Goal: Task Accomplishment & Management: Manage account settings

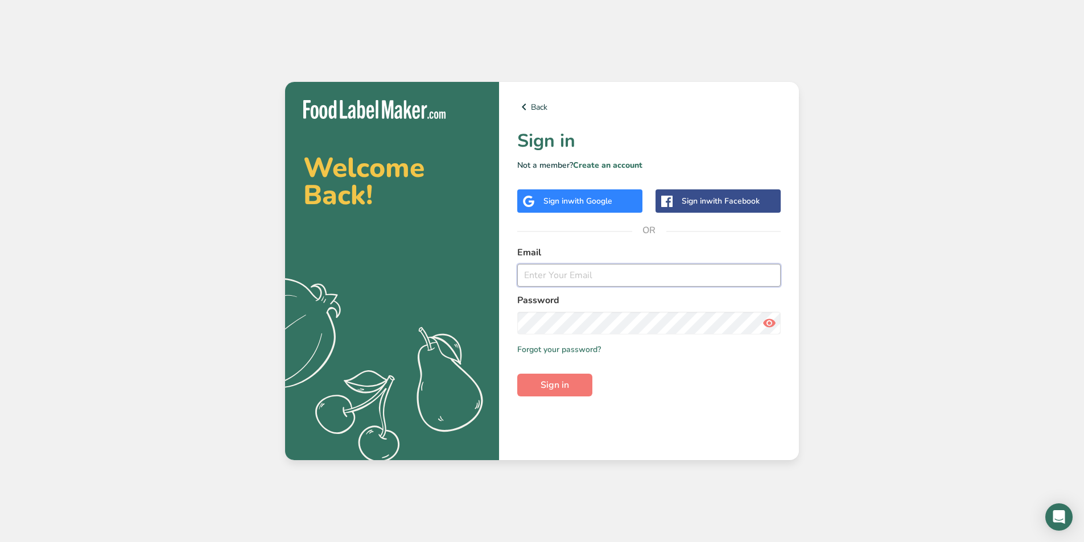
click at [546, 279] on input "email" at bounding box center [648, 275] width 263 height 23
type input "dorothy@thefrozenbean.com"
click at [517, 374] on button "Sign in" at bounding box center [554, 385] width 75 height 23
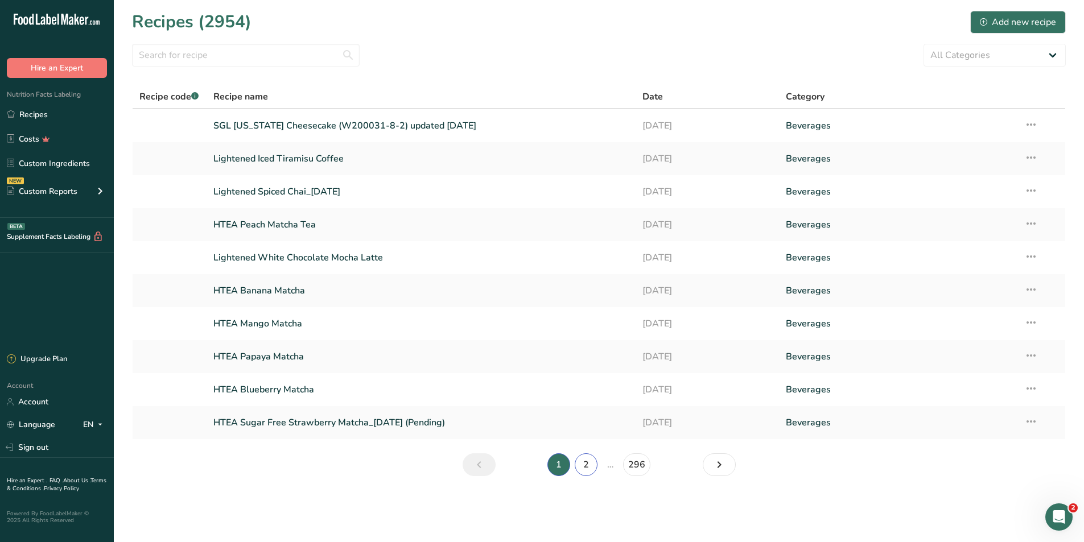
click at [584, 461] on link "2" at bounding box center [586, 465] width 23 height 23
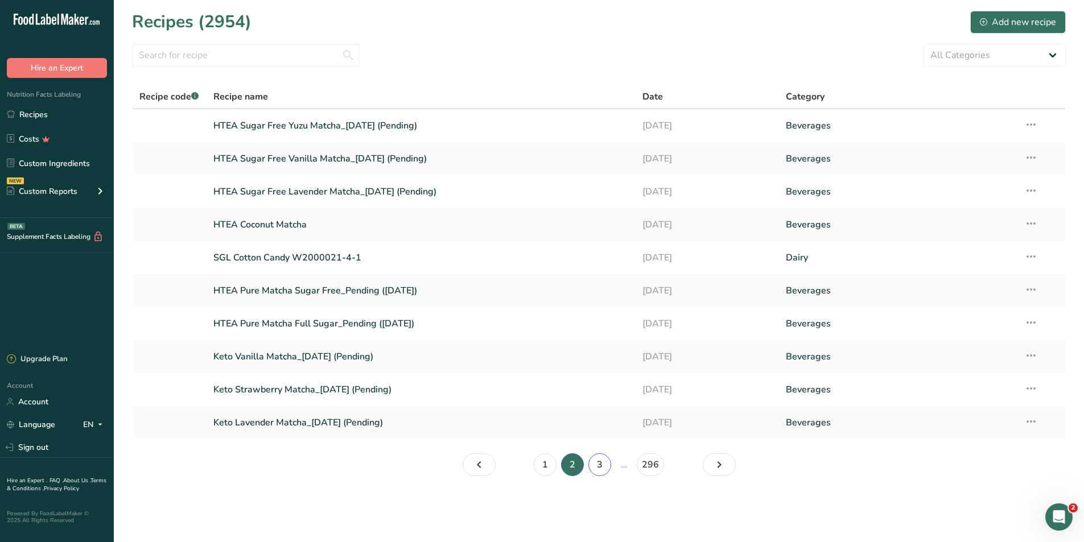
click at [601, 464] on link "3" at bounding box center [599, 465] width 23 height 23
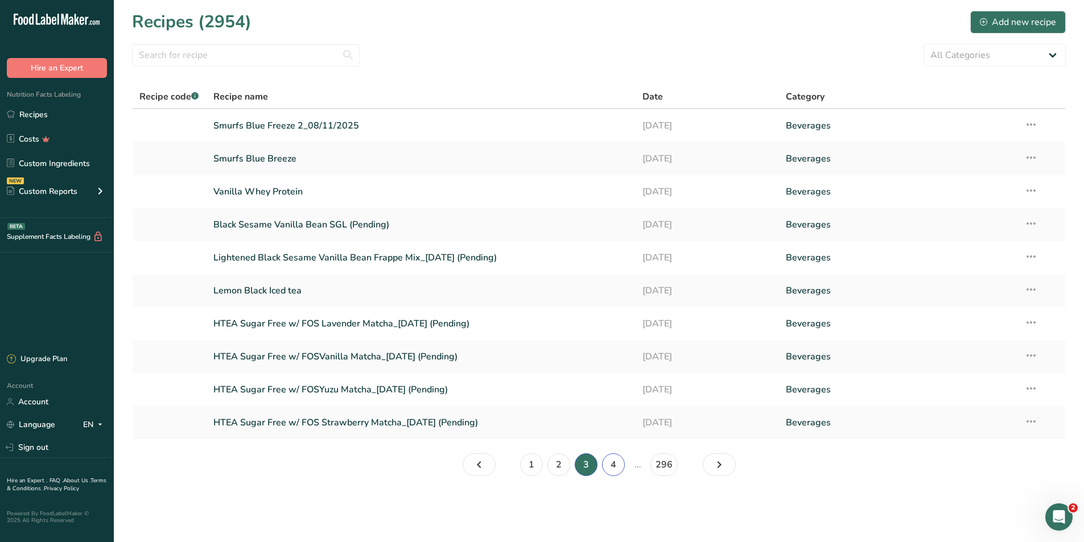
click at [612, 464] on link "4" at bounding box center [613, 465] width 23 height 23
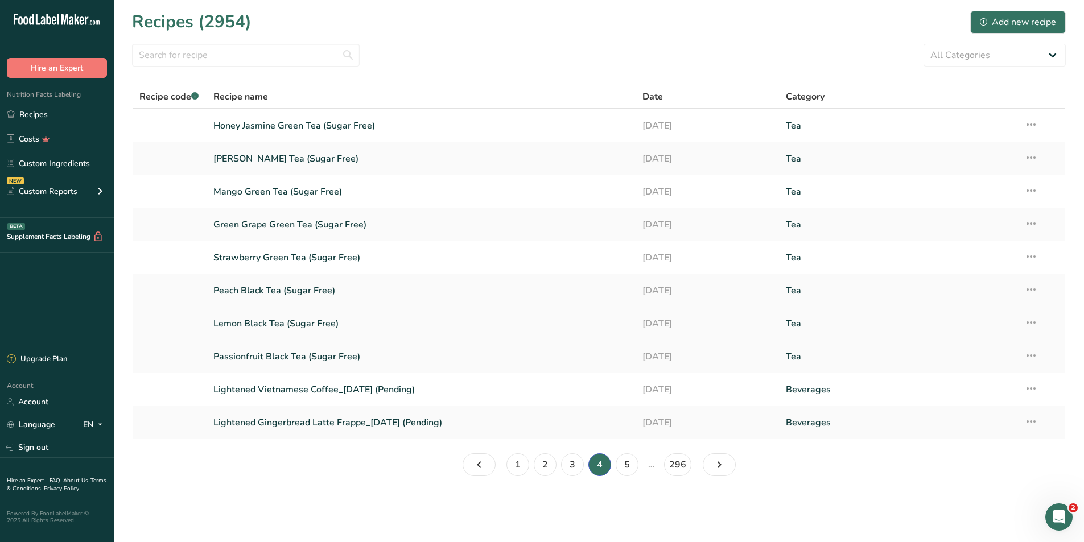
click at [270, 323] on link "Lemon Black Tea (Sugar Free)" at bounding box center [421, 324] width 416 height 24
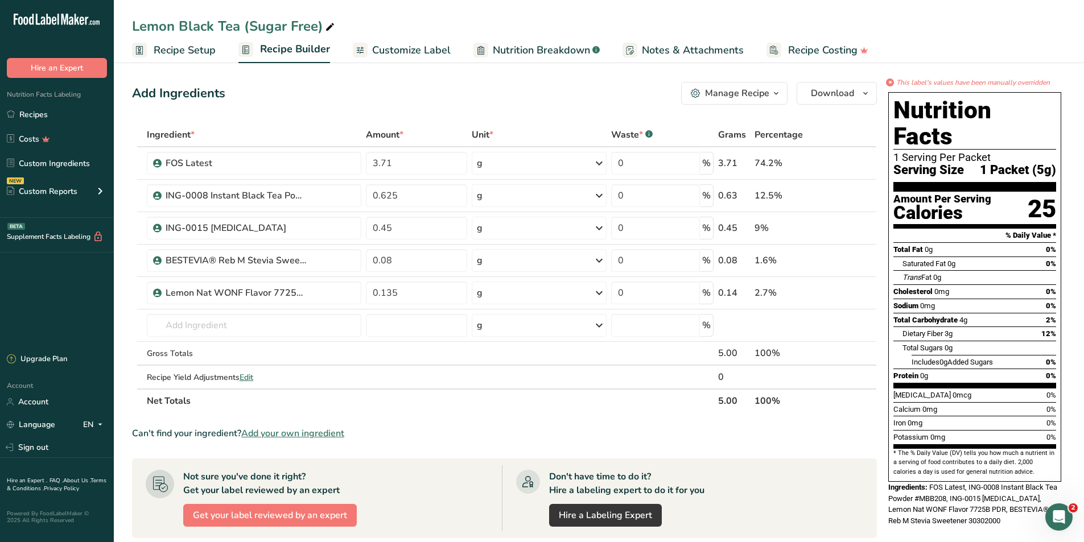
click at [179, 49] on span "Recipe Setup" at bounding box center [185, 50] width 62 height 15
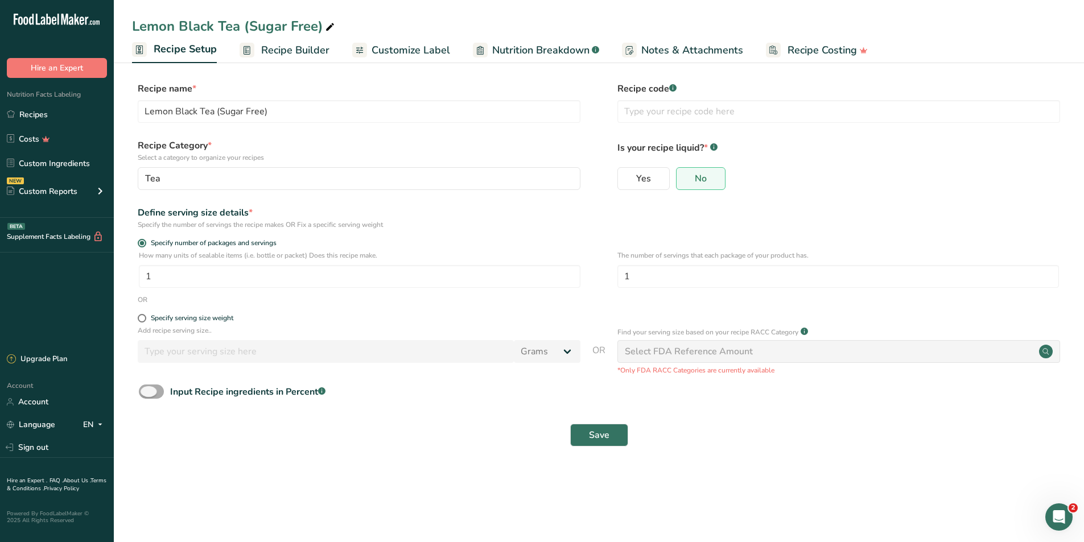
click at [160, 390] on span at bounding box center [151, 392] width 25 height 14
click at [146, 390] on input "Input Recipe ingredients in Percent .a-a{fill:#347362;}.b-a{fill:#fff;}" at bounding box center [142, 391] width 7 height 7
checkbox input "true"
click at [569, 435] on input "number" at bounding box center [566, 439] width 855 height 23
type input "5"
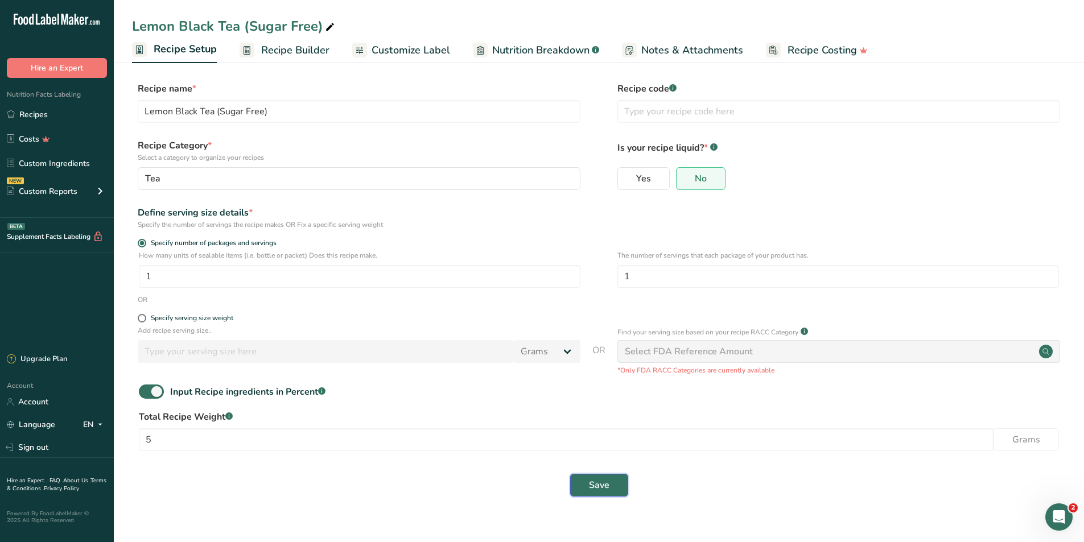
click at [603, 482] on span "Save" at bounding box center [599, 486] width 20 height 14
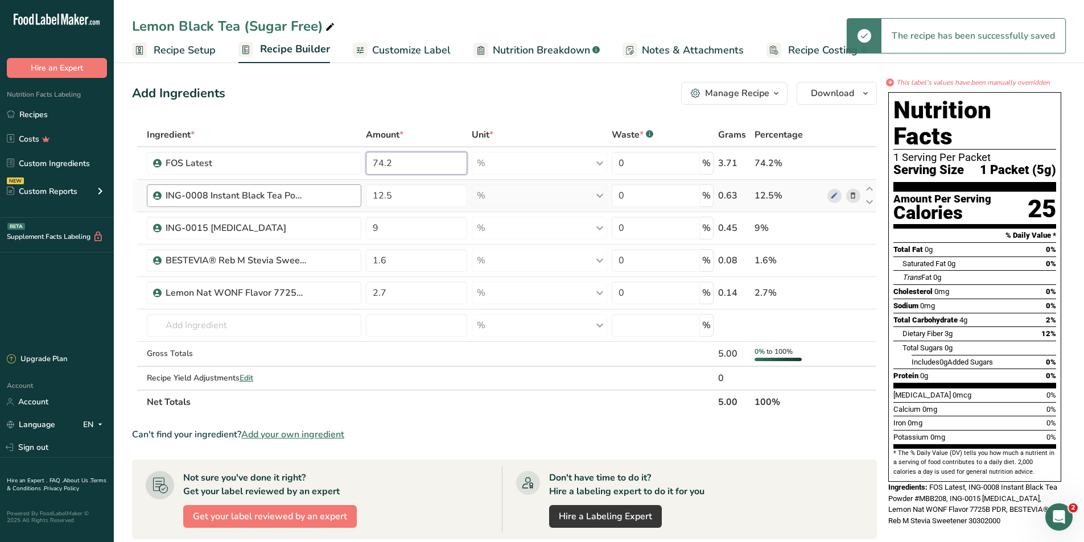
drag, startPoint x: 394, startPoint y: 167, endPoint x: 324, endPoint y: 184, distance: 72.2
click at [332, 180] on tbody "FOS Latest 74.2 % Weight Units g kg mg See more Volume Units l Volume units req…" at bounding box center [505, 268] width 744 height 242
type input "73.2"
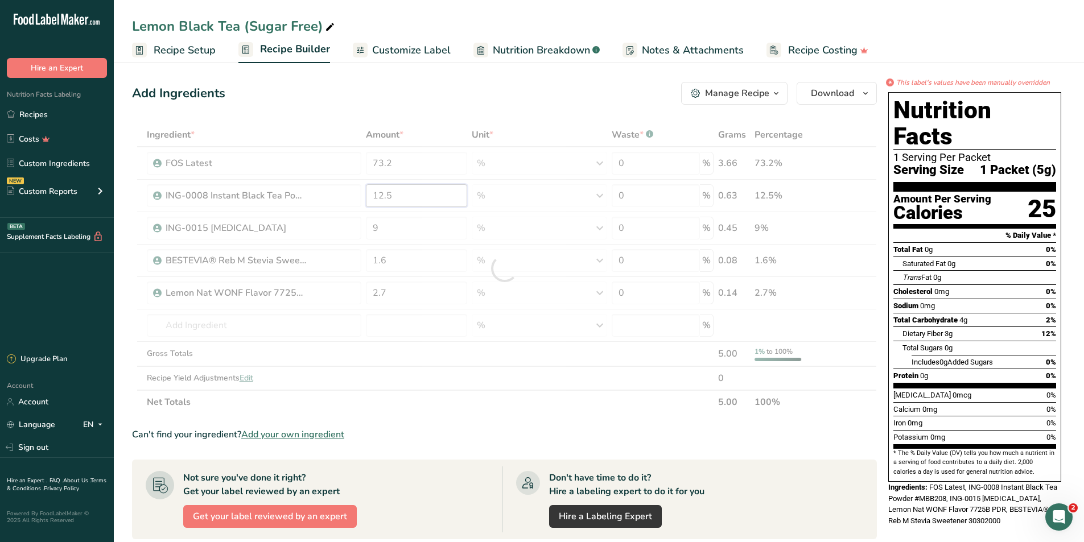
drag, startPoint x: 416, startPoint y: 188, endPoint x: 301, endPoint y: 190, distance: 115.0
click at [303, 189] on div "Ingredient * Amount * Unit * Waste * .a-a{fill:#347362;}.b-a{fill:#fff;} Grams …" at bounding box center [504, 268] width 745 height 291
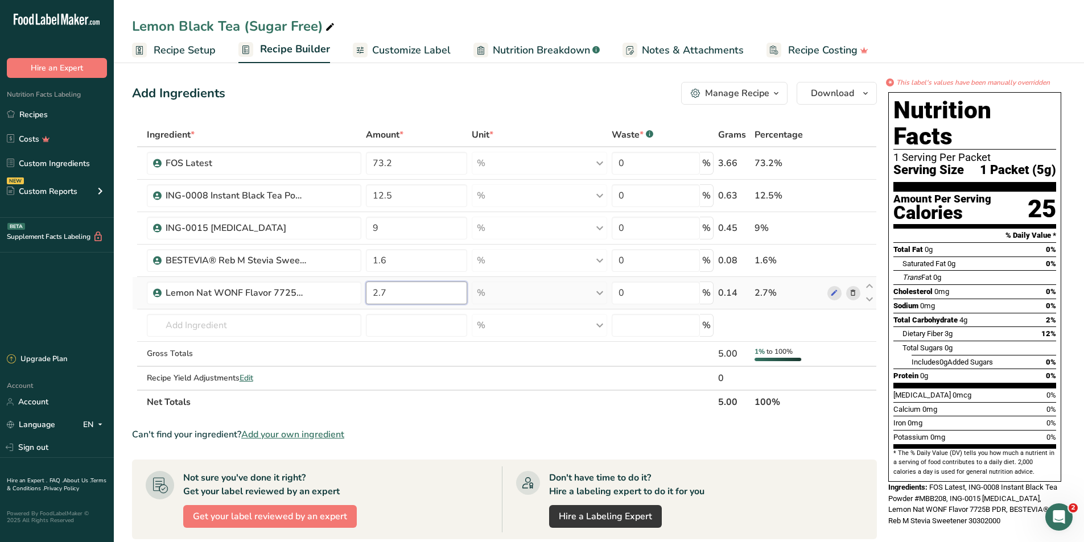
click at [249, 293] on div "Ingredient * Amount * Unit * Waste * .a-a{fill:#347362;}.b-a{fill:#fff;} Grams …" at bounding box center [504, 268] width 745 height 291
click at [220, 318] on div "Ingredient * Amount * Unit * Waste * .a-a{fill:#347362;}.b-a{fill:#fff;} Grams …" at bounding box center [504, 268] width 745 height 291
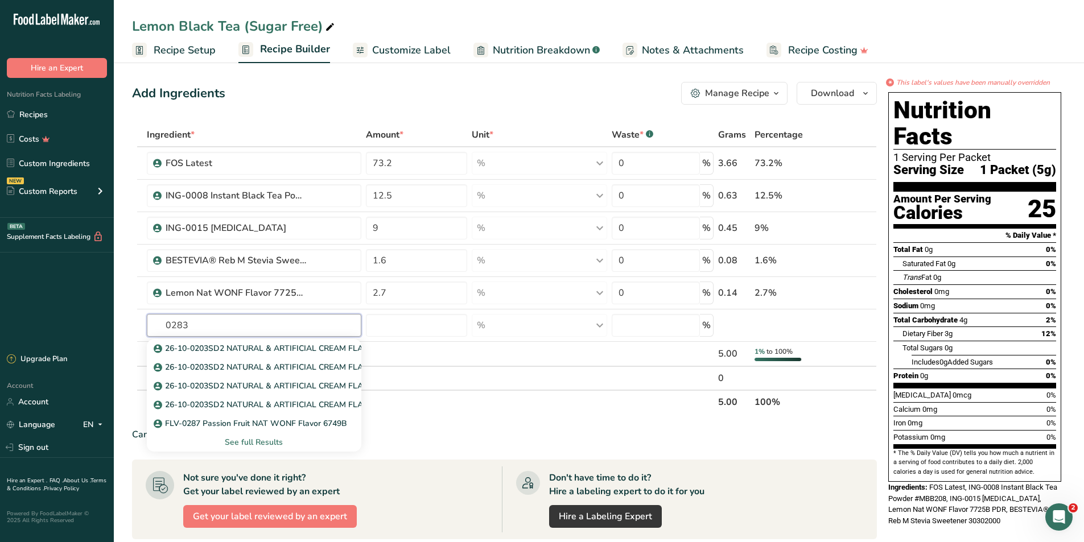
drag, startPoint x: 206, startPoint y: 327, endPoint x: 129, endPoint y: 325, distance: 76.8
click at [129, 325] on section "Add Ingredients Manage Recipe Delete Recipe Duplicate Recipe Scale Recipe Save …" at bounding box center [599, 447] width 970 height 776
drag, startPoint x: 200, startPoint y: 320, endPoint x: 139, endPoint y: 318, distance: 60.9
click at [142, 318] on tr "flv-0283 FLV-0287 Passion Fruit NAT WONF Flavor 6749B FLV-0288 Mango NAT WONF F…" at bounding box center [505, 326] width 744 height 32
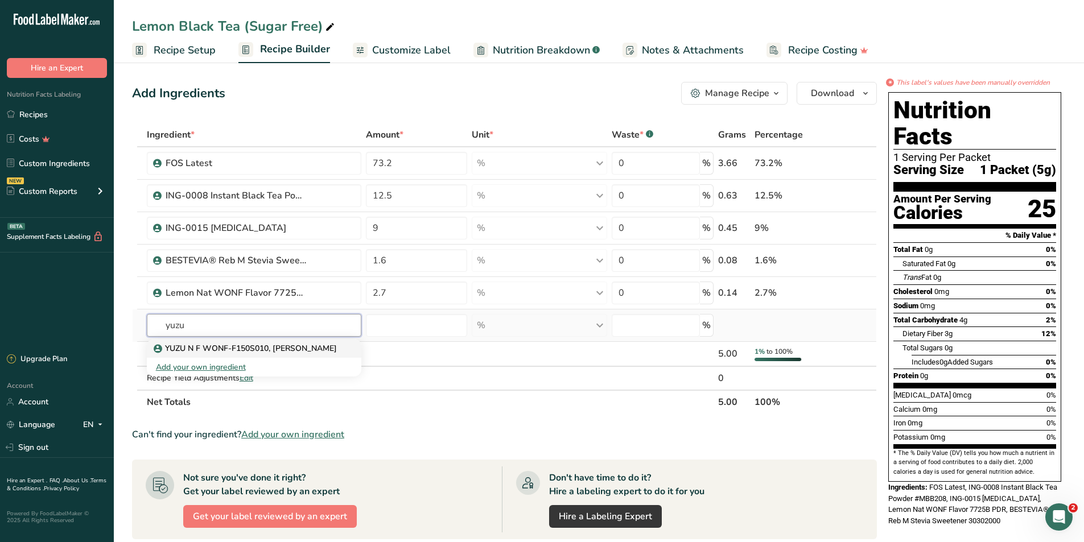
type input "yuzu"
click at [256, 353] on p "YUZU N F WONF-F150S010, T. hasegawa" at bounding box center [246, 349] width 181 height 12
type input "YUZU N F WONF-F150S010, T. hasegawa"
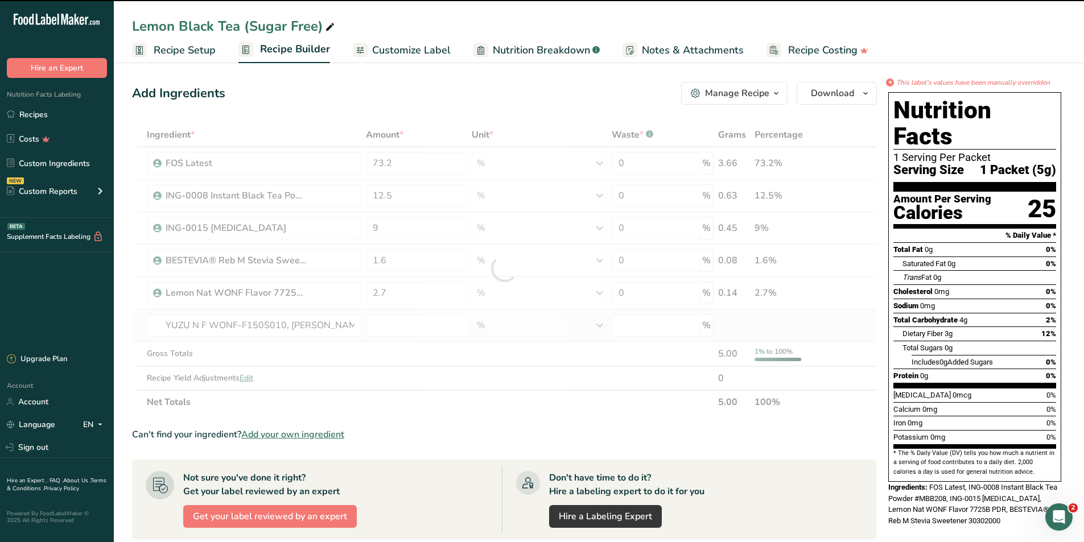
type input "0"
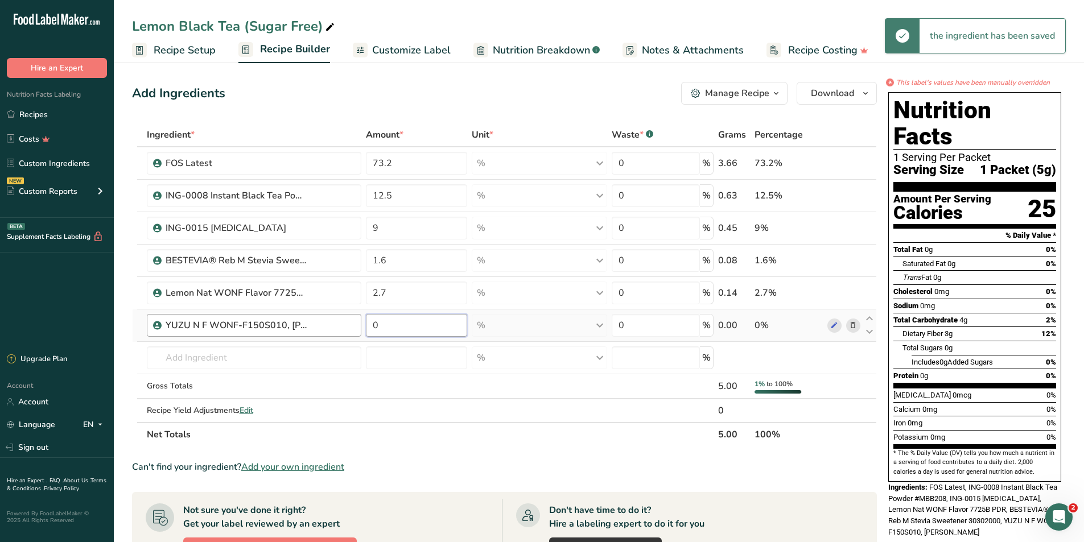
drag, startPoint x: 352, startPoint y: 324, endPoint x: 339, endPoint y: 325, distance: 12.6
click at [339, 325] on tr "YUZU N F WONF-F150S010, T. hasegawa 0 % Weight Units g kg mg See more Volume Un…" at bounding box center [505, 326] width 744 height 32
type input "1"
click at [455, 435] on div "Ingredient * Amount * Unit * Waste * .a-a{fill:#347362;}.b-a{fill:#fff;} Grams …" at bounding box center [504, 285] width 745 height 324
click at [420, 54] on span "Customize Label" at bounding box center [411, 50] width 79 height 15
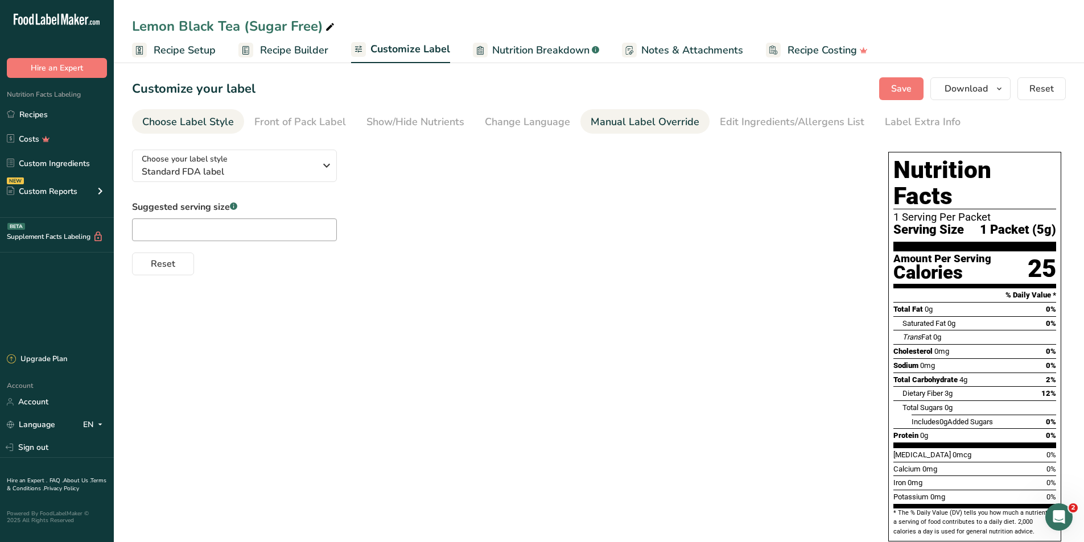
click at [625, 118] on div "Manual Label Override" at bounding box center [645, 121] width 109 height 15
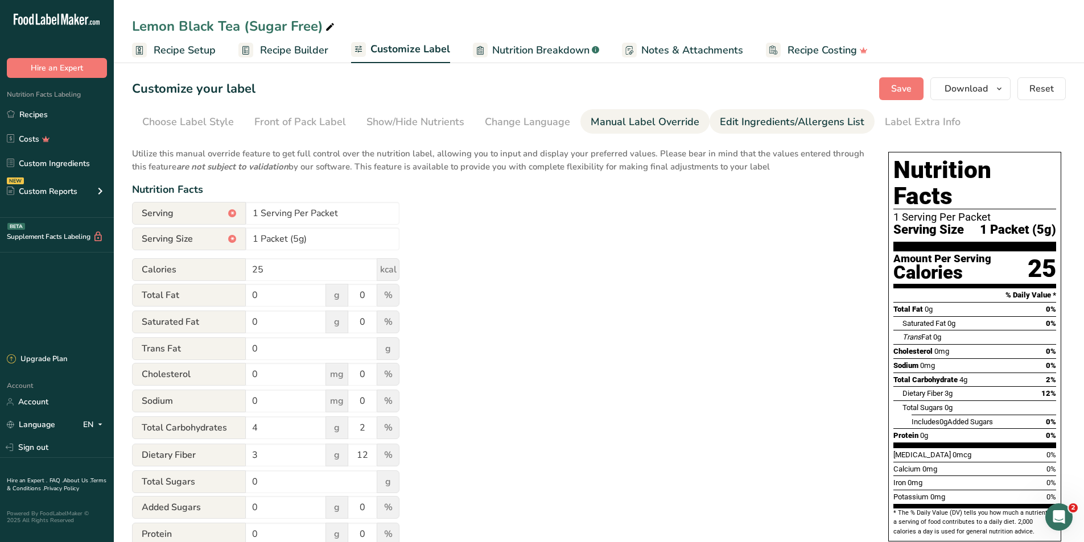
click at [736, 129] on div "Edit Ingredients/Allergens List" at bounding box center [792, 121] width 145 height 15
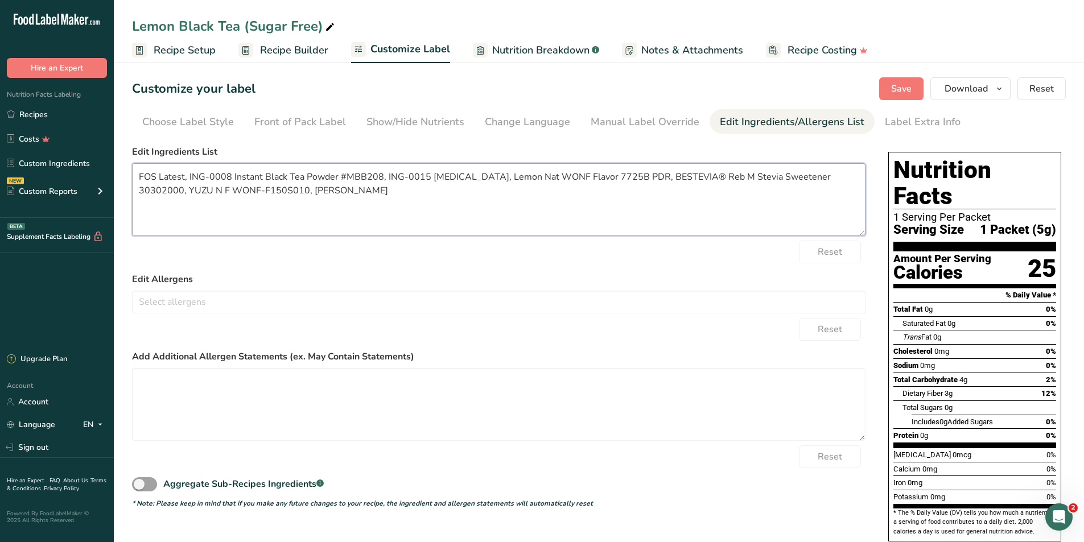
click at [0, 139] on html ".a-20{fill:#fff;} Hire an Expert Nutrition Facts Labeling Recipes Costs Custom …" at bounding box center [542, 313] width 1084 height 627
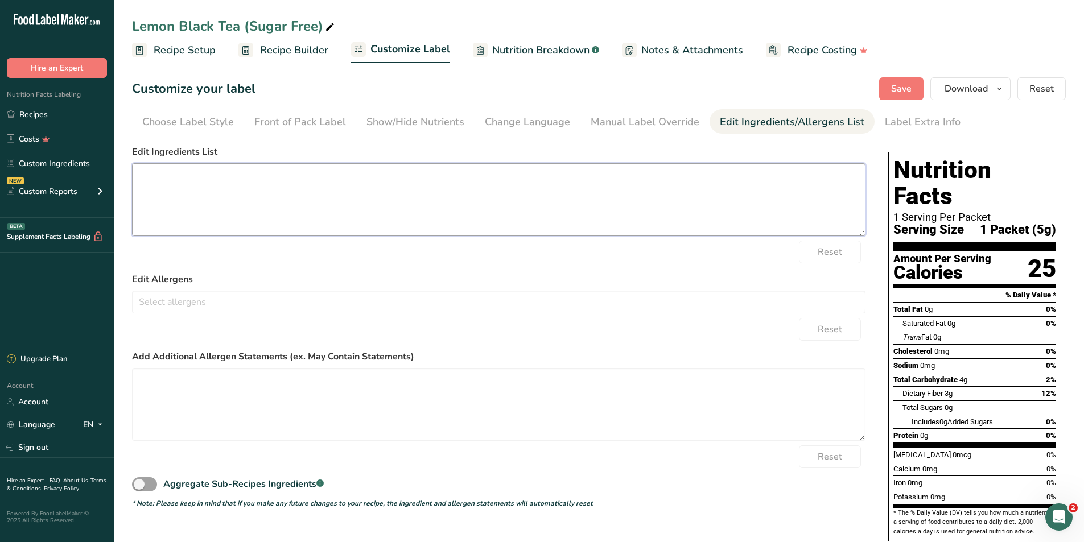
click at [355, 181] on textarea at bounding box center [498, 199] width 733 height 73
paste textarea "Fructooligosaccharides"
click at [244, 170] on textarea "Fructooligosaccharides" at bounding box center [498, 199] width 733 height 73
paste textarea "(from Jerusalem Artichoke"
click at [232, 172] on textarea "Fructooligosaccharides(from Jerusalem Artichoke" at bounding box center [498, 199] width 733 height 73
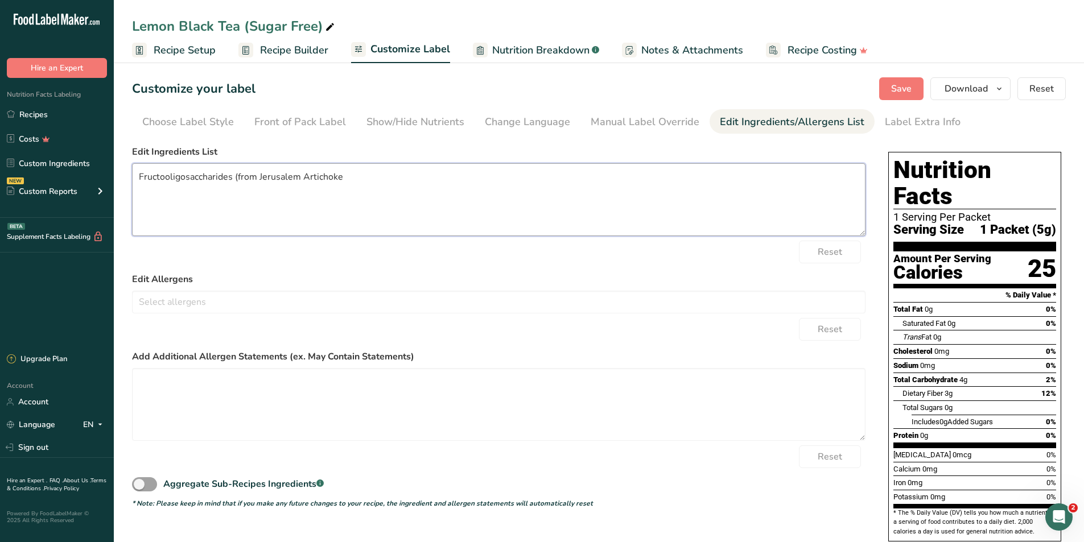
click at [338, 172] on textarea "Fructooligosaccharides (from Jerusalem Artichoke" at bounding box center [498, 199] width 733 height 73
click at [378, 160] on div "Edit Ingredients List Fructooligosaccharides (from Jerusalem Artichoke" at bounding box center [498, 190] width 733 height 91
click at [361, 179] on textarea "Fructooligosaccharides (from Jerusalem Artichoke" at bounding box center [498, 199] width 733 height 73
click at [371, 187] on textarea "Fructooligosaccharides (from Jerusalem Artichoke)," at bounding box center [498, 199] width 733 height 73
drag, startPoint x: 467, startPoint y: 195, endPoint x: 458, endPoint y: 193, distance: 9.4
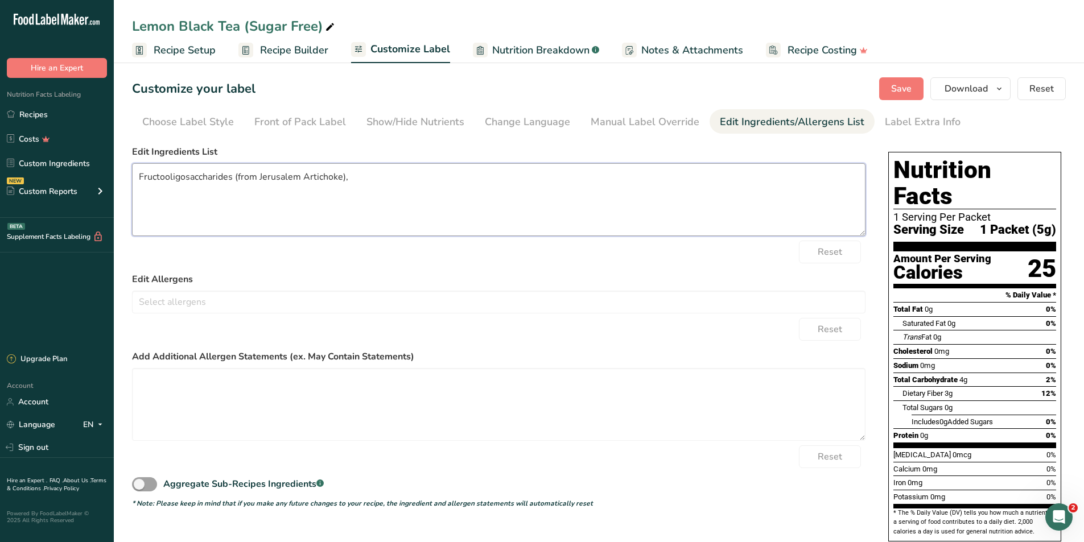
click at [467, 195] on textarea "Fructooligosaccharides (from Jerusalem Artichoke)," at bounding box center [498, 199] width 733 height 73
drag, startPoint x: 399, startPoint y: 174, endPoint x: 386, endPoint y: 175, distance: 13.1
click at [399, 174] on textarea "Fructooligosaccharides (from Jerusalem Artichoke)," at bounding box center [498, 199] width 733 height 73
click at [390, 186] on textarea "Fructooligosaccharides (from Jerusalem Artichoke)," at bounding box center [498, 199] width 733 height 73
click at [905, 89] on span "Save" at bounding box center [901, 89] width 20 height 14
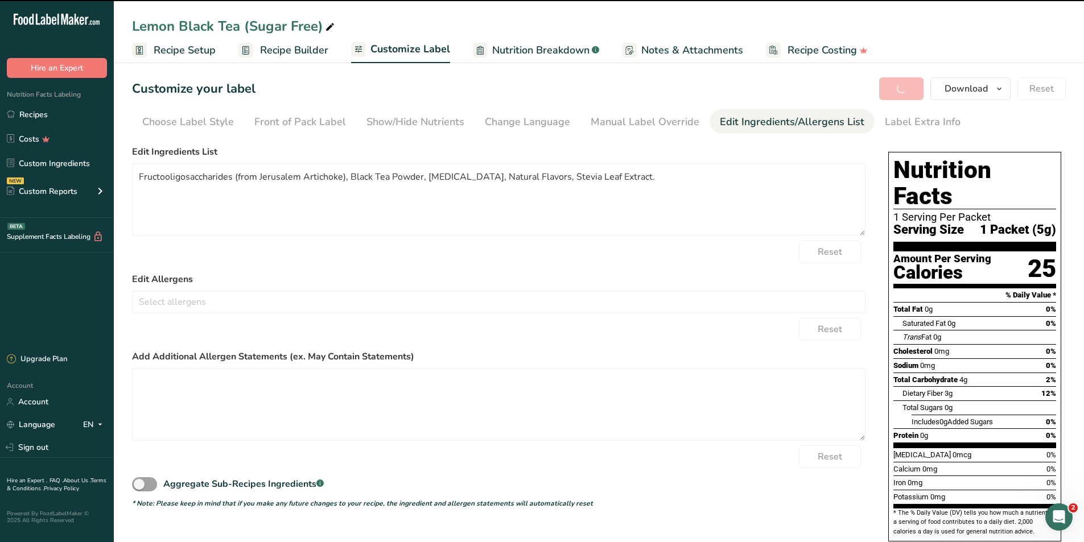
type textarea "Fructooligosaccharides (from Jerusalem Artichoke), Black Tea Powder, Citric Aci…"
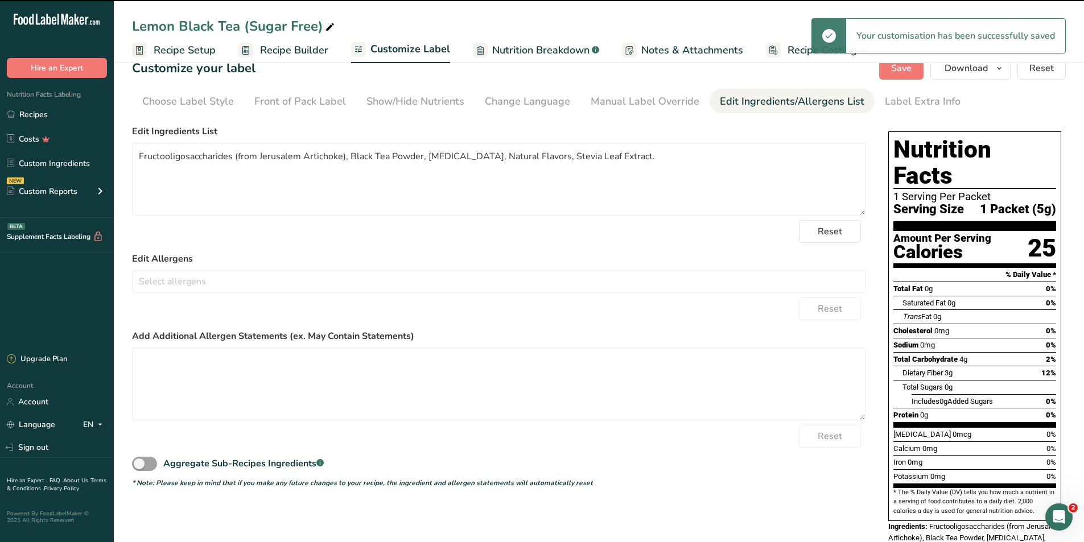
scroll to position [36, 0]
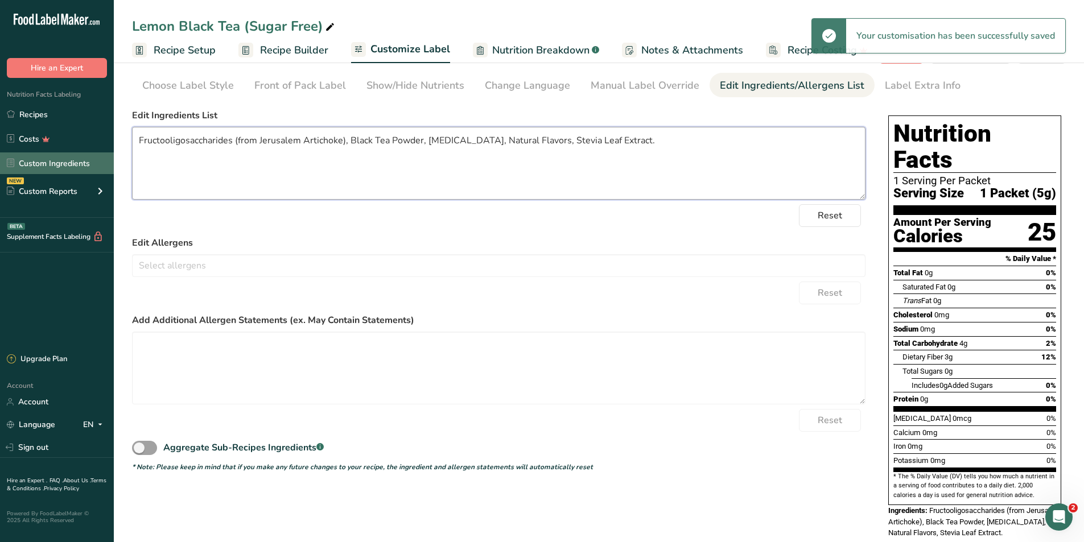
drag, startPoint x: 640, startPoint y: 145, endPoint x: 97, endPoint y: 161, distance: 542.5
click at [76, 160] on div ".a-20{fill:#fff;} Hire an Expert Nutrition Facts Labeling Recipes Costs Custom …" at bounding box center [542, 266] width 1084 height 605
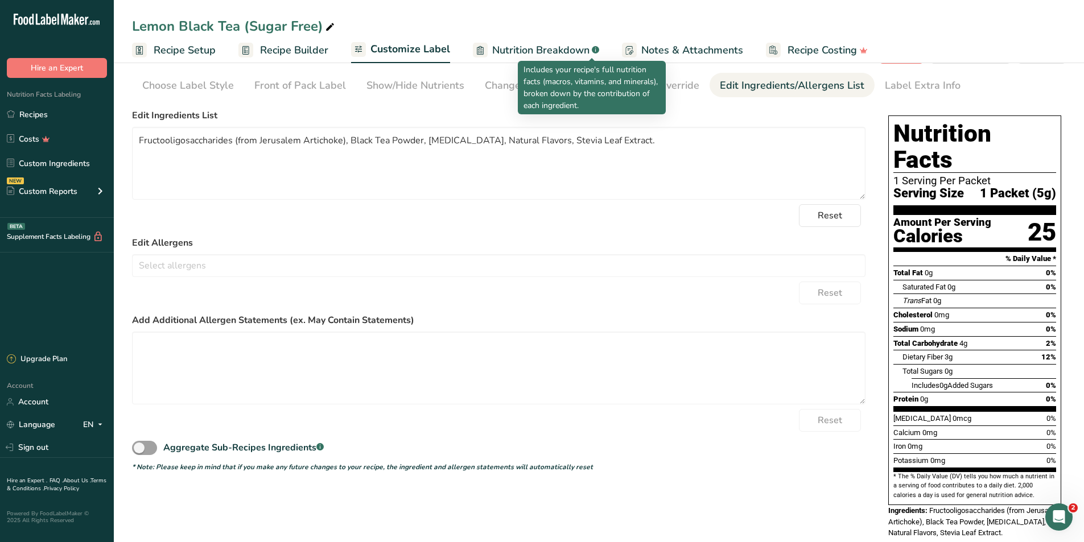
click at [572, 53] on span "Nutrition Breakdown" at bounding box center [540, 50] width 97 height 15
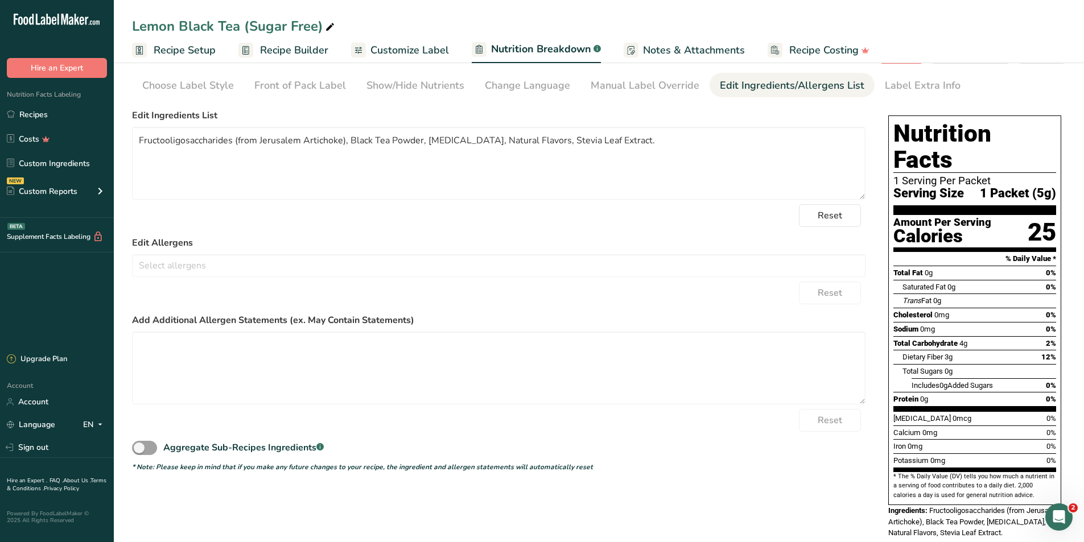
select select "Calories"
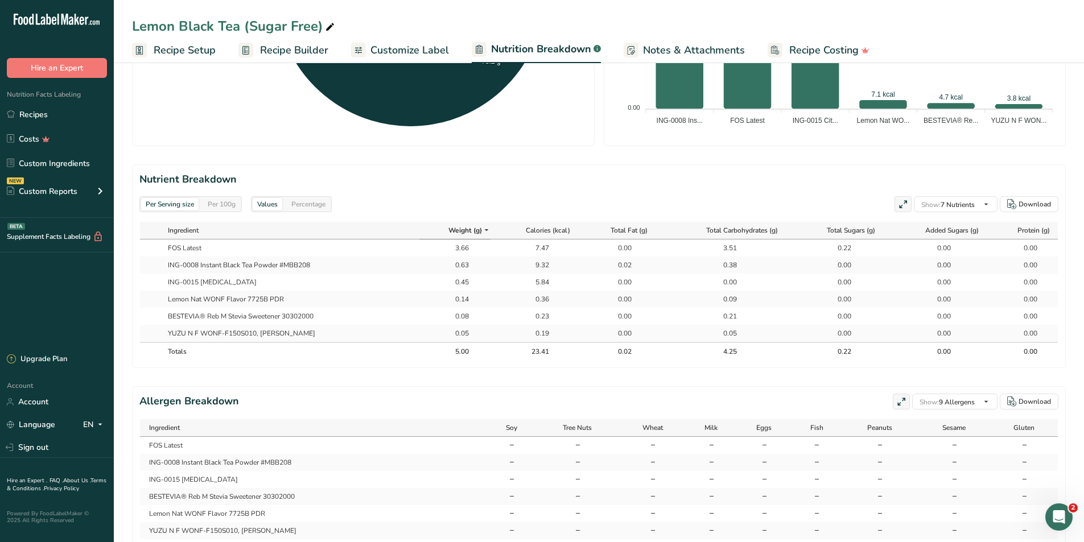
scroll to position [467, 0]
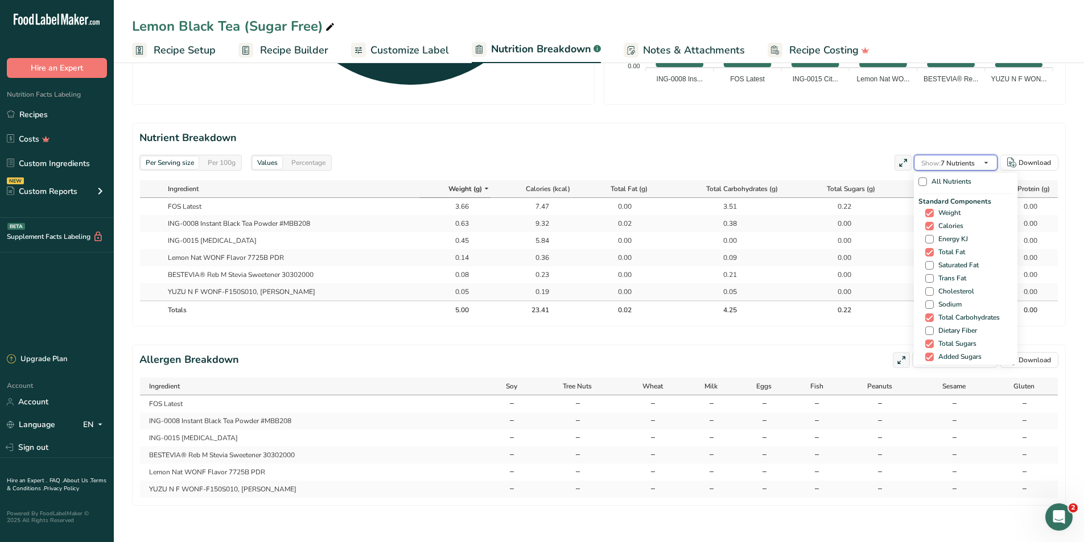
click at [984, 158] on icon "button" at bounding box center [986, 163] width 9 height 14
click at [925, 261] on span at bounding box center [929, 265] width 9 height 9
click at [925, 262] on input "Saturated Fat" at bounding box center [928, 265] width 7 height 7
checkbox input "true"
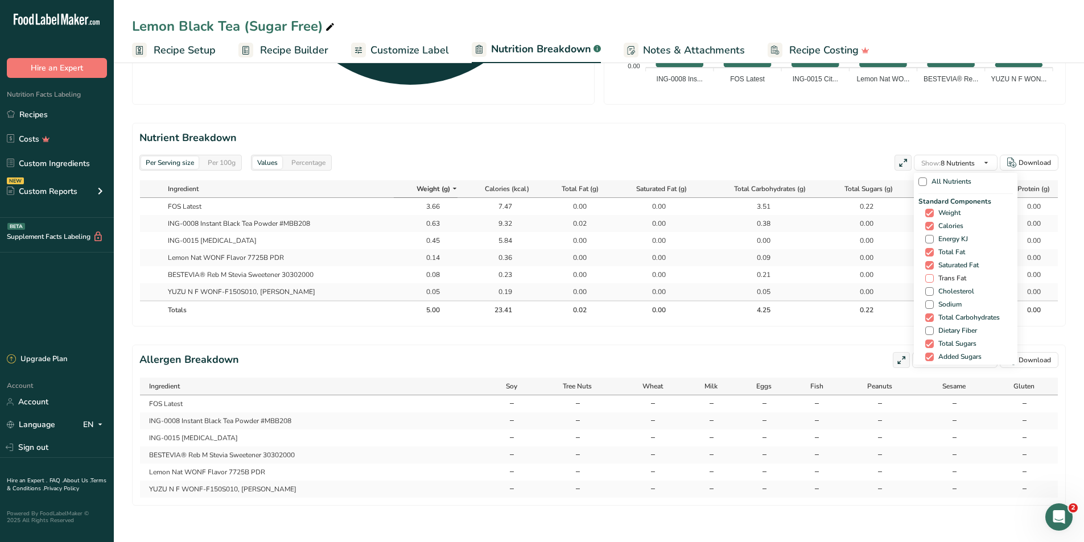
click at [926, 274] on span at bounding box center [929, 278] width 9 height 9
click at [926, 275] on input "Trans Fat" at bounding box center [928, 278] width 7 height 7
checkbox input "true"
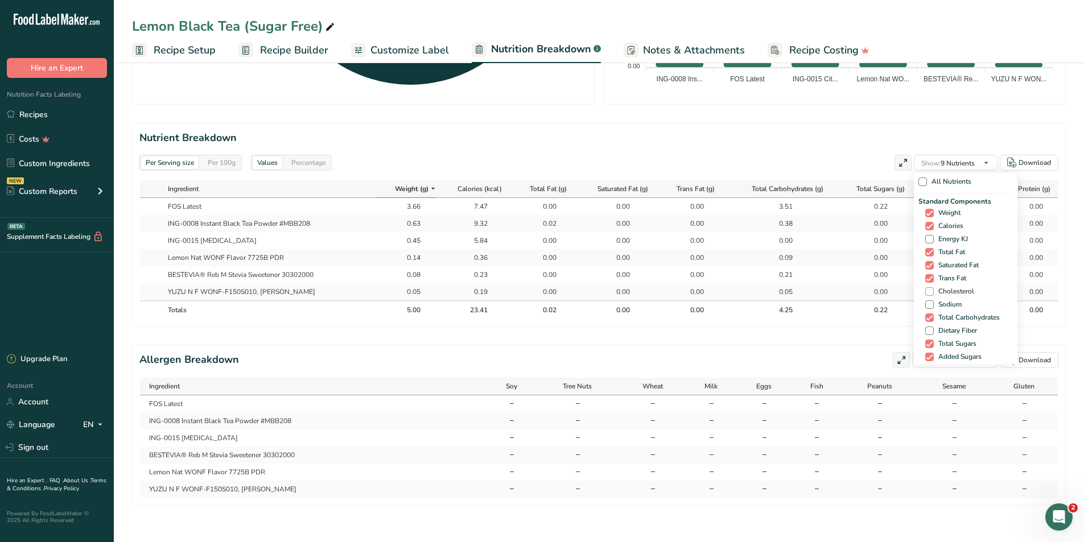
click at [928, 287] on span at bounding box center [929, 291] width 9 height 9
click at [928, 288] on input "Cholesterol" at bounding box center [928, 291] width 7 height 7
checkbox input "true"
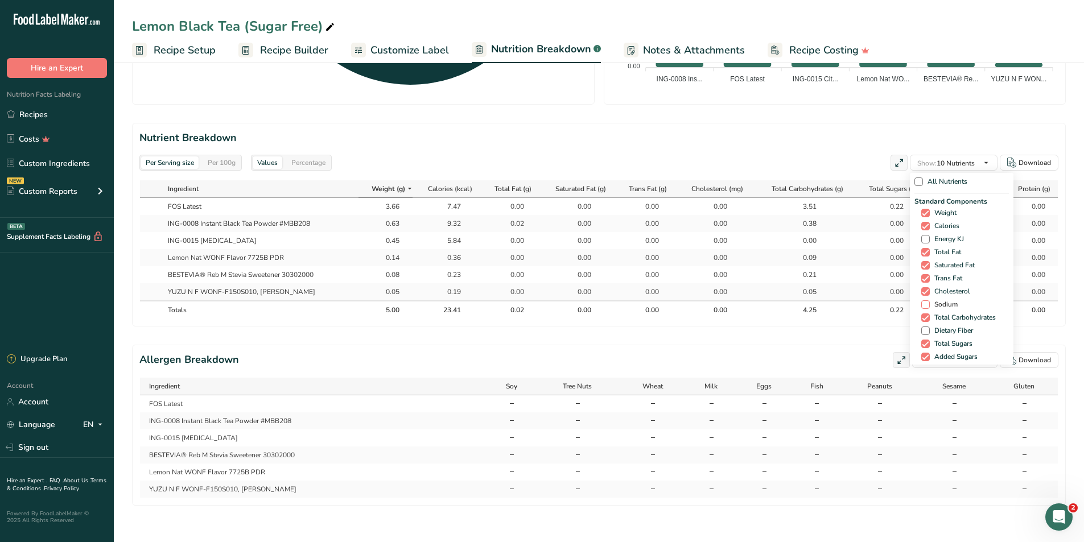
click at [921, 300] on span at bounding box center [925, 304] width 9 height 9
click at [921, 301] on input "Sodium" at bounding box center [924, 304] width 7 height 7
checkbox input "true"
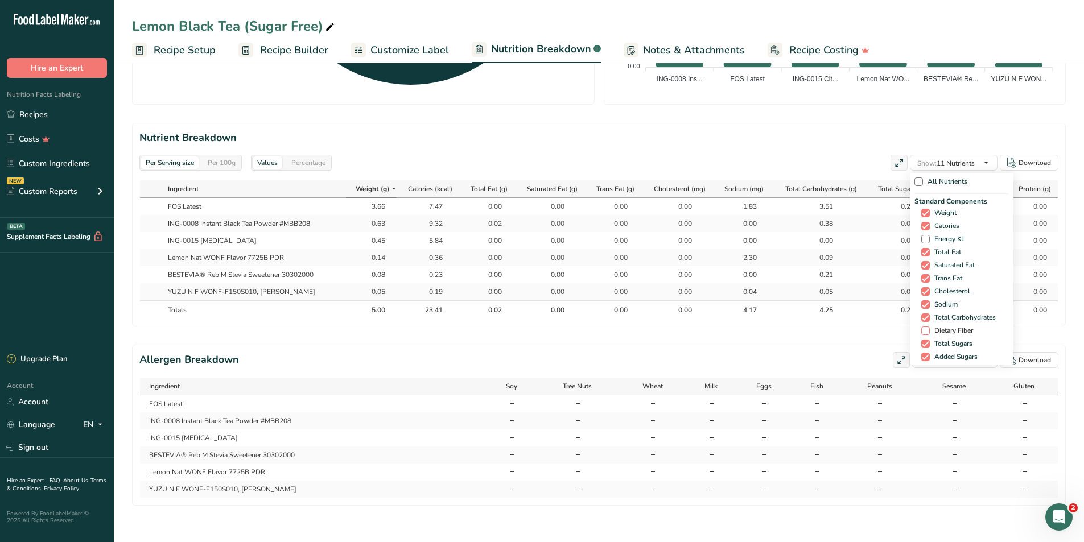
click at [924, 327] on span at bounding box center [925, 331] width 9 height 9
click at [924, 327] on input "Dietary Fiber" at bounding box center [924, 330] width 7 height 7
checkbox input "true"
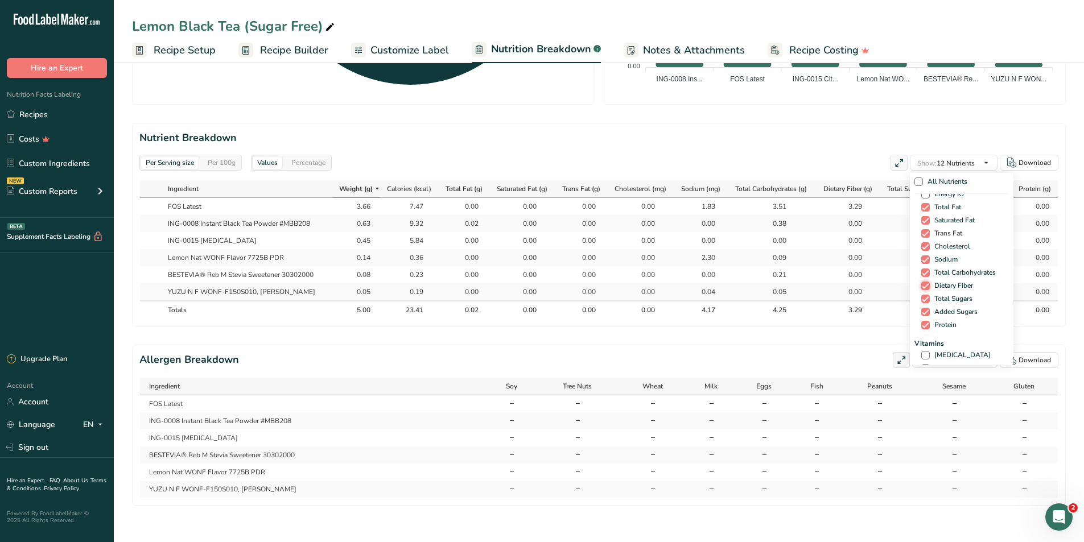
scroll to position [114, 0]
click at [925, 282] on span at bounding box center [925, 286] width 9 height 9
click at [925, 283] on input "[MEDICAL_DATA]" at bounding box center [924, 286] width 7 height 7
checkbox input "true"
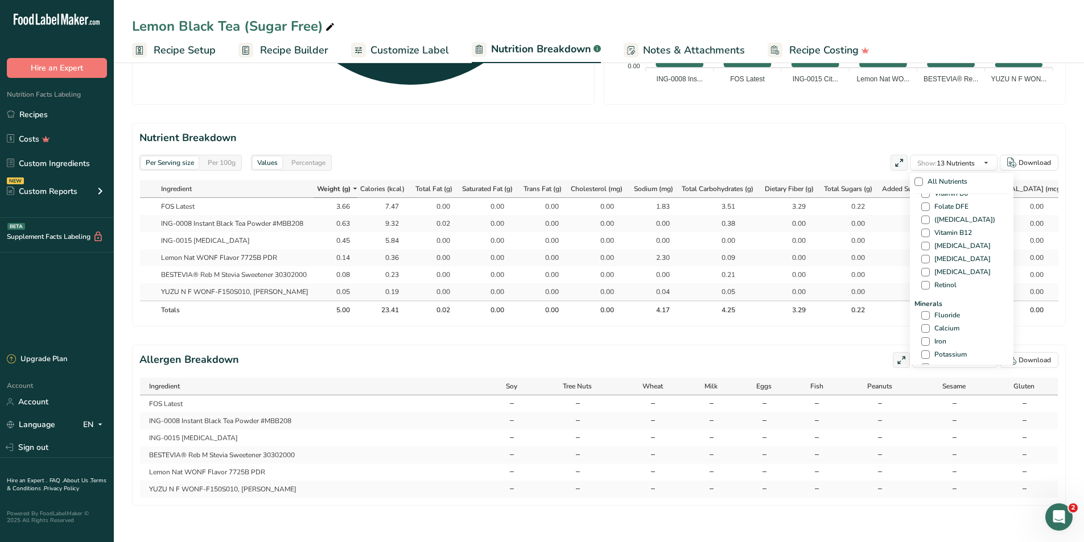
scroll to position [341, 0]
click at [922, 294] on span at bounding box center [925, 298] width 9 height 9
click at [922, 295] on input "Calcium" at bounding box center [924, 298] width 7 height 7
checkbox input "true"
click at [924, 307] on span at bounding box center [925, 311] width 9 height 9
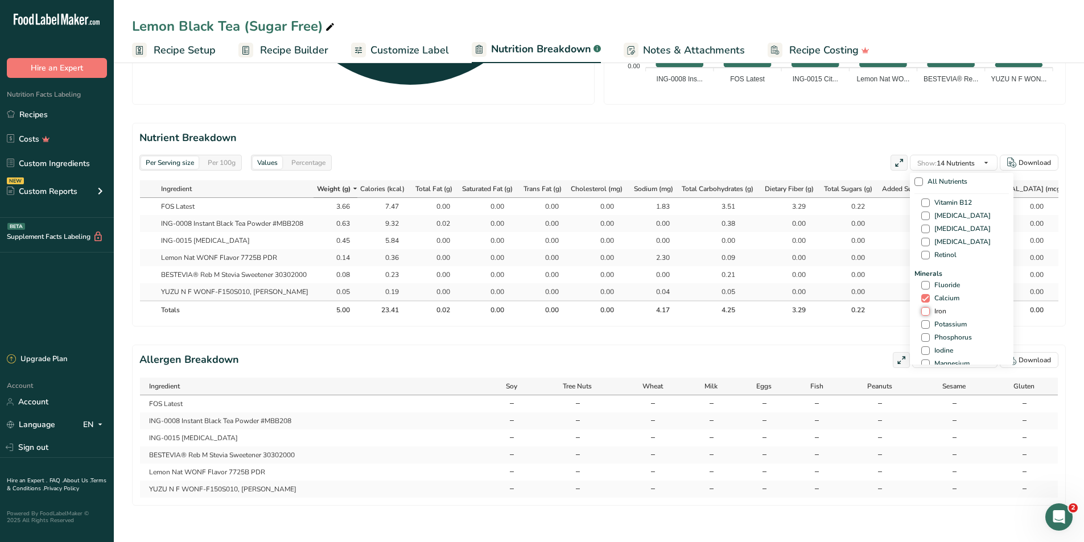
click at [924, 308] on input "Iron" at bounding box center [924, 311] width 7 height 7
checkbox input "true"
click at [921, 320] on span at bounding box center [925, 324] width 9 height 9
click at [921, 321] on input "Potassium" at bounding box center [924, 324] width 7 height 7
checkbox input "true"
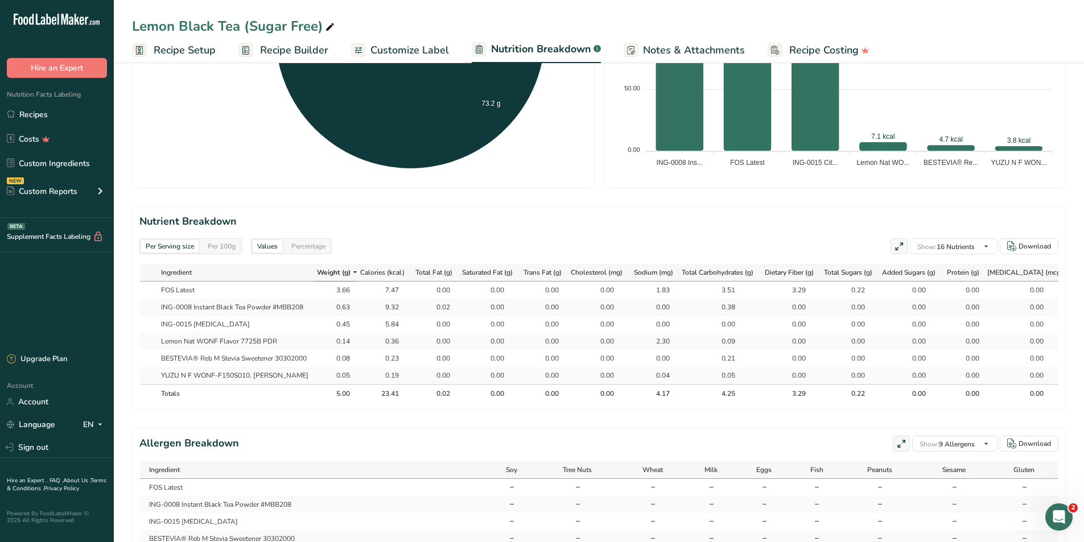
scroll to position [467, 0]
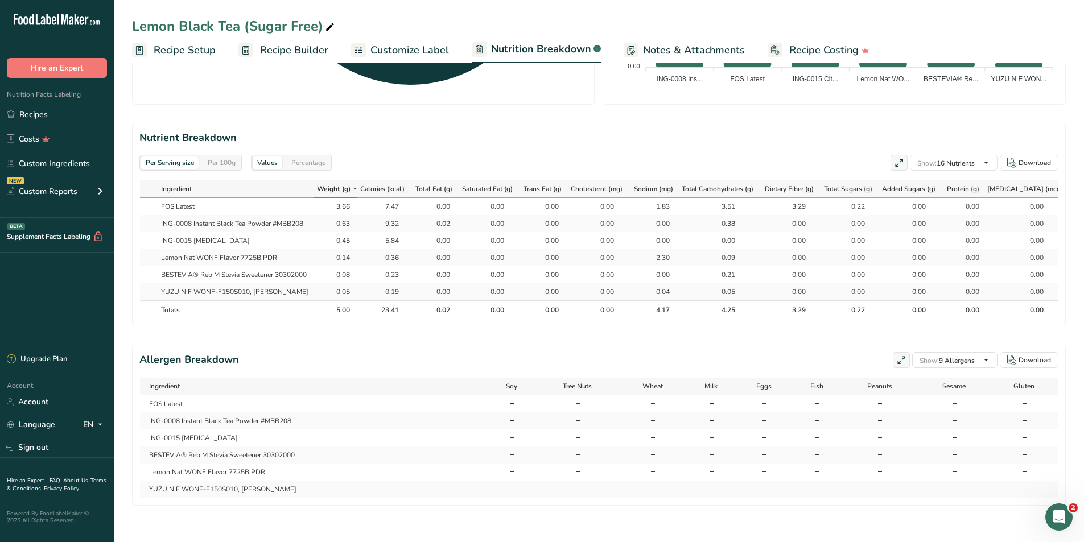
click at [822, 336] on div "Per Serving size Per 100g Download Total Calories 23.4 kcal Total Carbs 4.3 g T…" at bounding box center [599, 62] width 934 height 887
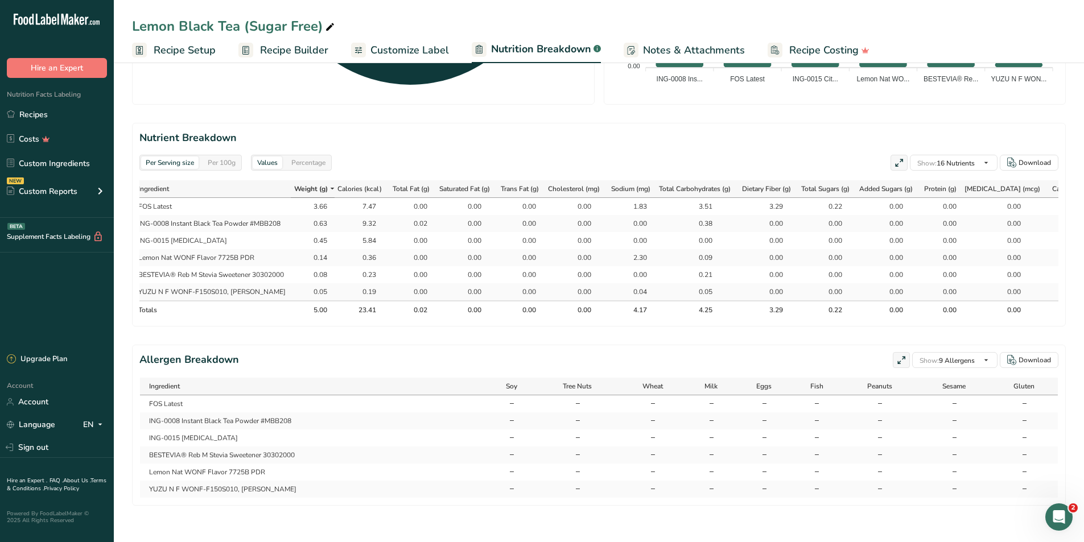
scroll to position [0, 30]
click at [217, 156] on div "Per 100g" at bounding box center [221, 162] width 37 height 13
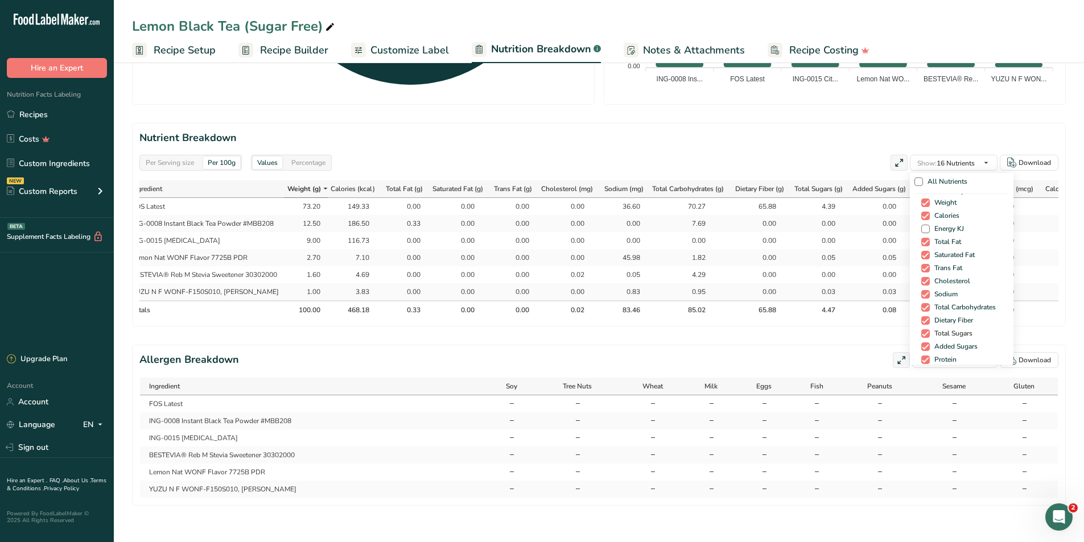
scroll to position [0, 0]
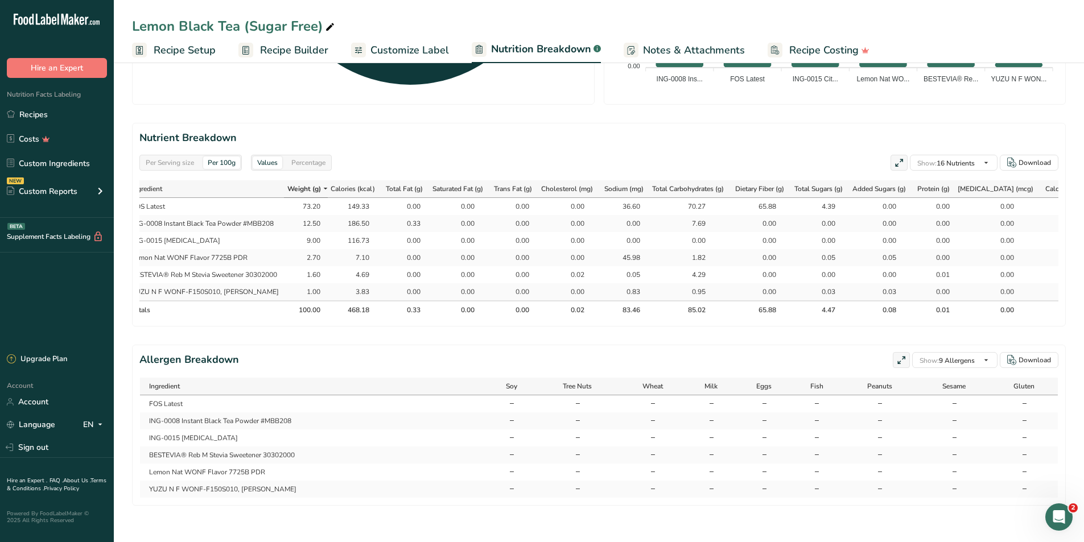
click at [382, 331] on div "Per Serving size Per 100g Download Total Calories 23.4 kcal Total Carbs 4.3 g T…" at bounding box center [599, 62] width 934 height 887
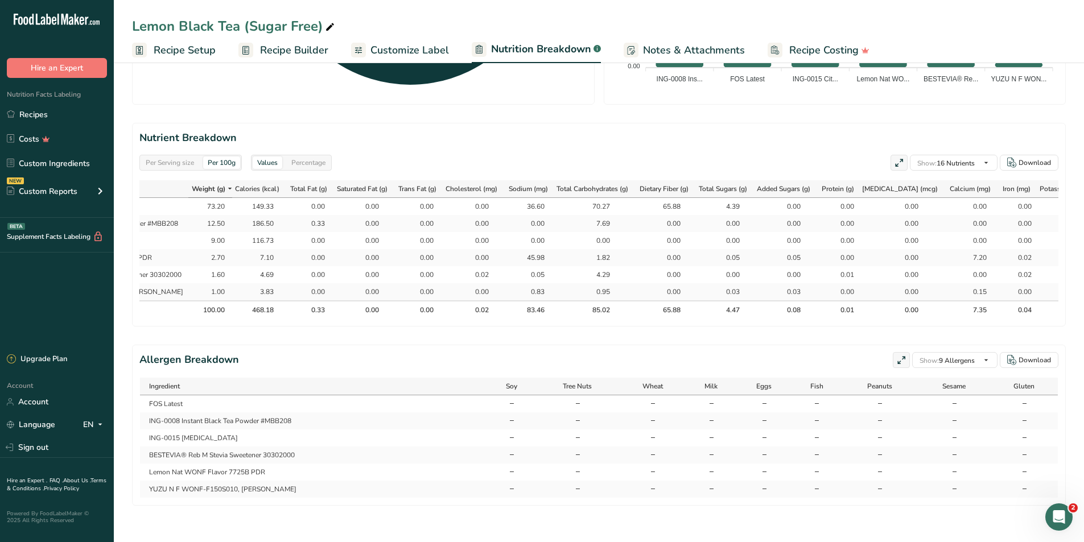
scroll to position [0, 153]
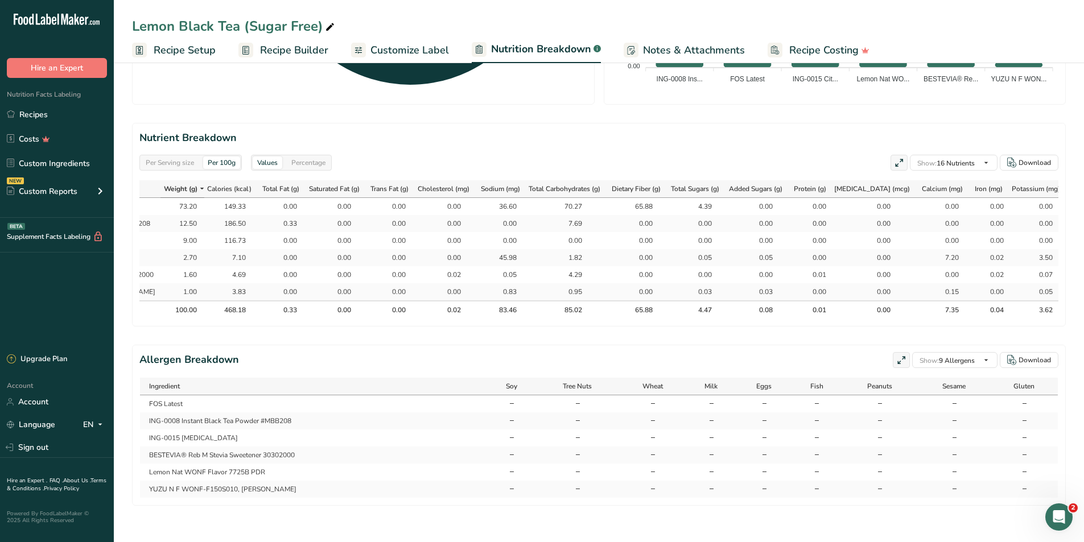
click at [294, 51] on span "Recipe Builder" at bounding box center [294, 50] width 68 height 15
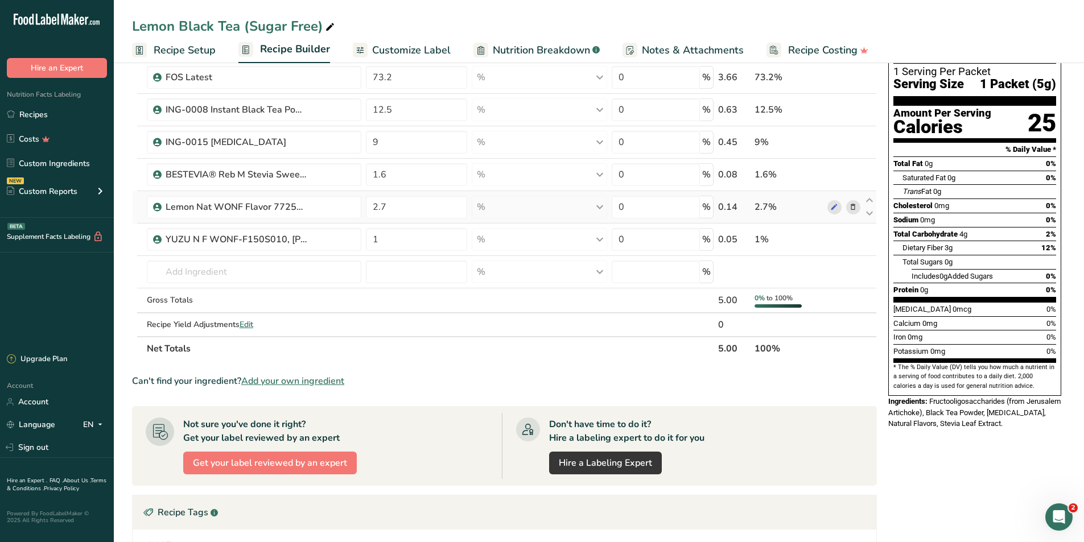
scroll to position [60, 0]
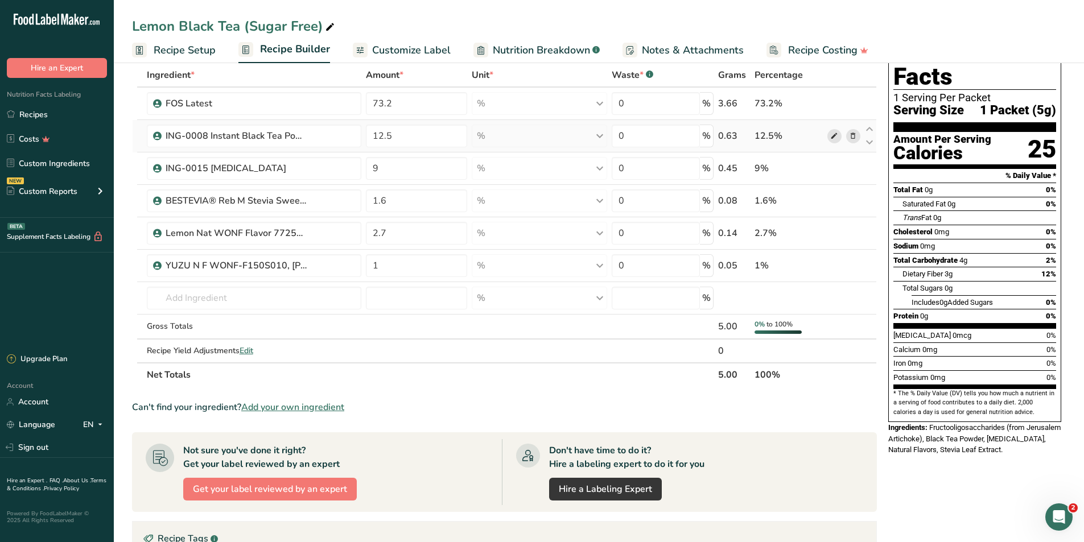
click at [834, 135] on icon at bounding box center [834, 136] width 8 height 12
click at [49, 113] on link "Recipes" at bounding box center [57, 115] width 114 height 22
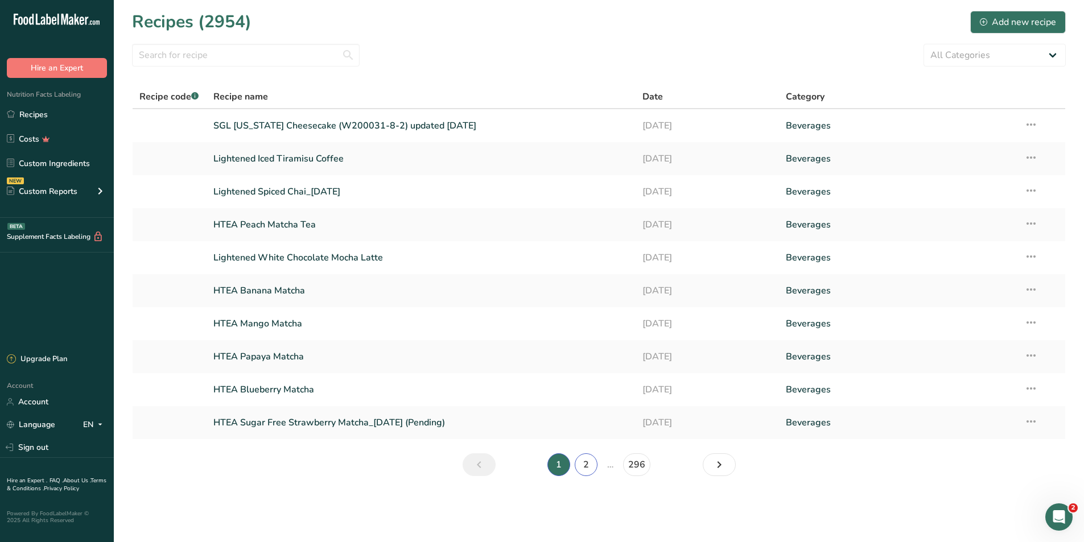
click at [592, 464] on link "2" at bounding box center [586, 465] width 23 height 23
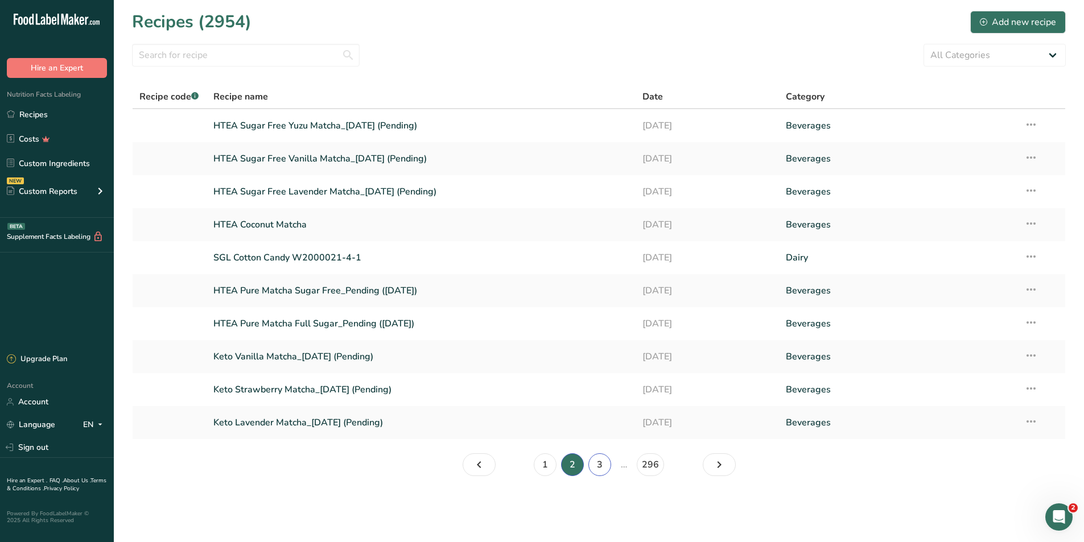
click at [607, 468] on link "3" at bounding box center [599, 465] width 23 height 23
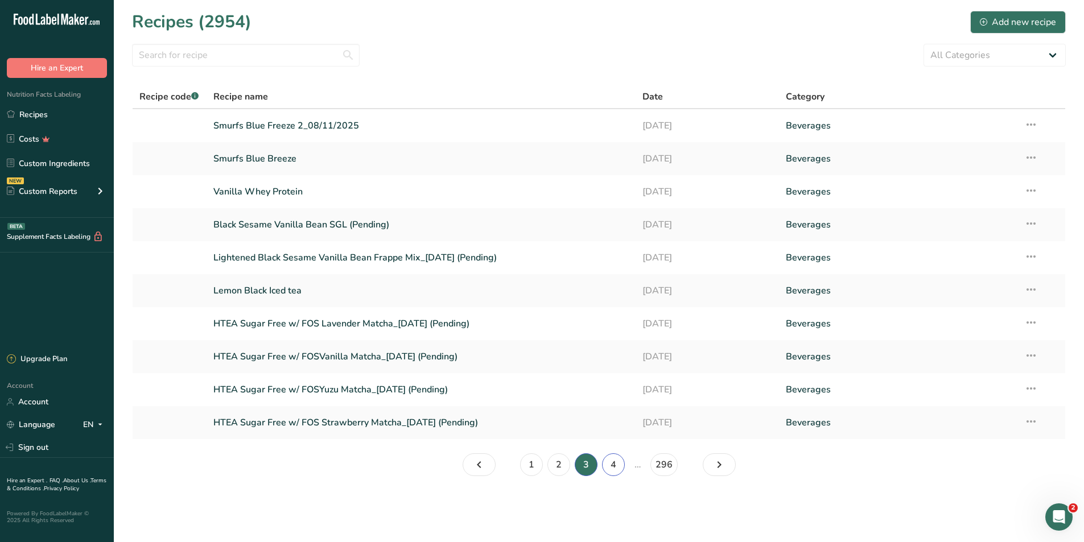
click at [605, 464] on link "4" at bounding box center [613, 465] width 23 height 23
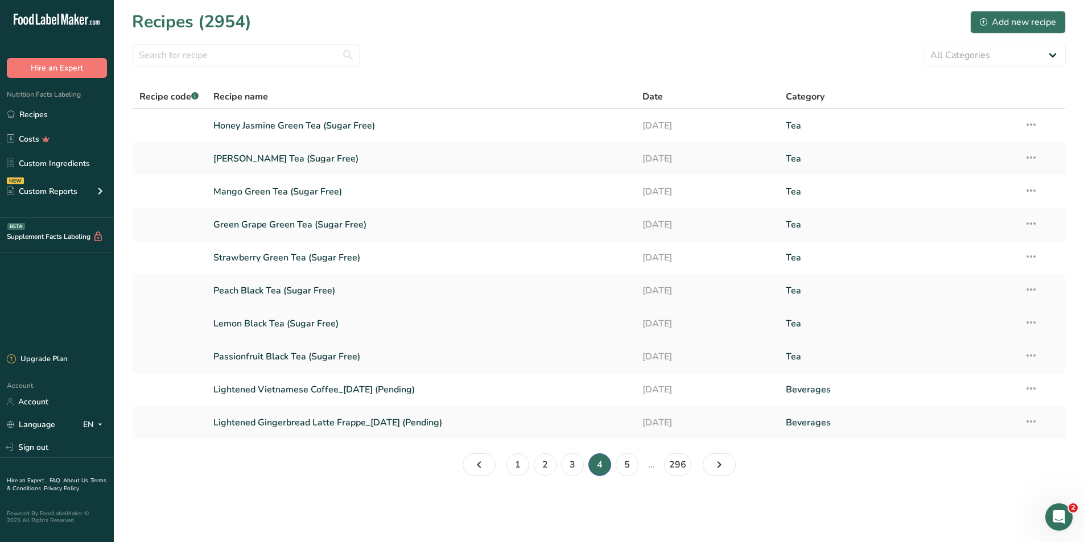
click at [267, 320] on link "Lemon Black Tea (Sugar Free)" at bounding box center [421, 324] width 416 height 24
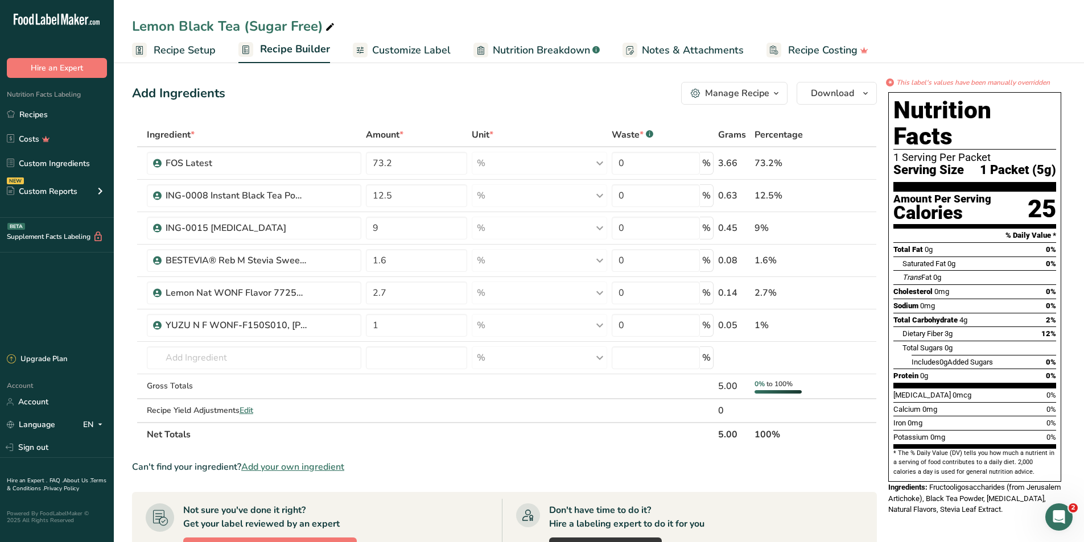
click at [523, 49] on span "Nutrition Breakdown" at bounding box center [541, 50] width 97 height 15
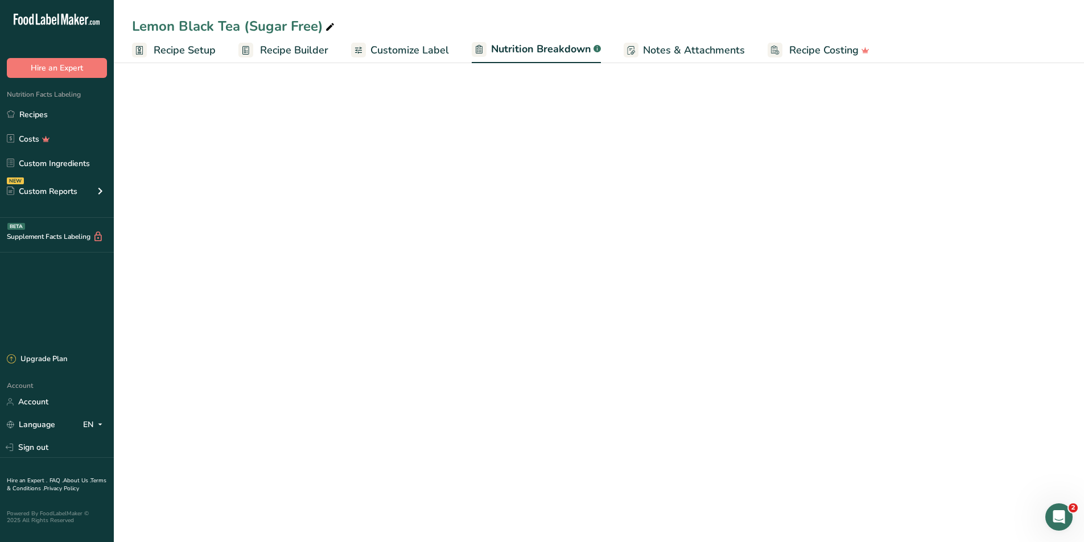
select select "Calories"
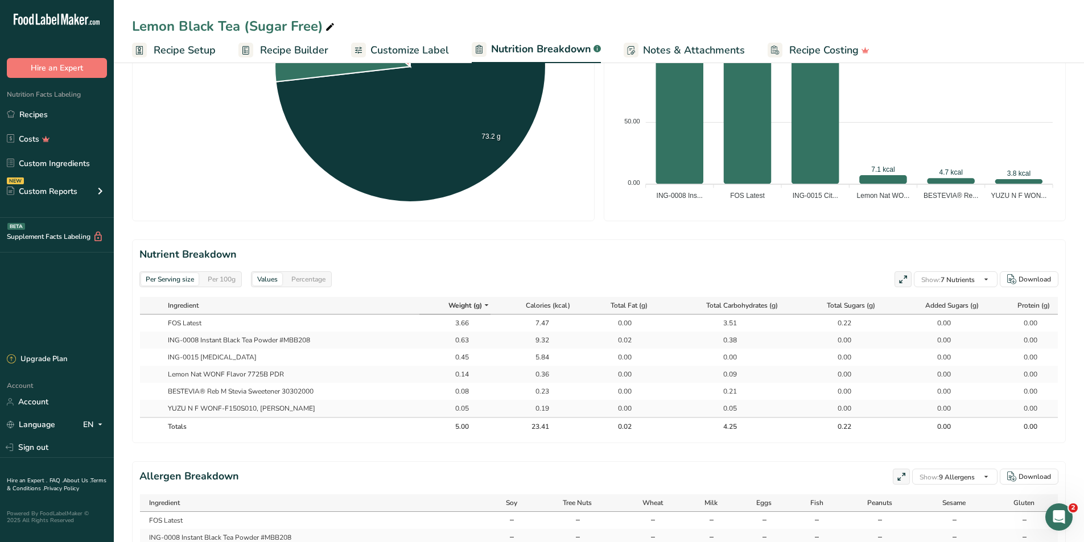
scroll to position [467, 0]
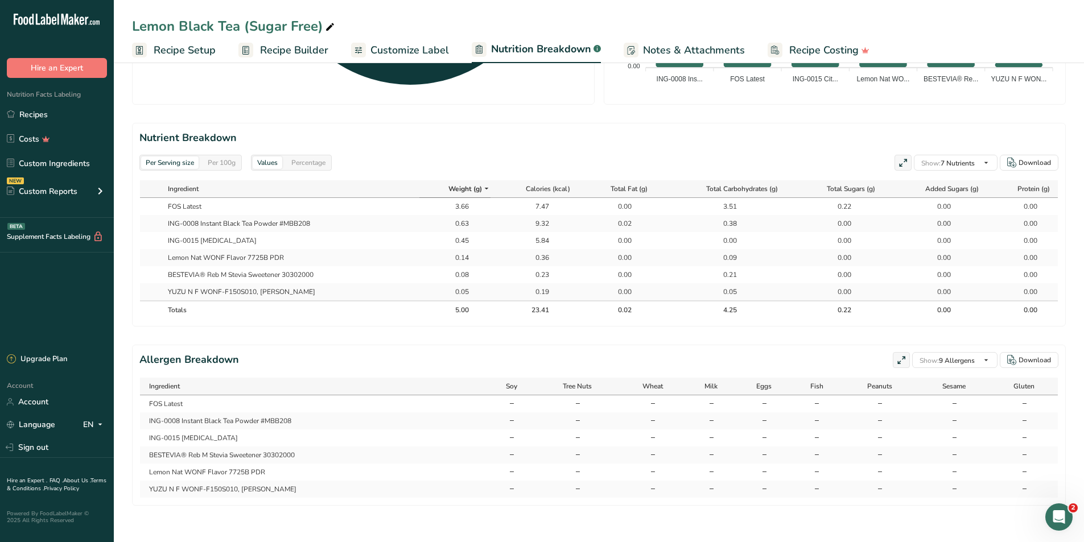
click at [229, 156] on div "Per 100g" at bounding box center [221, 162] width 37 height 13
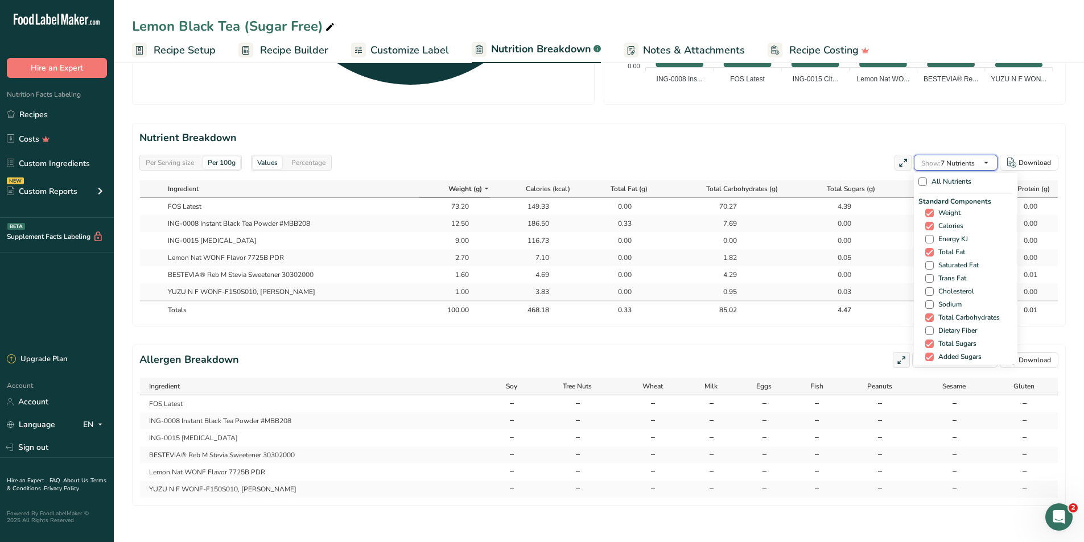
click at [972, 159] on span "Show: 7 Nutrients" at bounding box center [947, 163] width 53 height 9
click at [930, 212] on span at bounding box center [929, 216] width 9 height 9
click at [930, 213] on input "Caffeine" at bounding box center [928, 216] width 7 height 7
checkbox input "true"
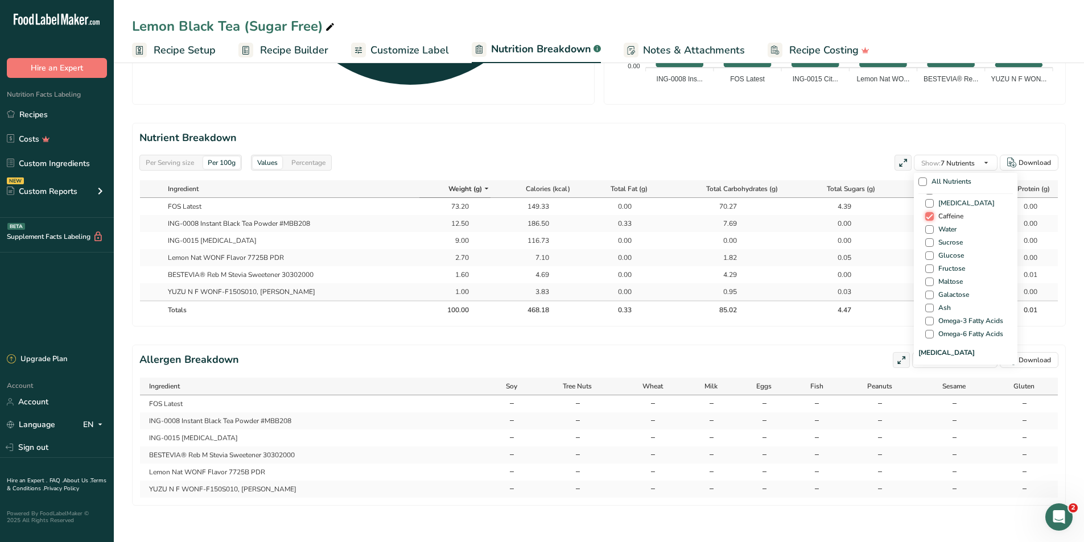
scroll to position [458, 0]
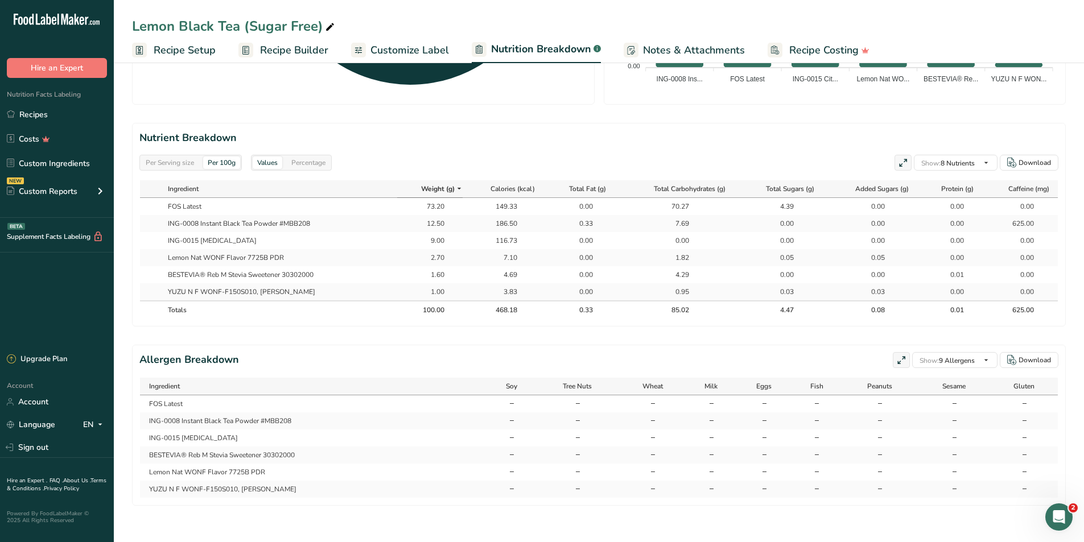
click at [173, 162] on div "Per Serving size" at bounding box center [169, 162] width 57 height 13
click at [212, 161] on div "Per 100g" at bounding box center [221, 162] width 37 height 13
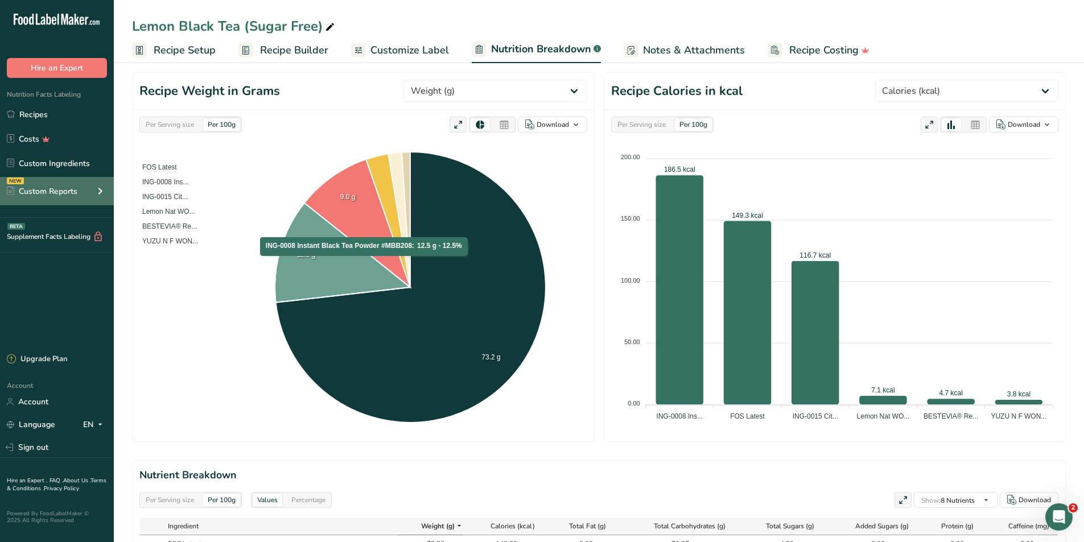
scroll to position [117, 0]
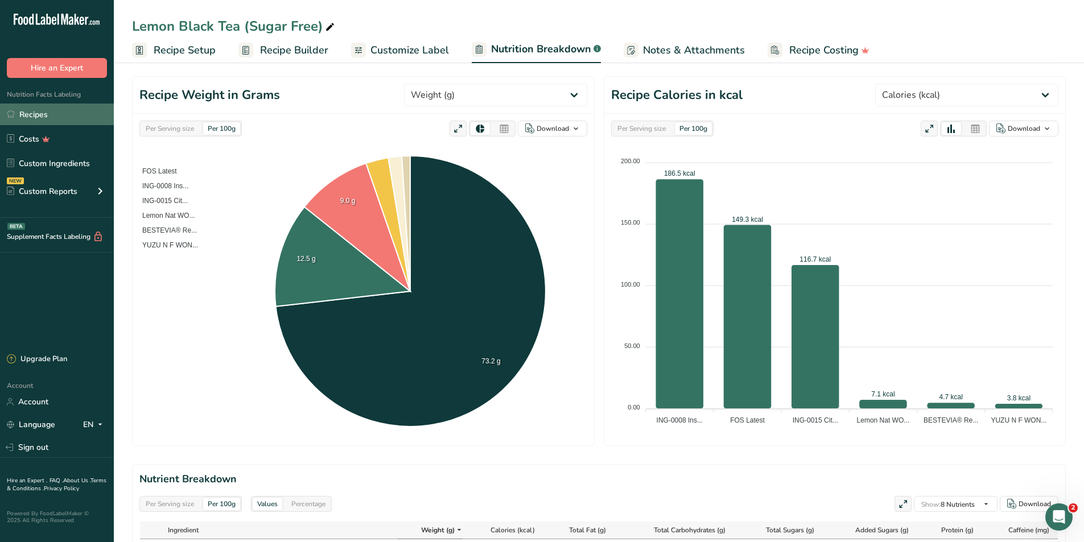
click at [61, 116] on link "Recipes" at bounding box center [57, 115] width 114 height 22
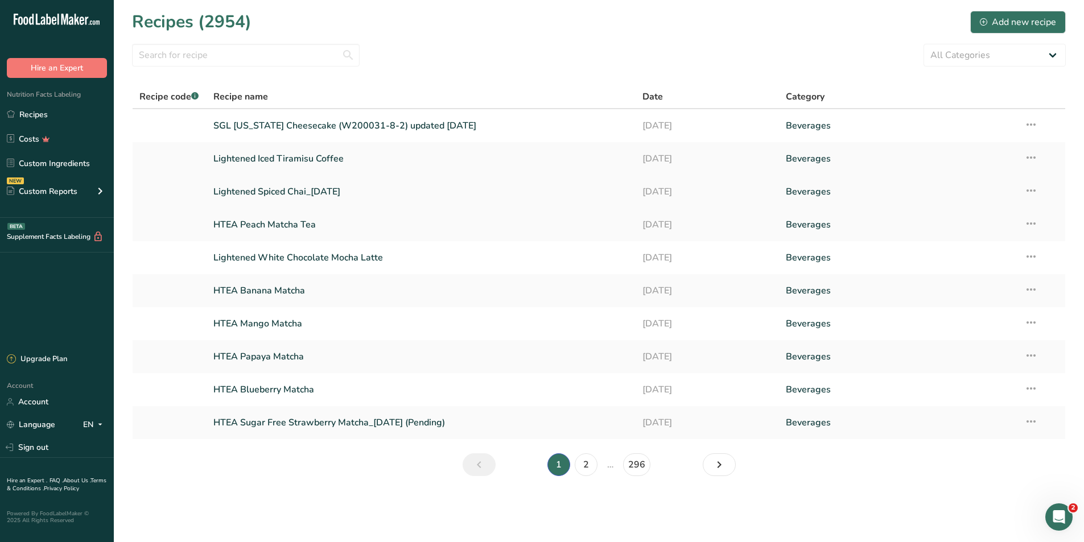
click at [286, 195] on link "Lightened Spiced Chai_09/08/2025" at bounding box center [421, 192] width 416 height 24
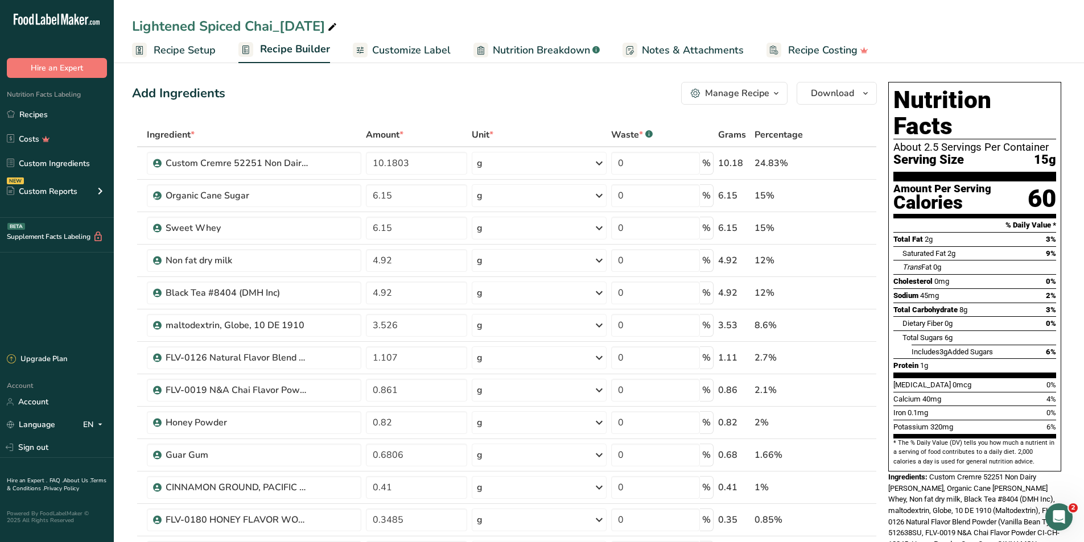
click at [540, 51] on span "Nutrition Breakdown" at bounding box center [541, 50] width 97 height 15
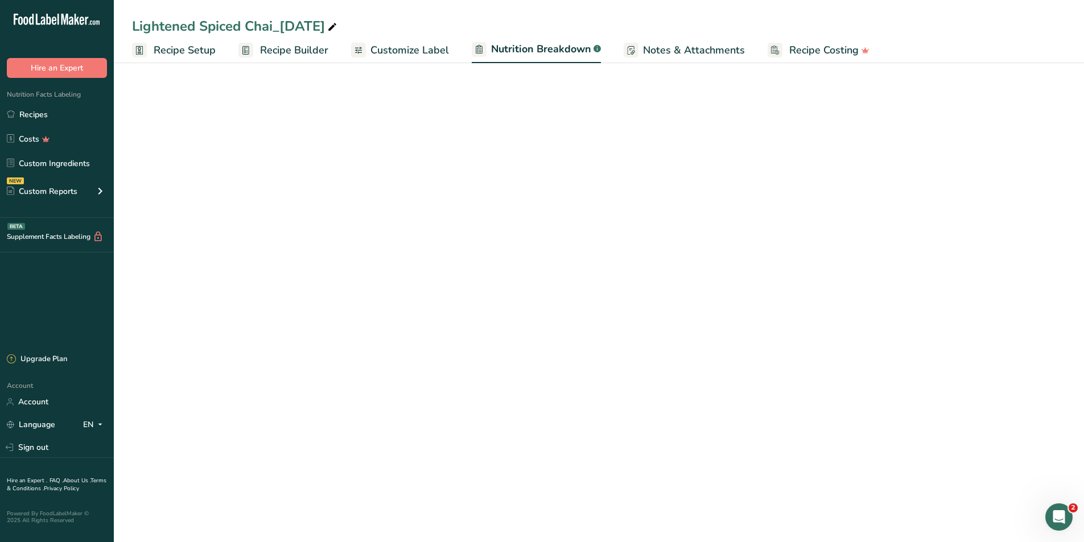
select select "Calories"
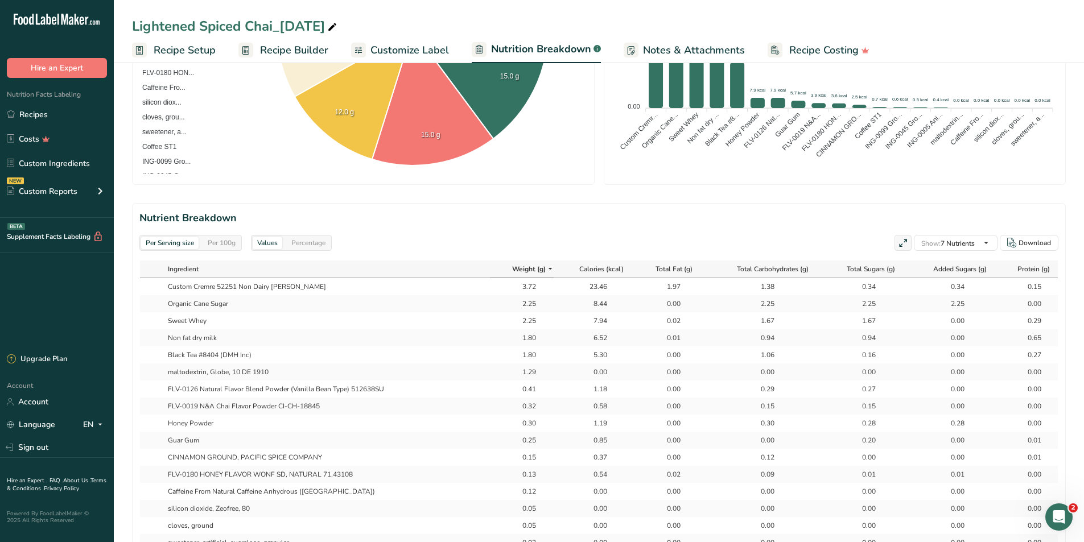
scroll to position [398, 0]
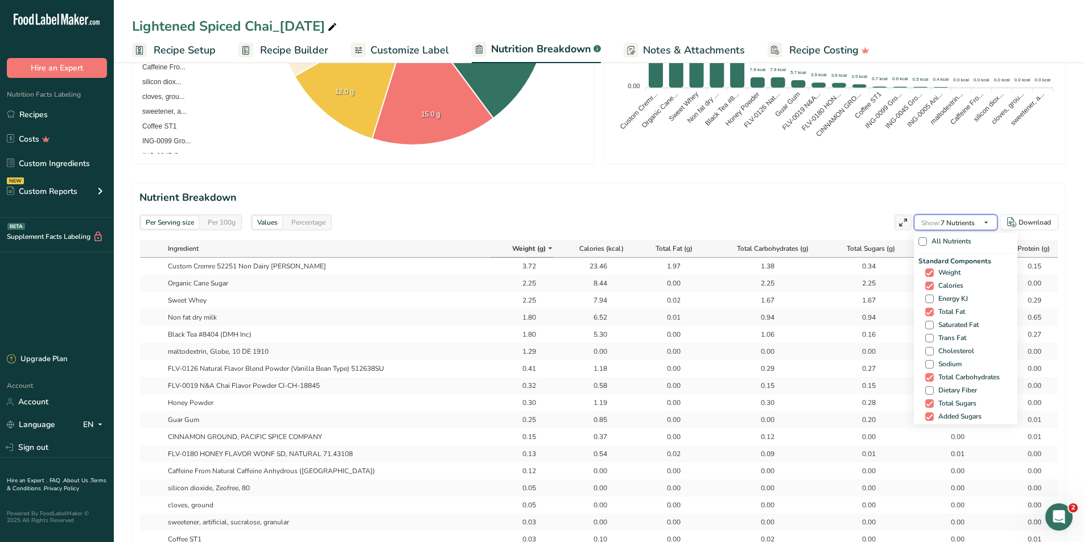
click at [972, 224] on span "Show: 7 Nutrients" at bounding box center [947, 223] width 53 height 9
click at [949, 355] on span "Caffeine" at bounding box center [949, 356] width 30 height 9
click at [933, 355] on input "Caffeine" at bounding box center [928, 355] width 7 height 7
checkbox input "true"
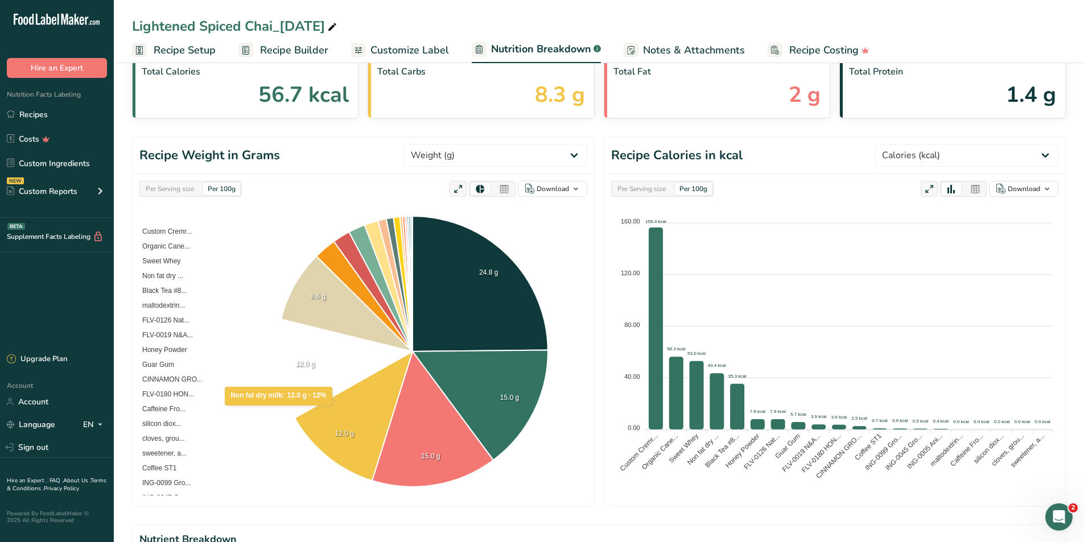
scroll to position [0, 0]
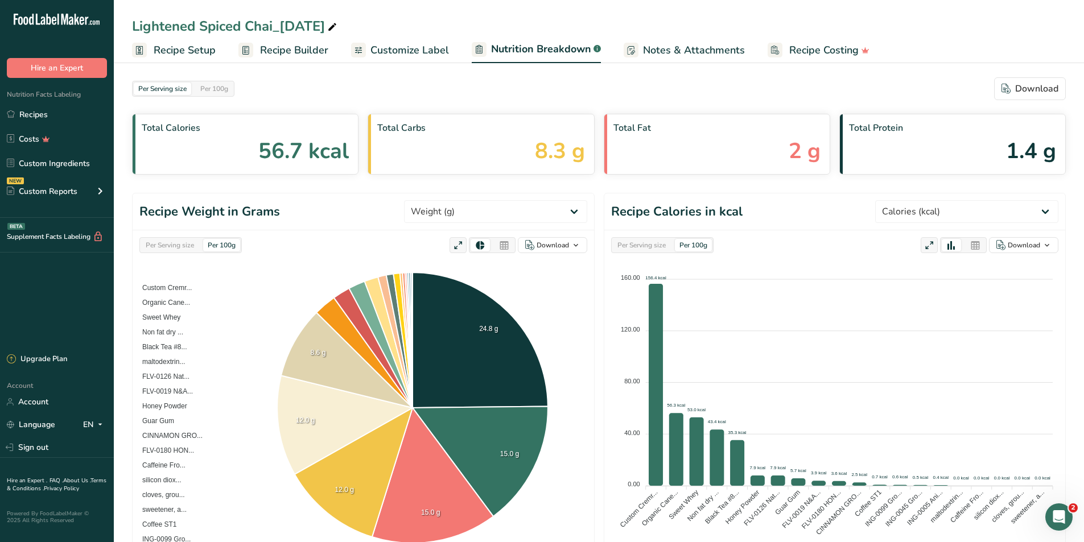
click at [292, 52] on span "Recipe Builder" at bounding box center [294, 50] width 68 height 15
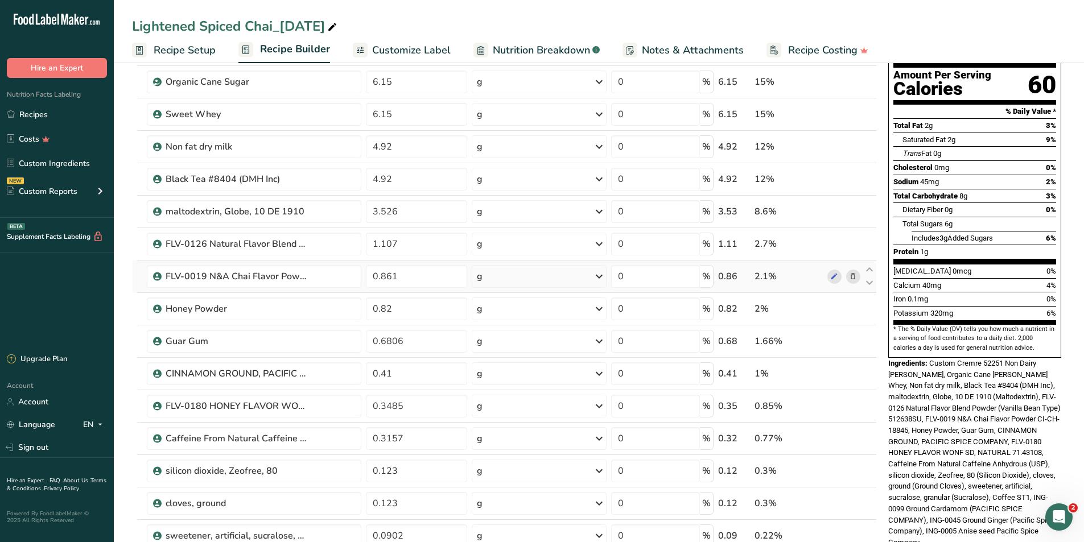
scroll to position [341, 0]
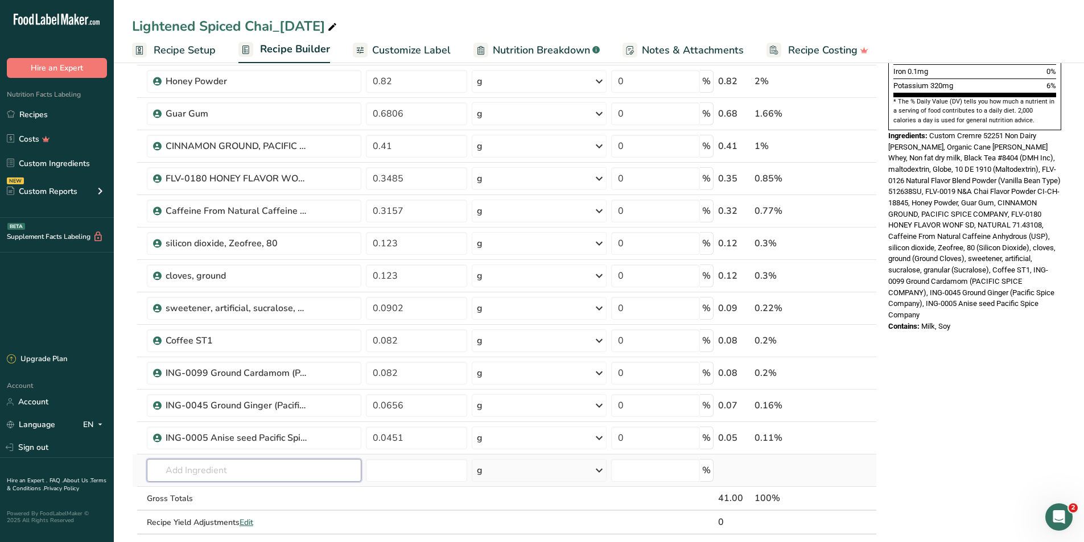
click at [197, 469] on input "text" at bounding box center [254, 470] width 215 height 23
click at [35, 117] on link "Recipes" at bounding box center [57, 115] width 114 height 22
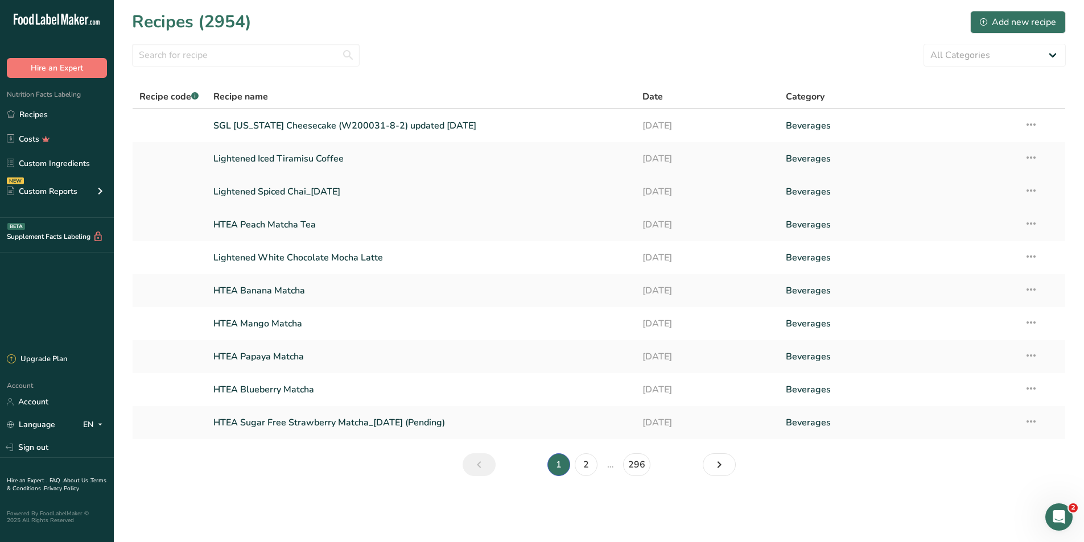
click at [275, 183] on link "Lightened Spiced Chai_09/08/2025" at bounding box center [421, 192] width 416 height 24
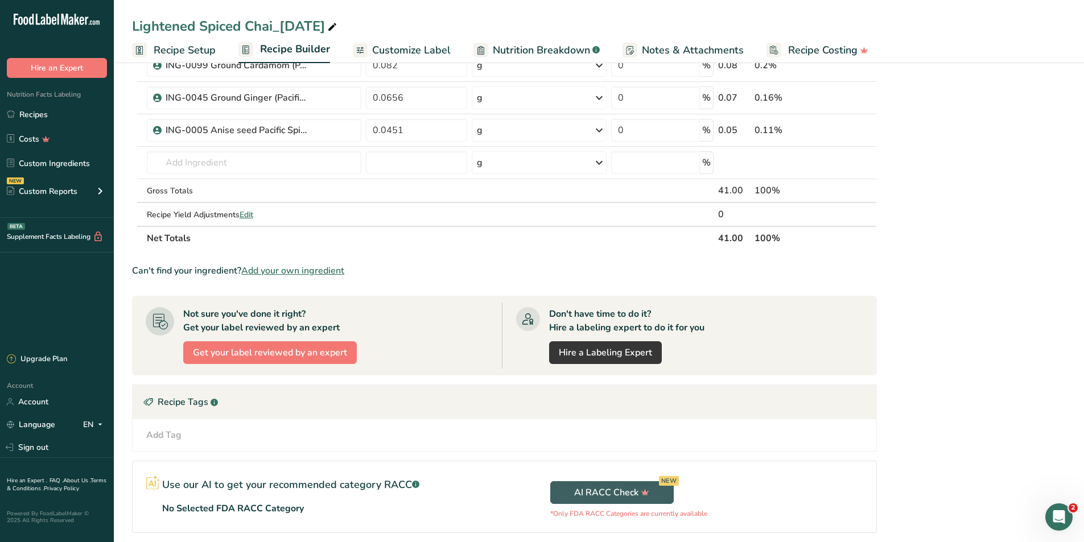
scroll to position [683, 0]
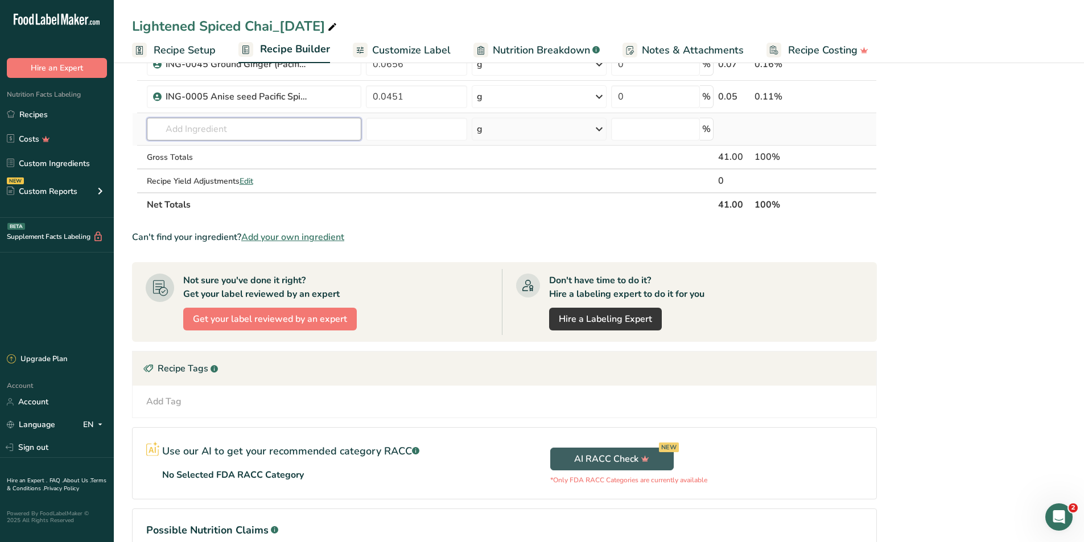
click at [188, 131] on input "text" at bounding box center [254, 129] width 215 height 23
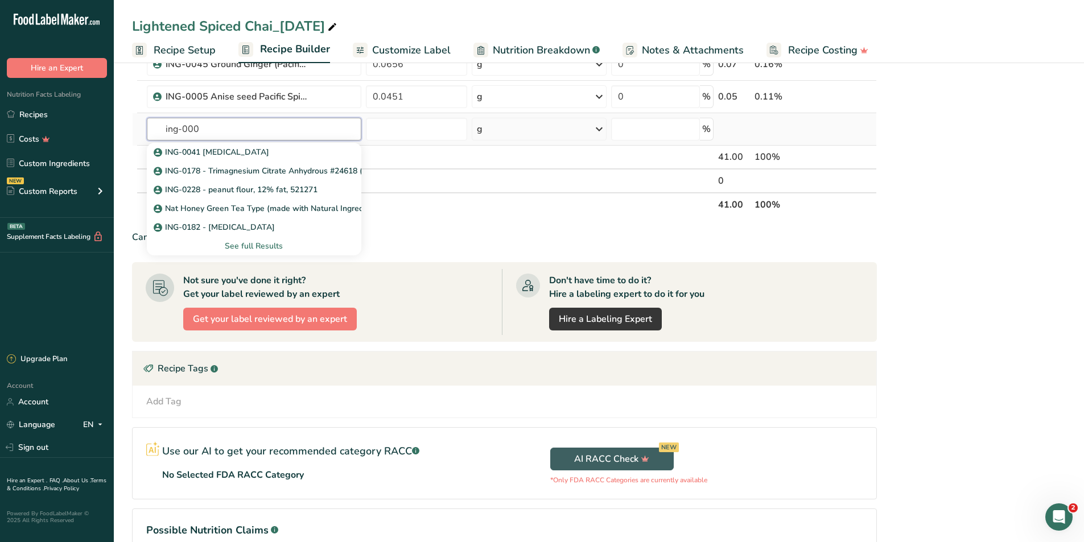
type input "ing-0008"
drag, startPoint x: 231, startPoint y: 131, endPoint x: 95, endPoint y: 135, distance: 136.1
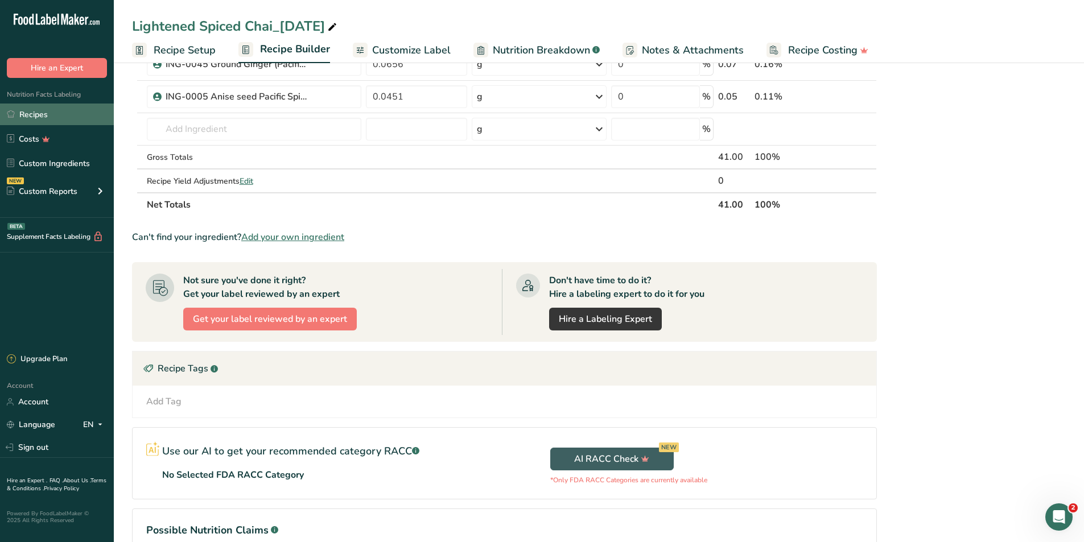
click at [59, 115] on link "Recipes" at bounding box center [57, 115] width 114 height 22
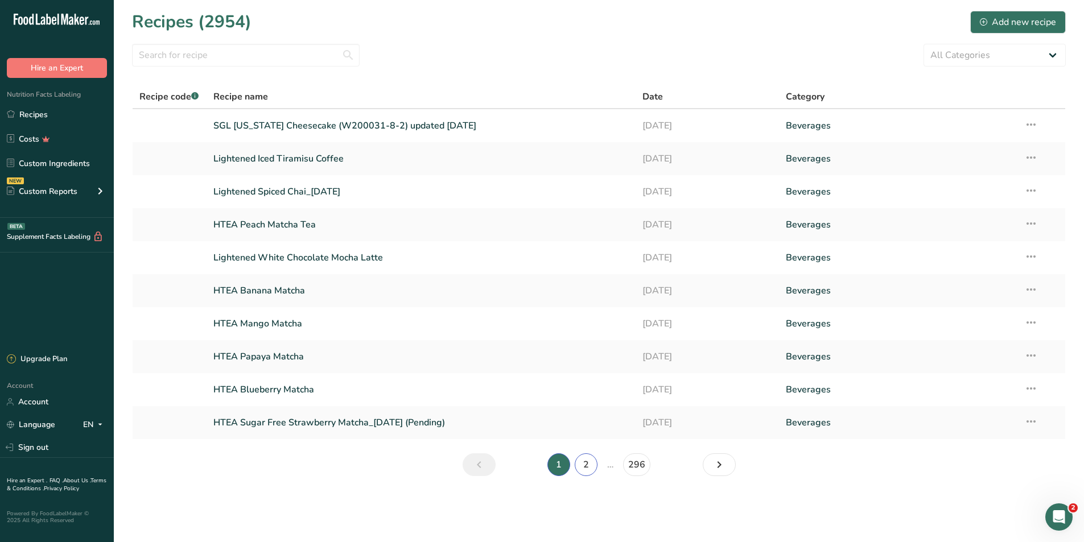
click at [587, 468] on link "2" at bounding box center [586, 465] width 23 height 23
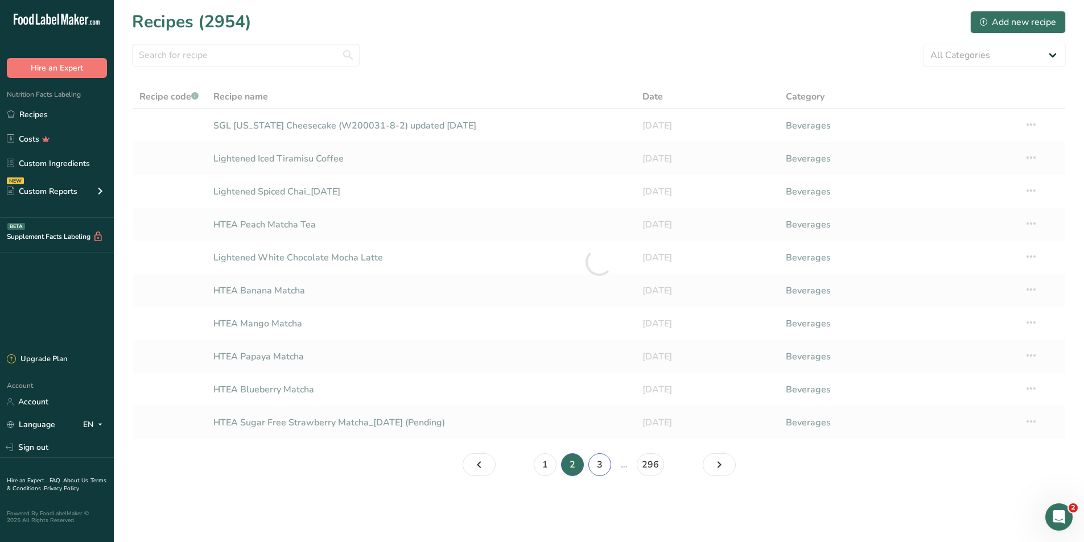
click at [600, 464] on link "3" at bounding box center [599, 465] width 23 height 23
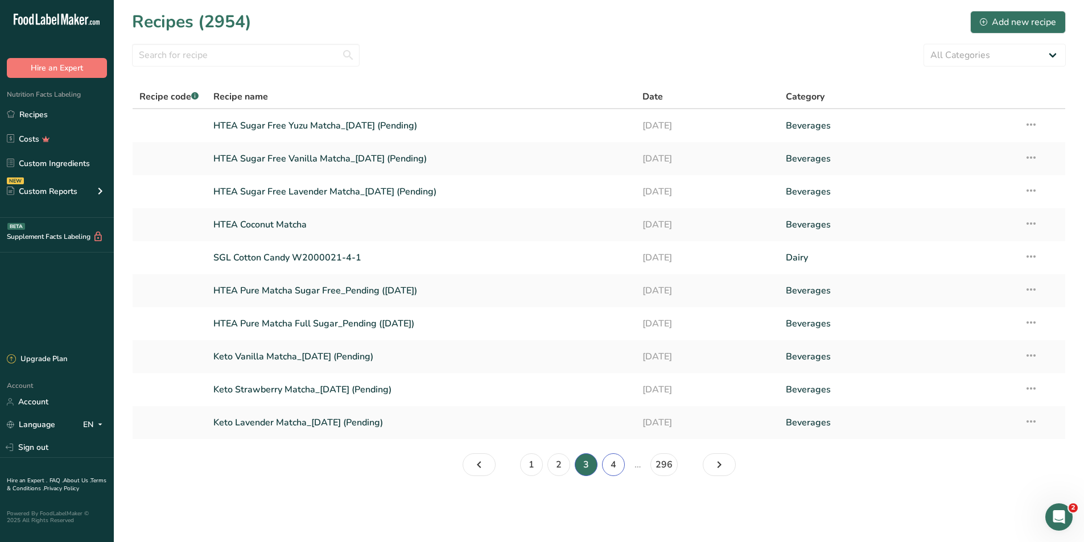
click at [609, 461] on link "4" at bounding box center [613, 465] width 23 height 23
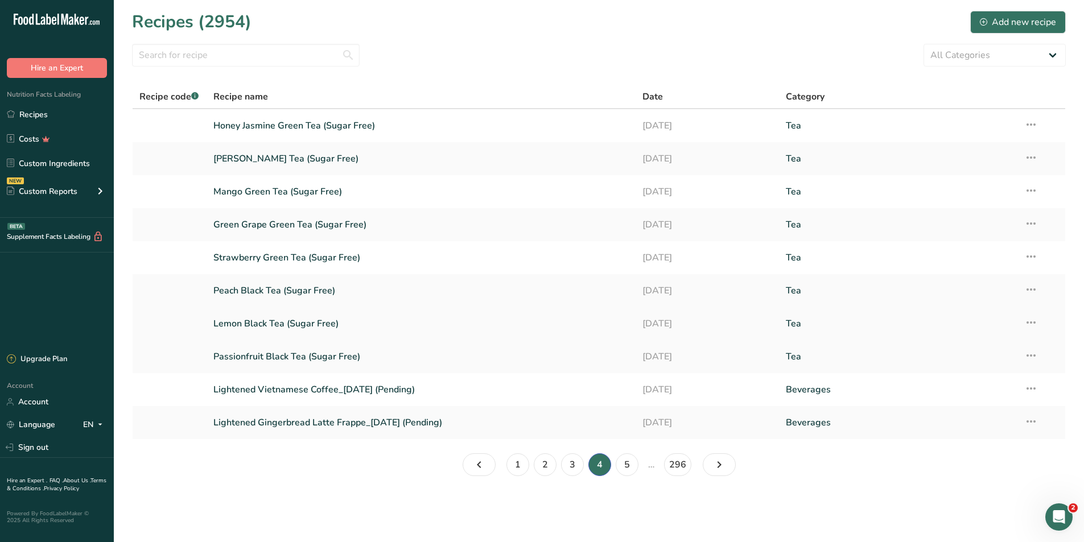
click at [268, 323] on link "Lemon Black Tea (Sugar Free)" at bounding box center [421, 324] width 416 height 24
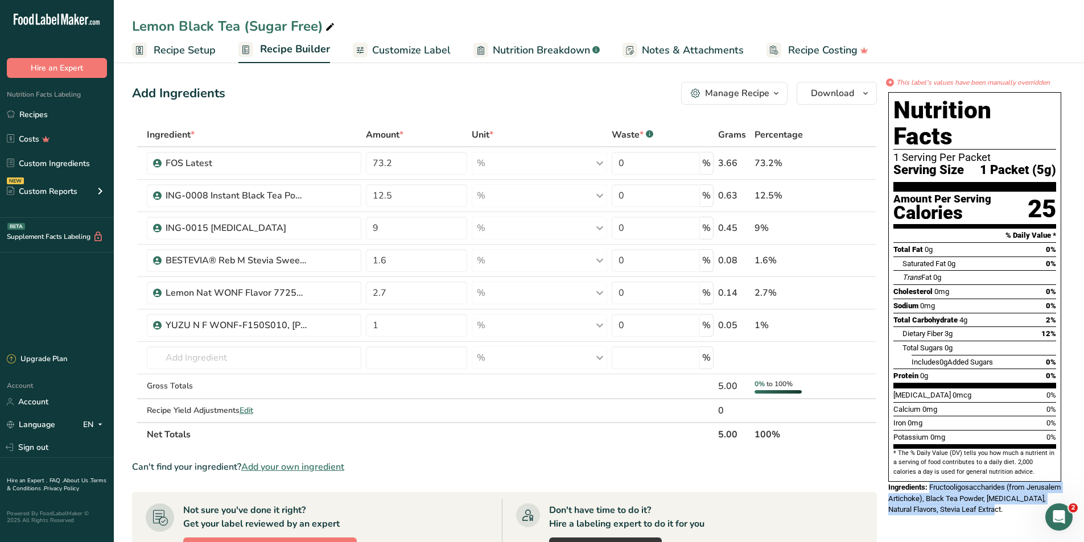
drag, startPoint x: 931, startPoint y: 462, endPoint x: 1020, endPoint y: 491, distance: 93.8
click at [1020, 491] on div "Nutrition Facts 1 Serving Per Packet Serving Size 1 Packet (5g) Amount Per Serv…" at bounding box center [975, 304] width 182 height 432
copy span "Fructooligosaccharides (from Jerusalem Artichoke), Black Tea Powder, Citric Aci…"
click at [928, 516] on div "* This label's values have been manually overridden Nutrition Facts 1 Serving P…" at bounding box center [975, 463] width 182 height 772
click at [561, 47] on span "Nutrition Breakdown" at bounding box center [541, 50] width 97 height 15
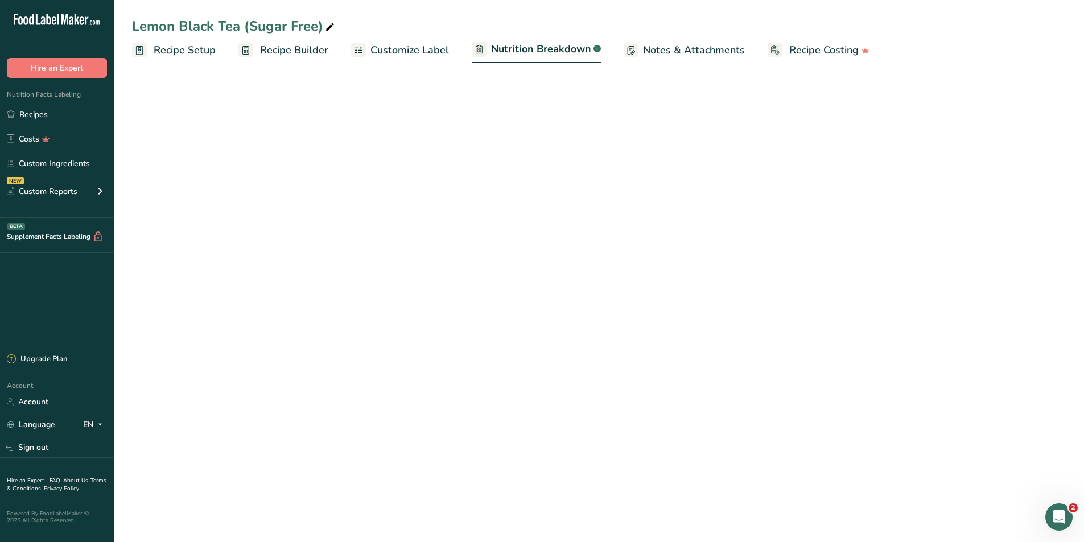
select select "Calories"
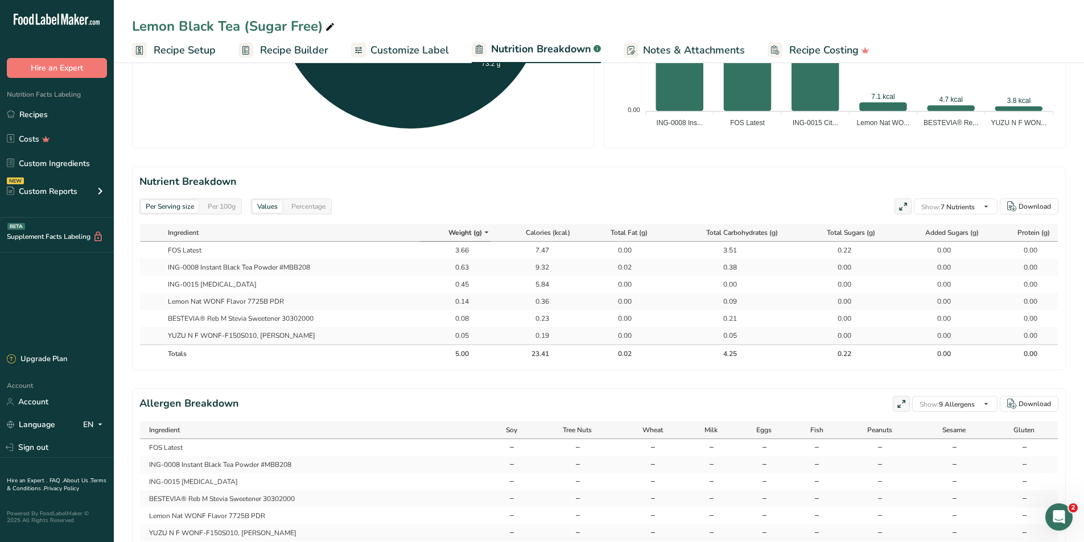
scroll to position [467, 0]
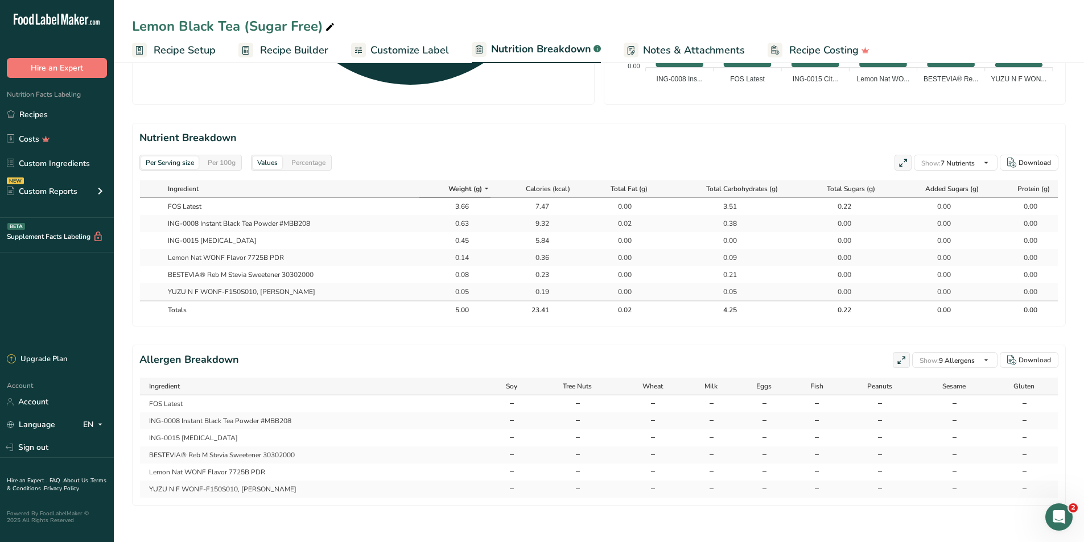
click at [224, 156] on div "Per 100g" at bounding box center [221, 162] width 37 height 13
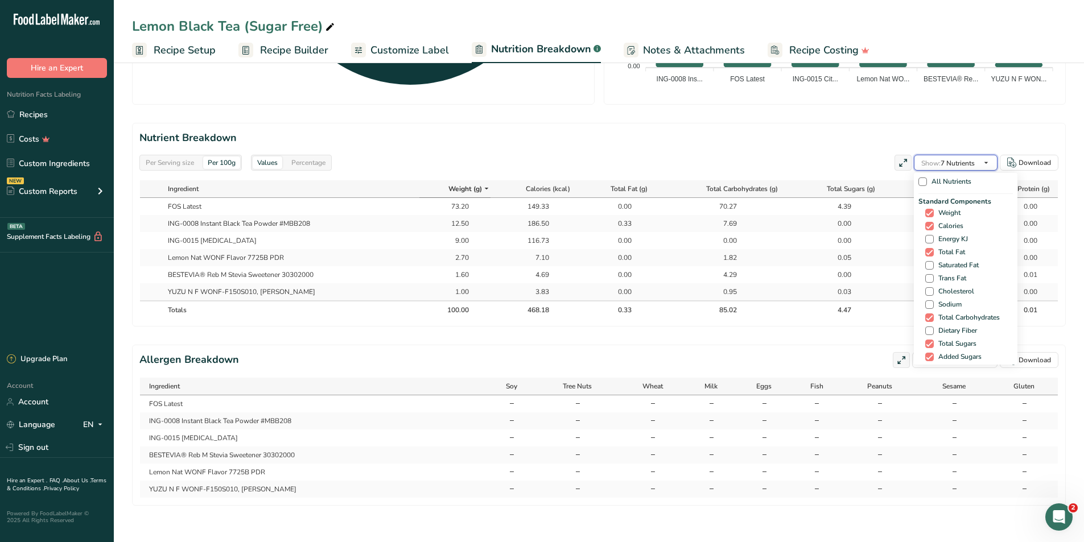
click at [984, 156] on icon "button" at bounding box center [986, 163] width 9 height 14
click at [930, 261] on span at bounding box center [929, 265] width 9 height 9
click at [930, 262] on input "Saturated Fat" at bounding box center [928, 265] width 7 height 7
checkbox input "true"
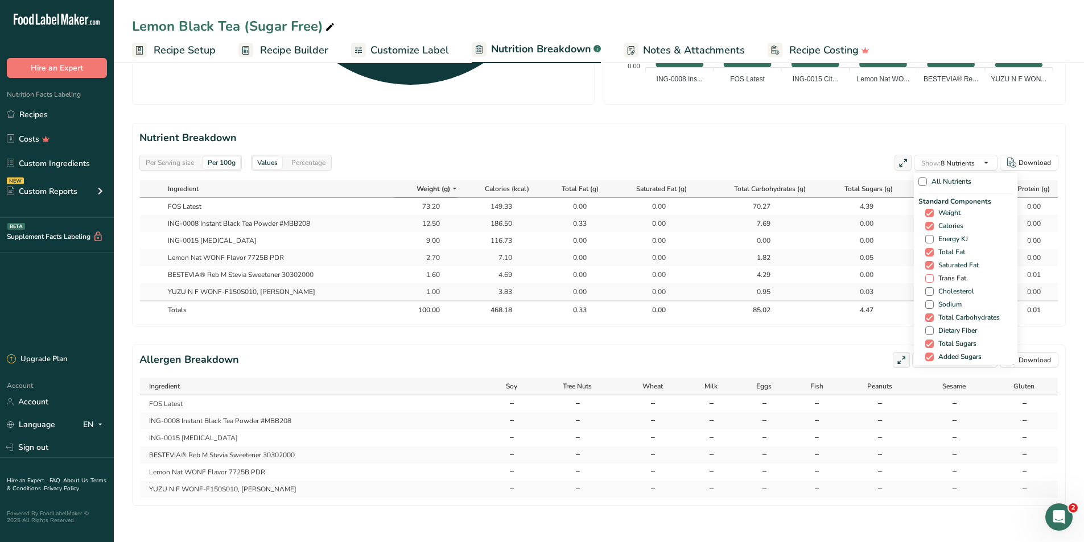
click at [929, 274] on span at bounding box center [929, 278] width 9 height 9
click at [929, 275] on input "Trans Fat" at bounding box center [928, 278] width 7 height 7
checkbox input "true"
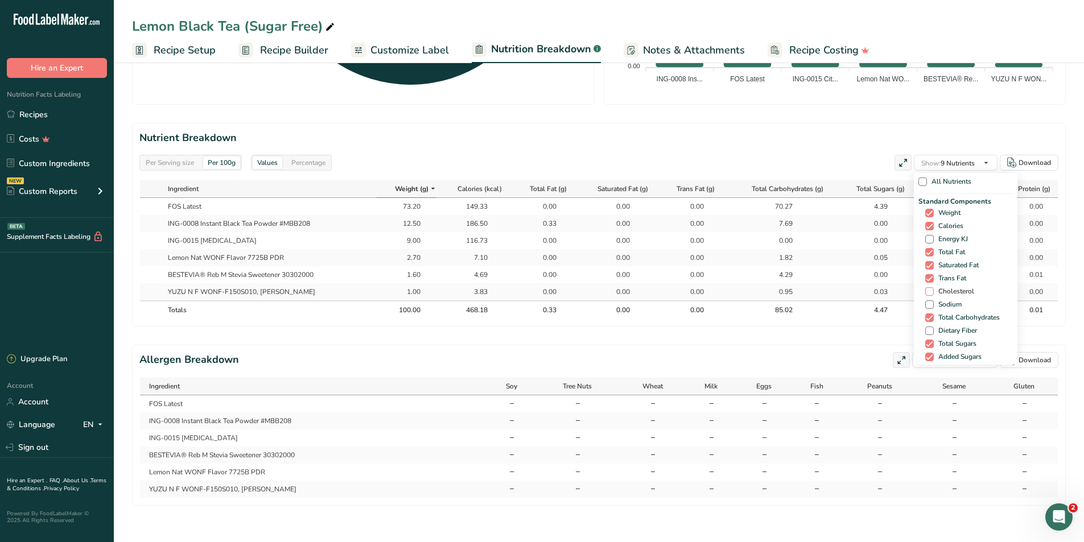
click at [928, 287] on span at bounding box center [929, 291] width 9 height 9
click at [928, 288] on input "Cholesterol" at bounding box center [928, 291] width 7 height 7
checkbox input "true"
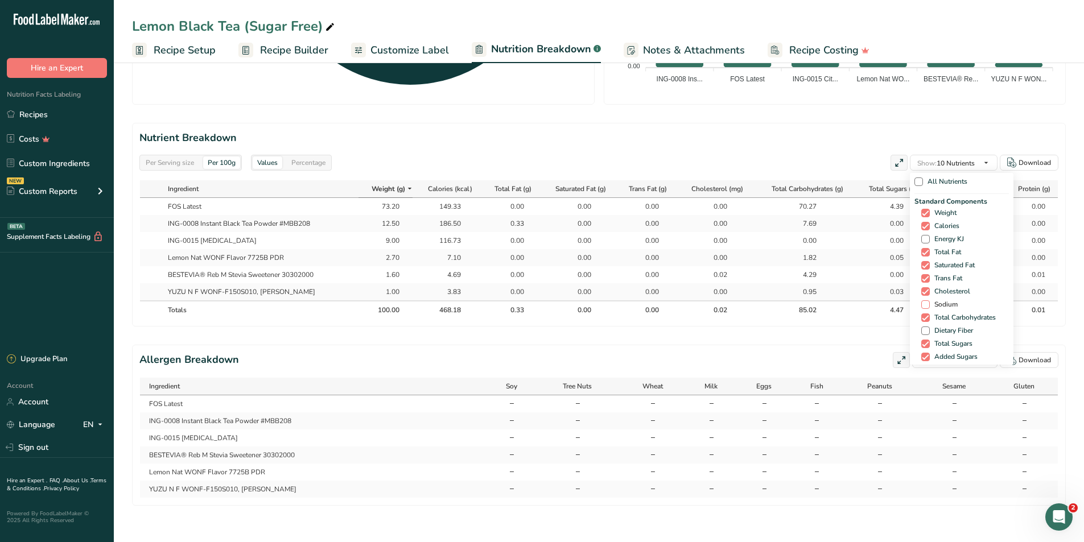
click at [928, 292] on div "Standard Components Weight Calories Energy KJ Total Fat Saturated Fat Trans Fat…" at bounding box center [961, 286] width 94 height 180
click at [926, 300] on span at bounding box center [925, 304] width 9 height 9
click at [926, 301] on input "Sodium" at bounding box center [924, 304] width 7 height 7
checkbox input "true"
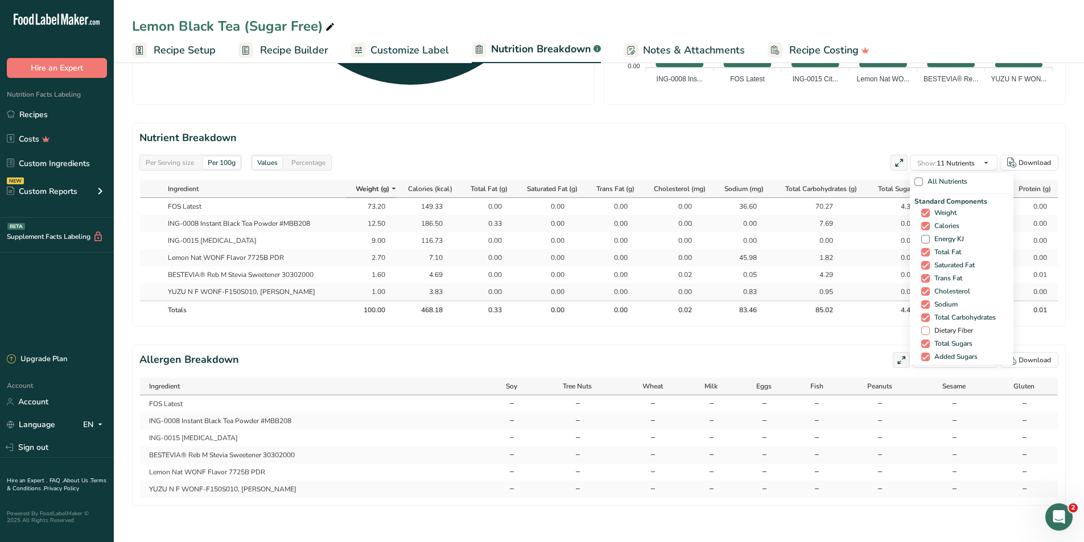
click at [921, 327] on span at bounding box center [925, 331] width 9 height 9
click at [921, 327] on input "Dietary Fiber" at bounding box center [924, 330] width 7 height 7
checkbox input "true"
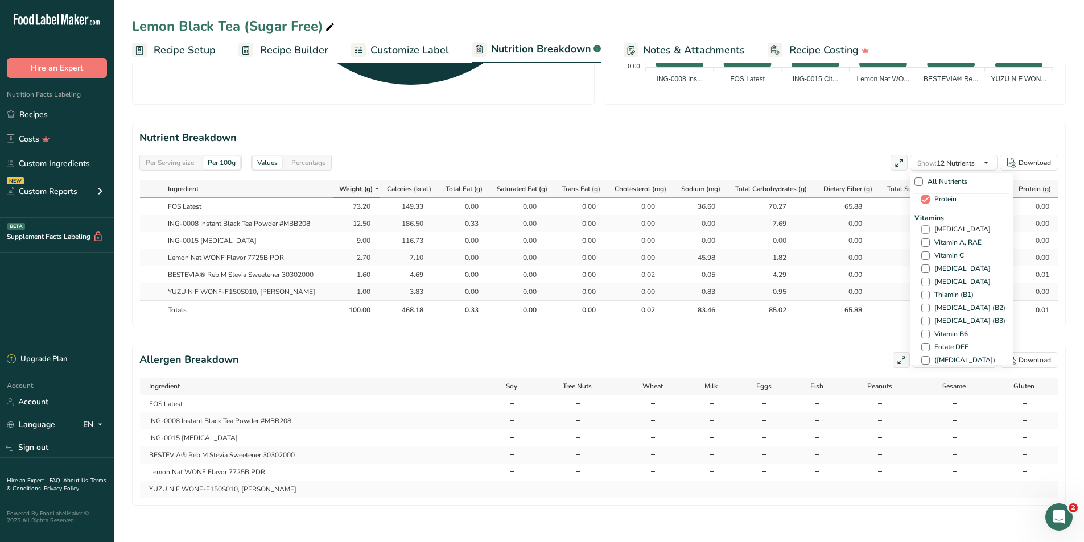
click at [921, 225] on span at bounding box center [925, 229] width 9 height 9
click at [921, 226] on input "[MEDICAL_DATA]" at bounding box center [924, 229] width 7 height 7
checkbox input "true"
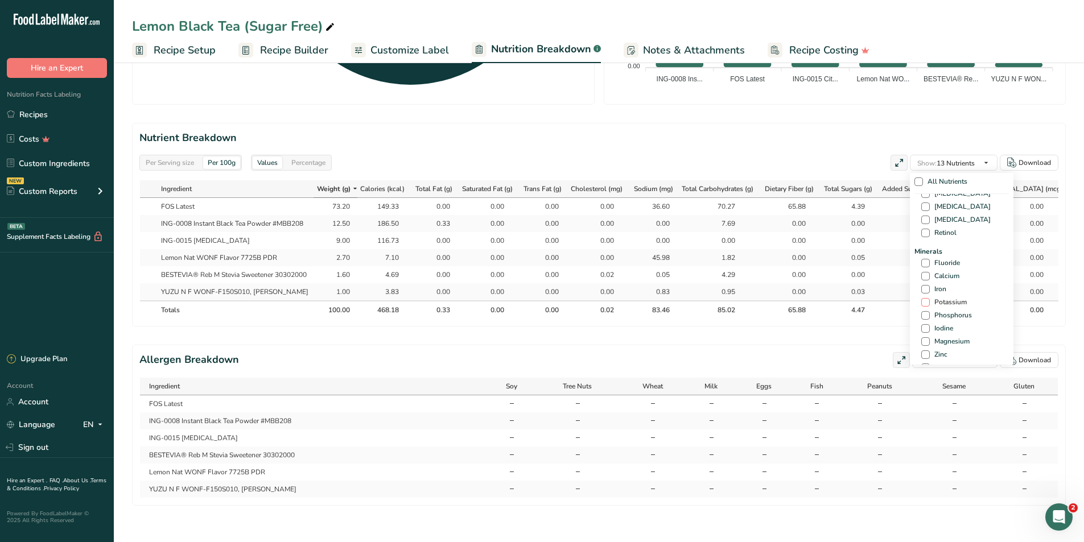
scroll to position [398, 0]
click at [926, 237] on span at bounding box center [925, 241] width 9 height 9
click at [926, 238] on input "Calcium" at bounding box center [924, 241] width 7 height 7
checkbox input "true"
click at [922, 250] on span at bounding box center [925, 254] width 9 height 9
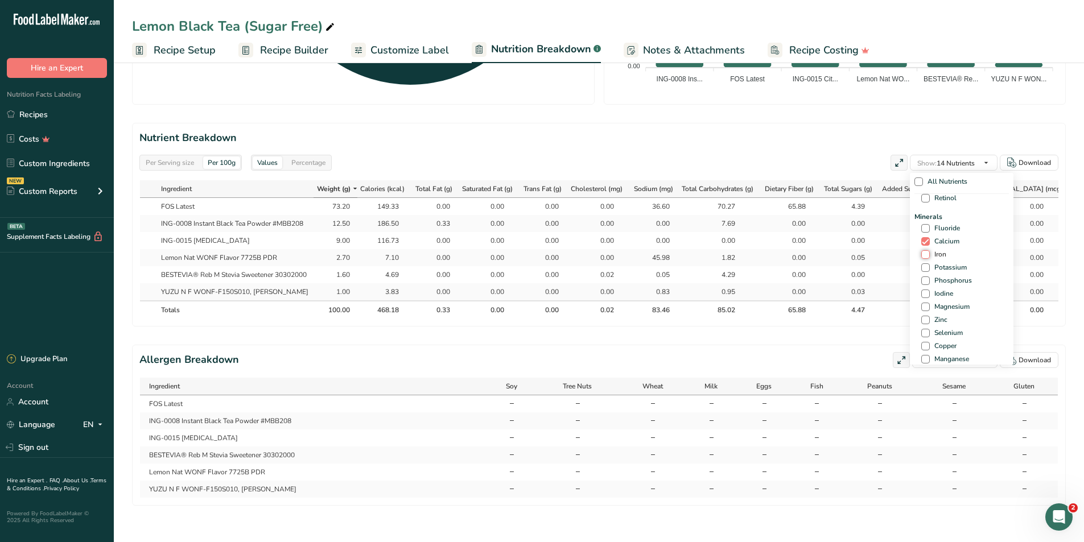
click at [922, 251] on input "Iron" at bounding box center [924, 254] width 7 height 7
checkbox input "true"
click at [922, 263] on span at bounding box center [925, 267] width 9 height 9
click at [922, 264] on input "Potassium" at bounding box center [924, 267] width 7 height 7
checkbox input "true"
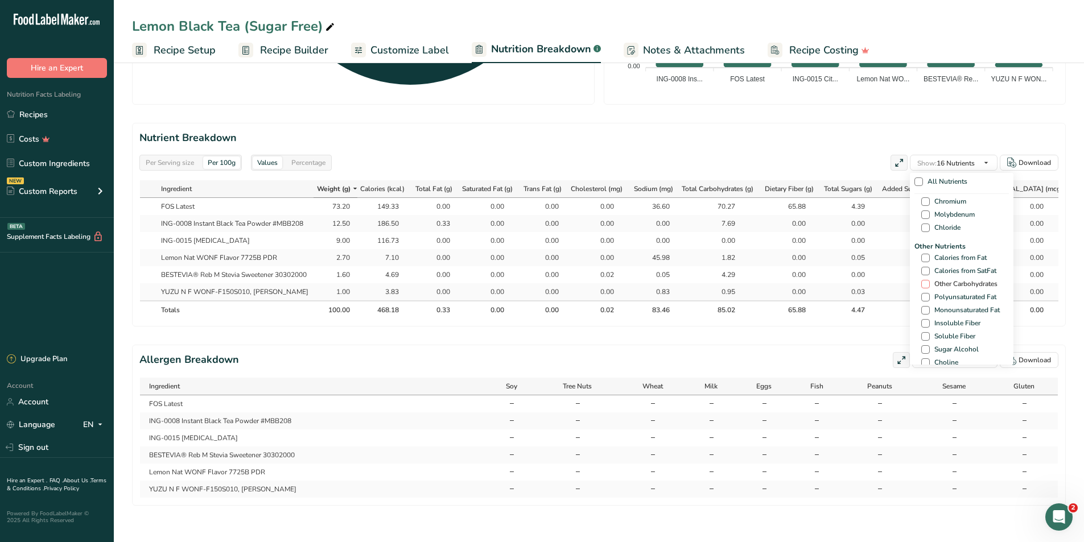
scroll to position [626, 0]
click at [922, 328] on span at bounding box center [925, 332] width 9 height 9
click at [922, 328] on input "Caffeine" at bounding box center [924, 331] width 7 height 7
checkbox input "true"
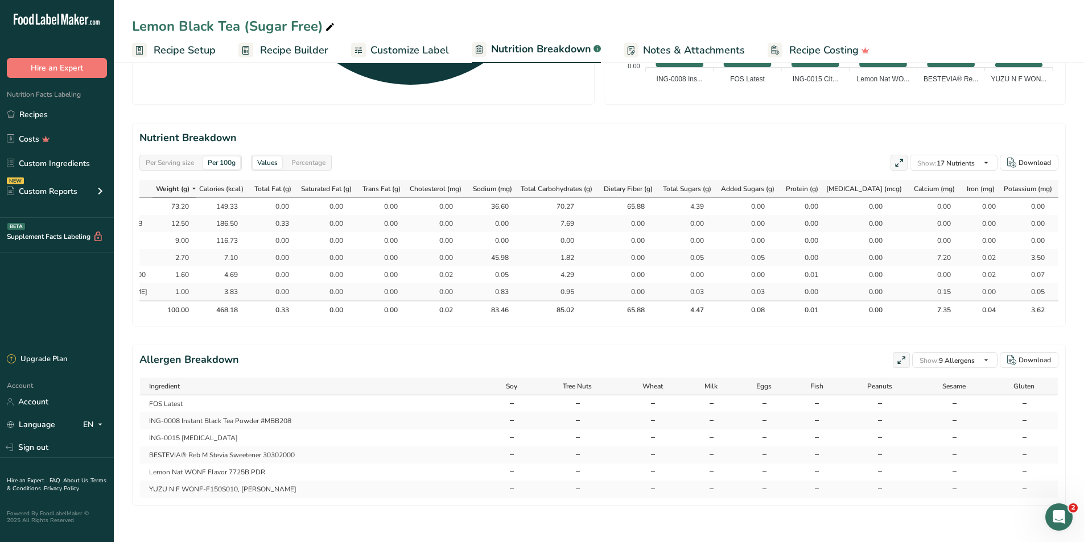
scroll to position [0, 205]
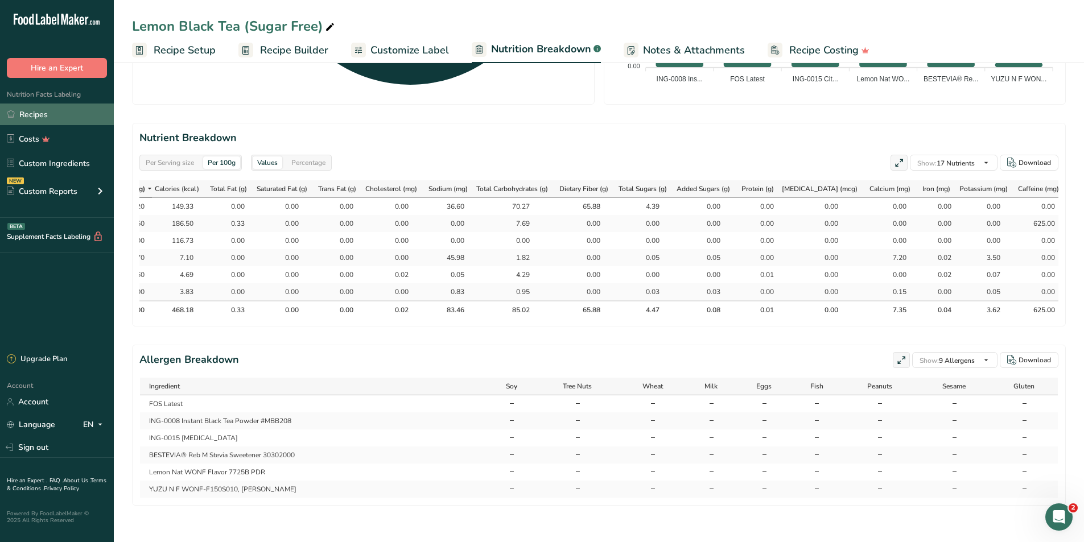
click at [63, 115] on link "Recipes" at bounding box center [57, 115] width 114 height 22
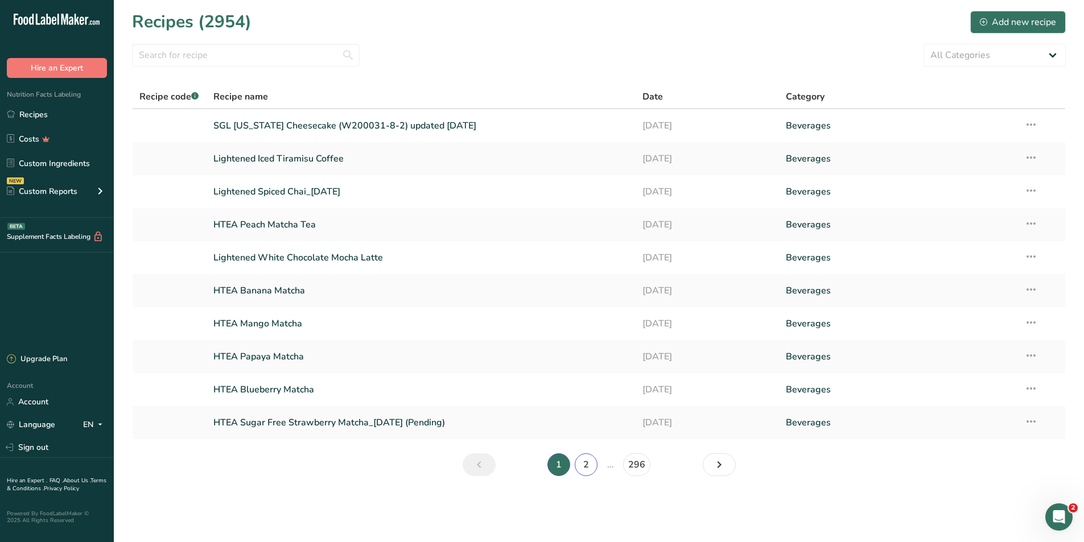
click at [594, 459] on link "2" at bounding box center [586, 465] width 23 height 23
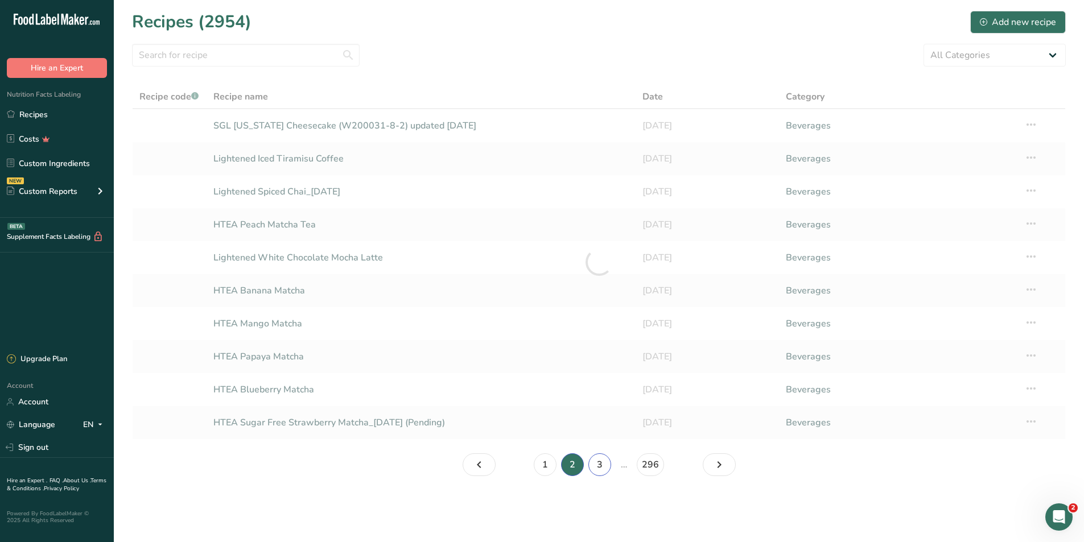
click at [597, 463] on link "3" at bounding box center [599, 465] width 23 height 23
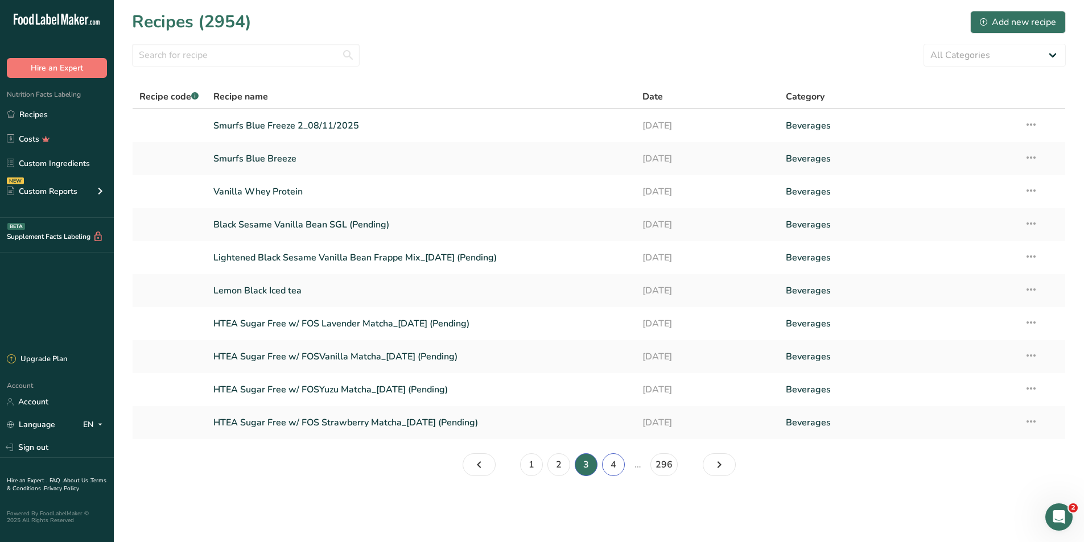
click at [615, 465] on link "4" at bounding box center [613, 465] width 23 height 23
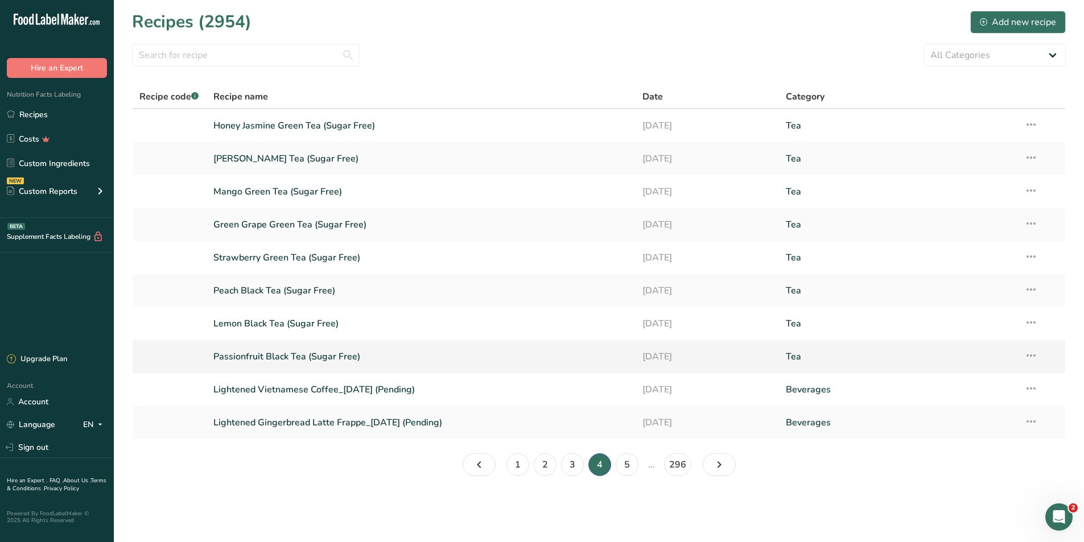
click at [271, 355] on link "Passionfruit Black Tea (Sugar Free)" at bounding box center [421, 357] width 416 height 24
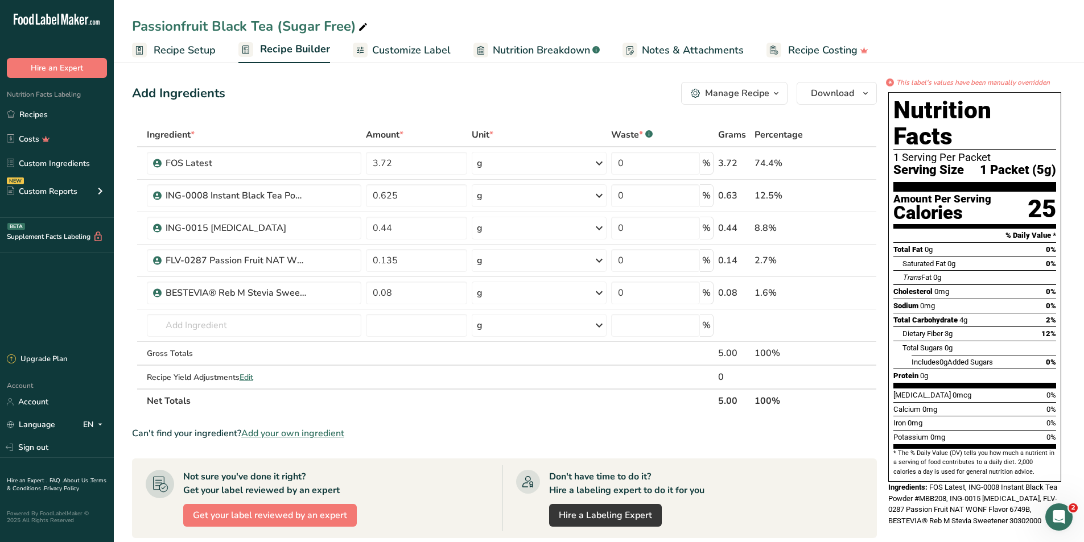
click at [173, 44] on span "Recipe Setup" at bounding box center [185, 50] width 62 height 15
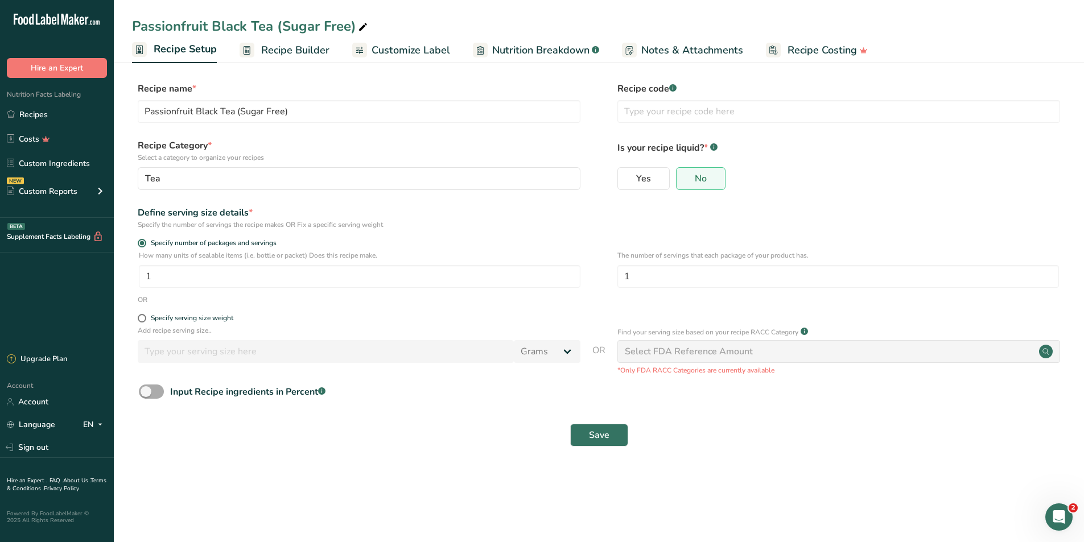
click at [163, 390] on span at bounding box center [151, 392] width 25 height 14
click at [146, 390] on input "Input Recipe ingredients in Percent .a-a{fill:#347362;}.b-a{fill:#fff;}" at bounding box center [142, 391] width 7 height 7
checkbox input "true"
click at [629, 434] on input "number" at bounding box center [566, 439] width 855 height 23
type input "5"
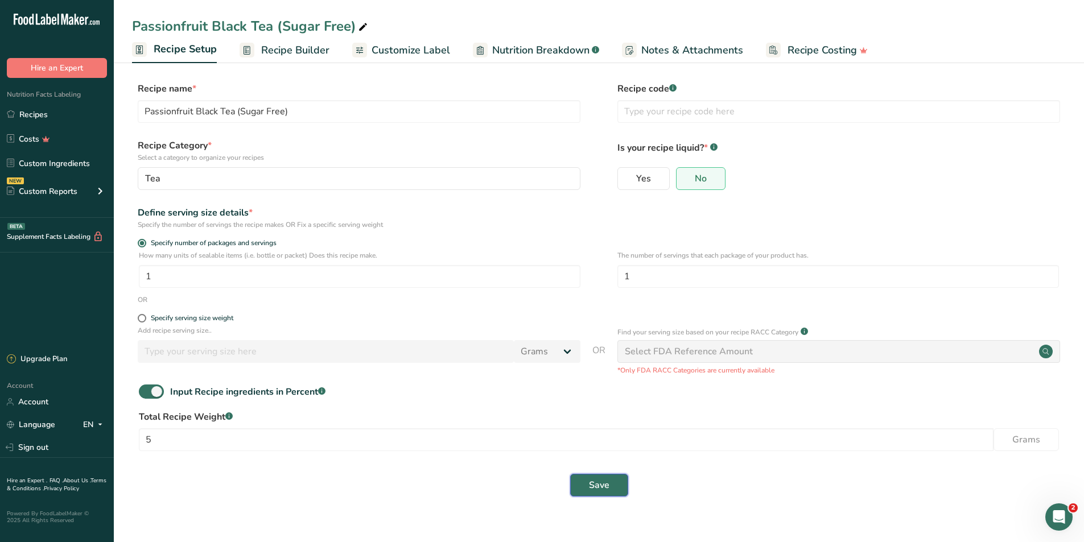
click at [592, 483] on span "Save" at bounding box center [599, 486] width 20 height 14
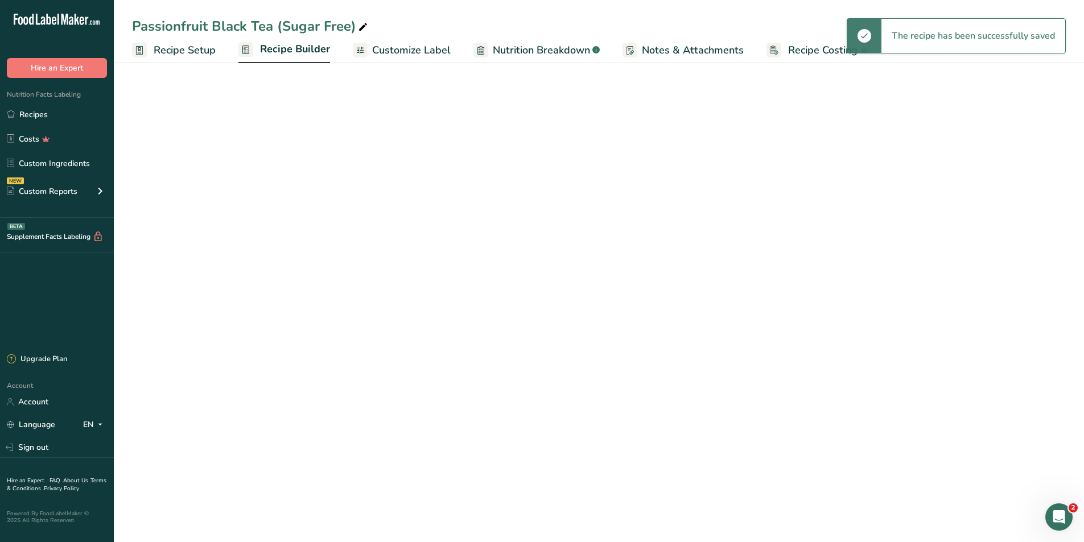
click at [282, 49] on span "Recipe Builder" at bounding box center [295, 49] width 70 height 15
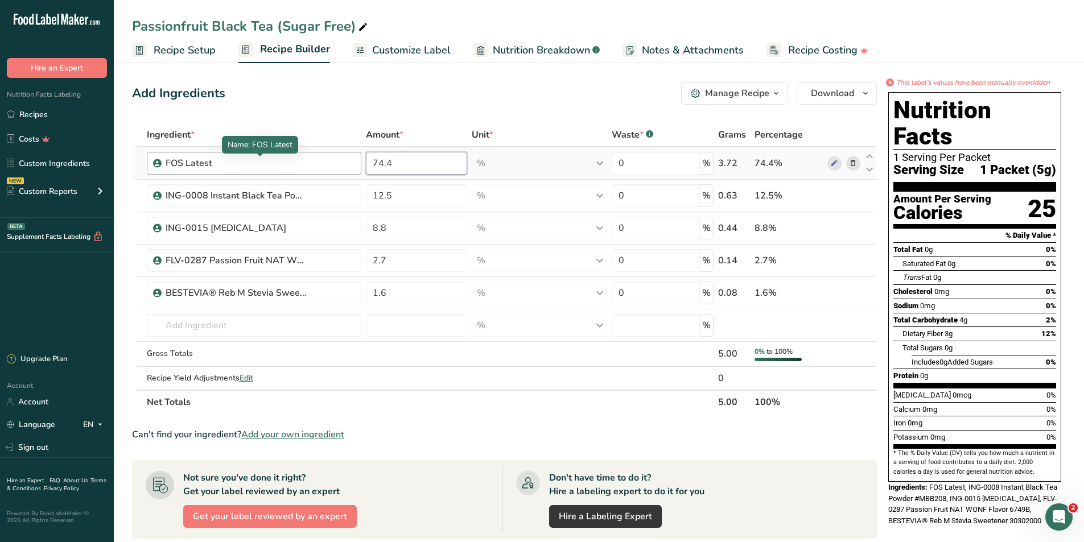
drag, startPoint x: 406, startPoint y: 161, endPoint x: 246, endPoint y: 169, distance: 160.1
click at [249, 169] on tr "FOS Latest 74.4 % Weight Units g kg mg See more Volume Units l Volume units req…" at bounding box center [505, 163] width 744 height 32
type input "73.85"
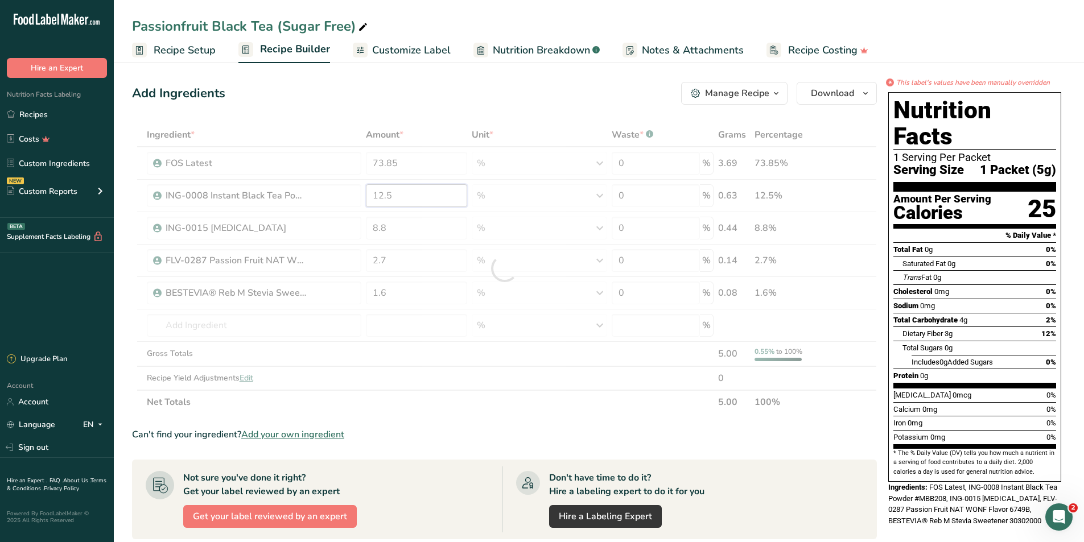
drag, startPoint x: 410, startPoint y: 198, endPoint x: 211, endPoint y: 219, distance: 200.2
click at [213, 219] on div "Ingredient * Amount * Unit * Waste * .a-a{fill:#347362;}.b-a{fill:#fff;} Grams …" at bounding box center [504, 268] width 745 height 291
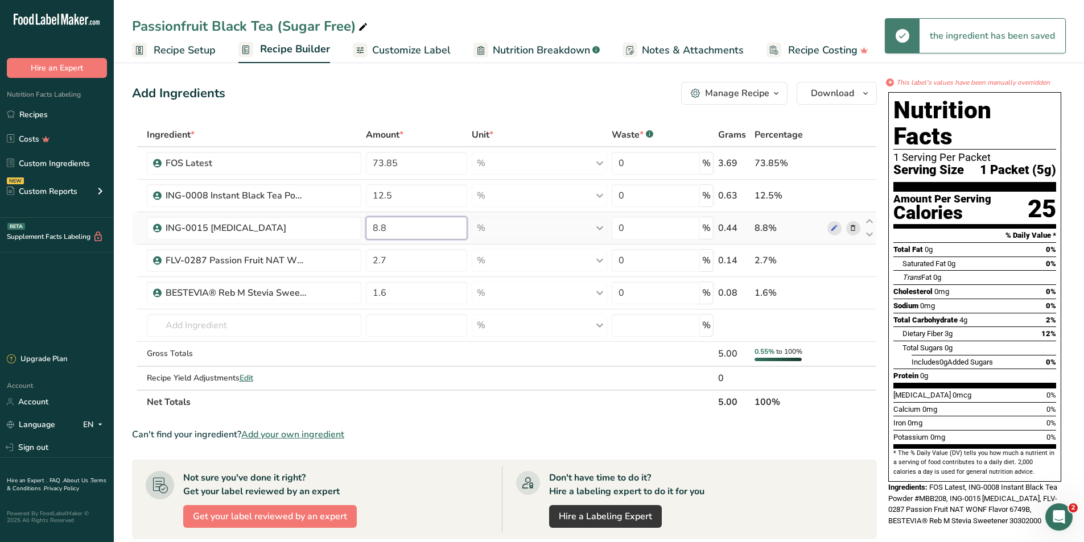
click at [329, 216] on div "Ingredient * Amount * Unit * Waste * .a-a{fill:#347362;}.b-a{fill:#fff;} Grams …" at bounding box center [504, 268] width 745 height 291
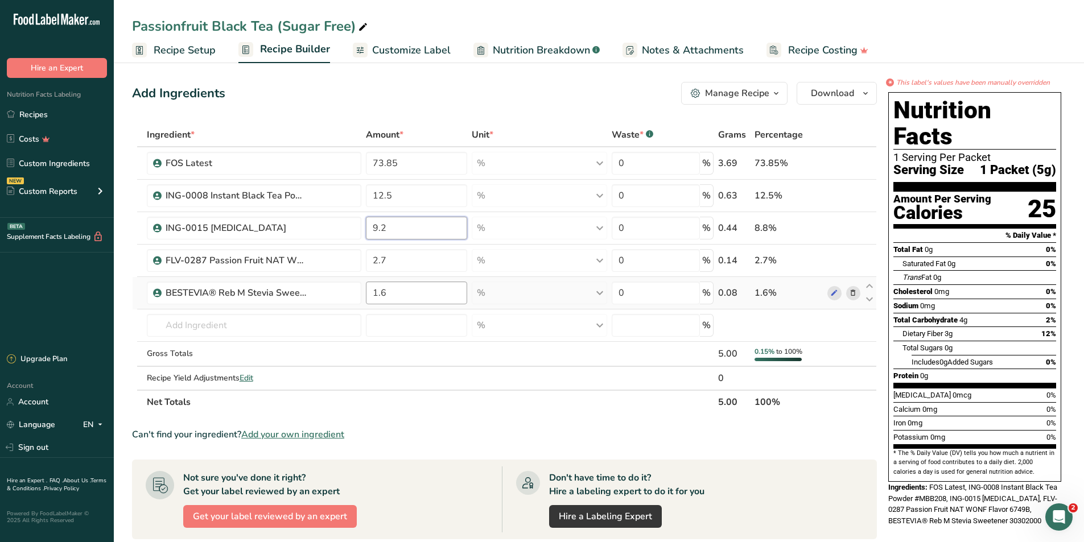
type input "9.2"
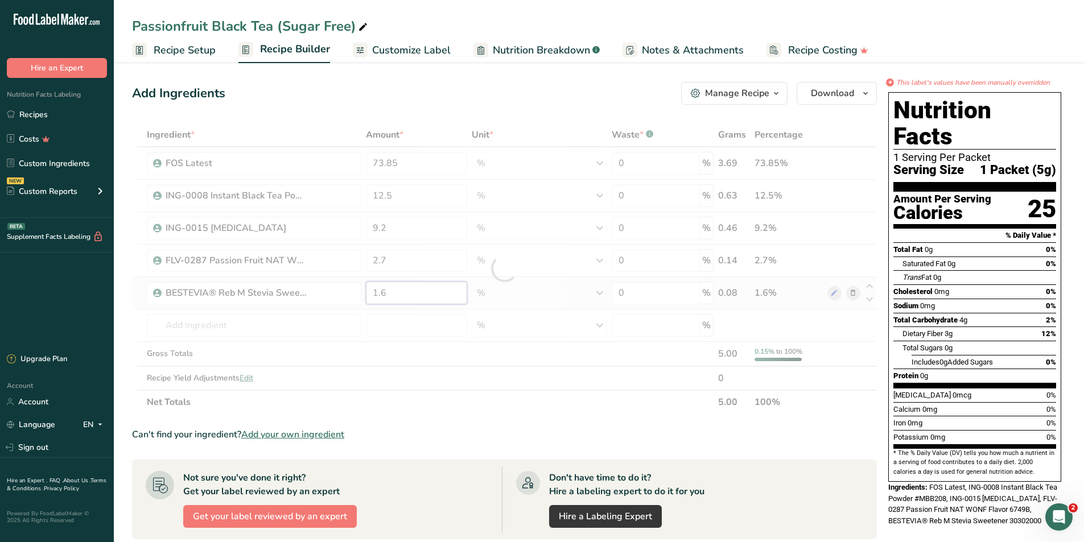
click at [395, 294] on div "Ingredient * Amount * Unit * Waste * .a-a{fill:#347362;}.b-a{fill:#fff;} Grams …" at bounding box center [504, 268] width 745 height 291
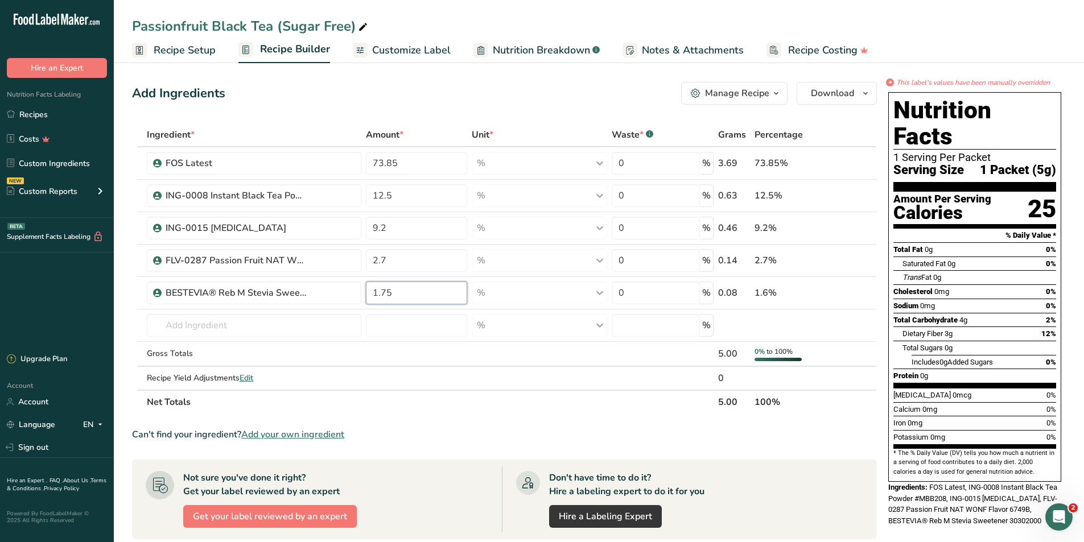
type input "1.75"
click at [548, 417] on section "Ingredient * Amount * Unit * Waste * .a-a{fill:#347362;}.b-a{fill:#fff;} Grams …" at bounding box center [504, 461] width 745 height 676
click at [425, 48] on span "Customize Label" at bounding box center [411, 50] width 79 height 15
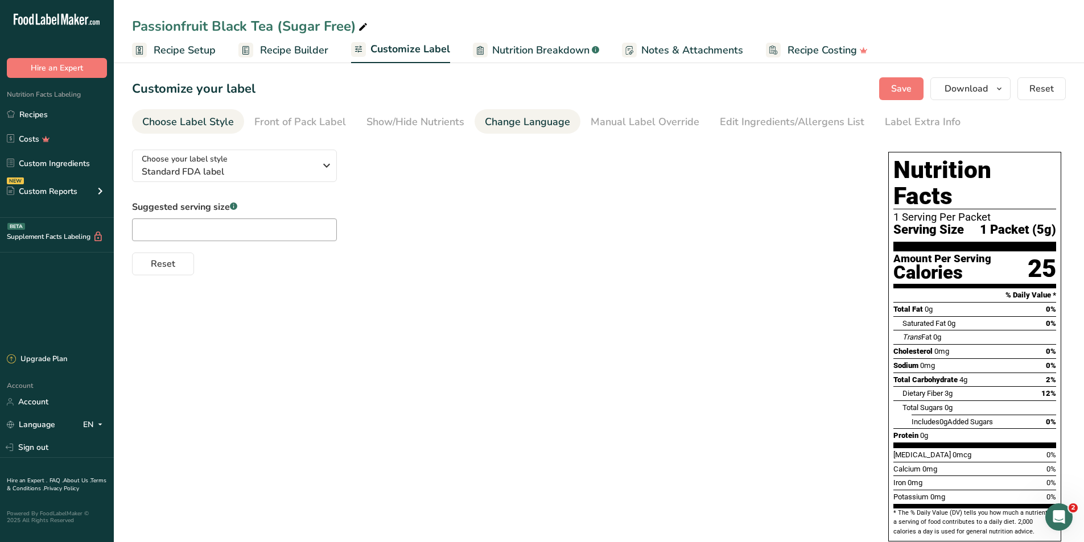
click at [541, 130] on link "Change Language" at bounding box center [527, 122] width 85 height 26
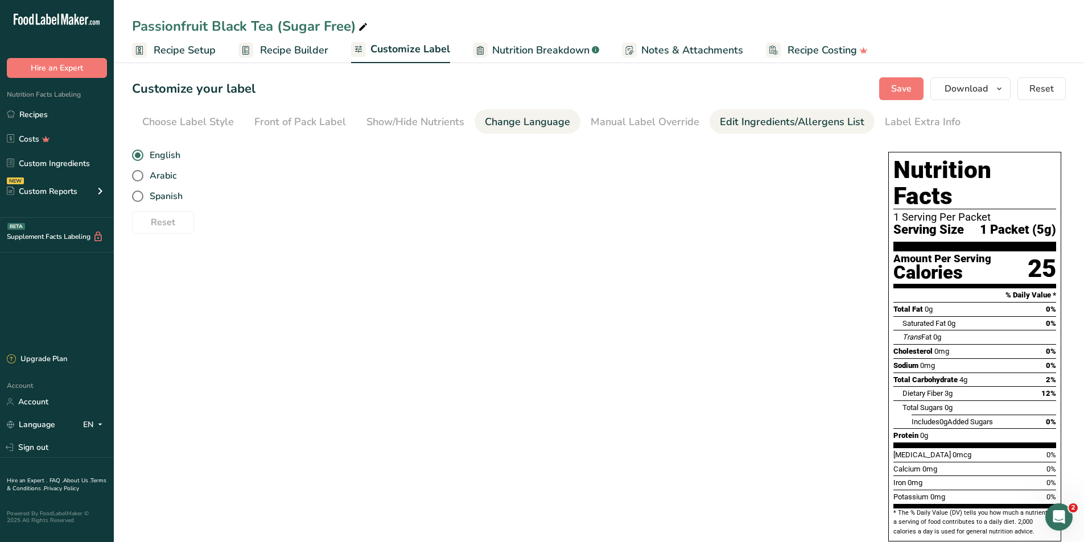
click at [792, 124] on div "Edit Ingredients/Allergens List" at bounding box center [792, 121] width 145 height 15
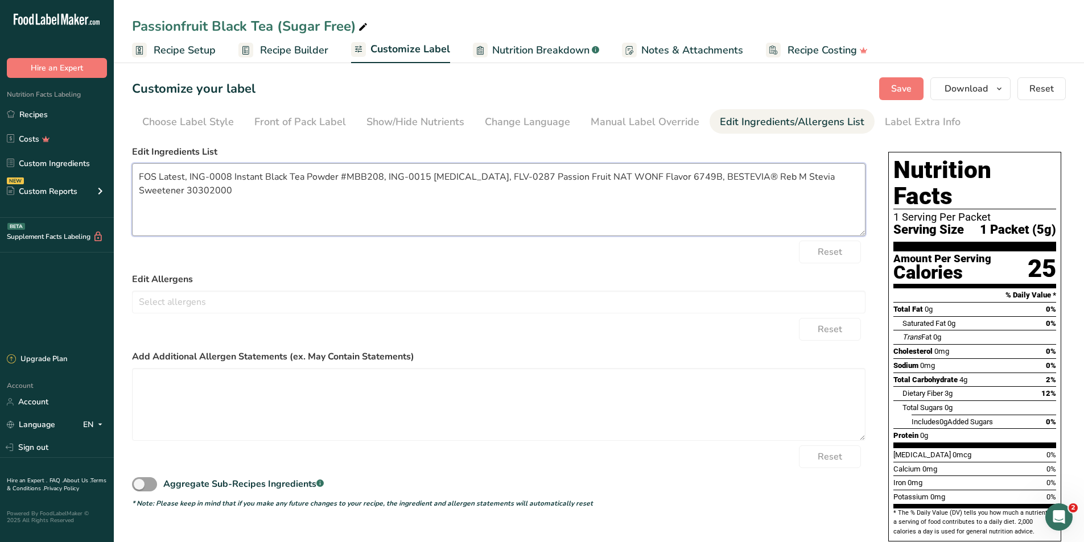
click at [435, 195] on textarea "FOS Latest, ING-0008 Instant Black Tea Powder #MBB208, ING-0015 Citric Acid, FL…" at bounding box center [498, 199] width 733 height 73
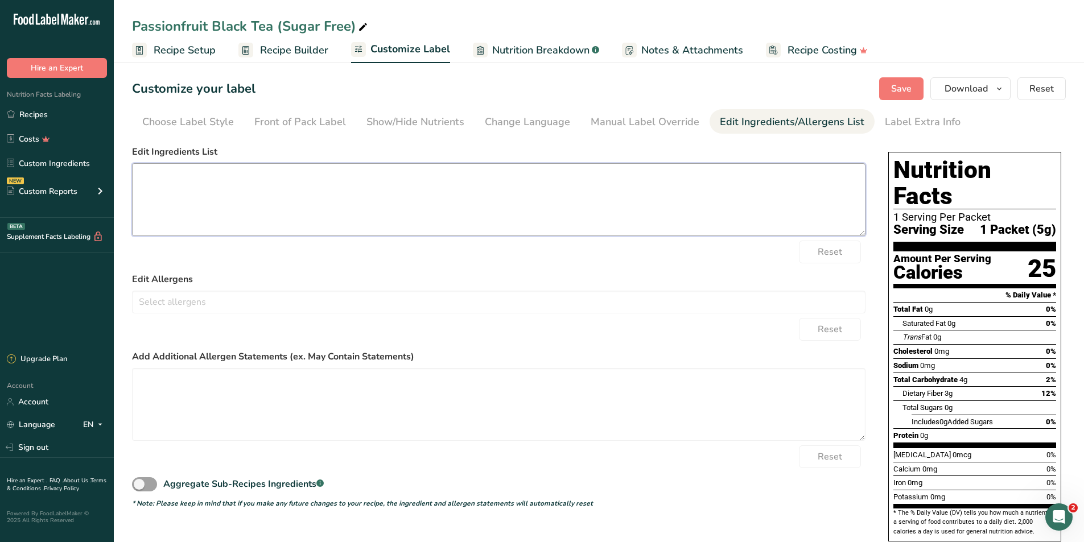
click at [205, 188] on textarea at bounding box center [498, 199] width 733 height 73
paste textarea "Fructooligosaccharides (from Jerusalem Artichoke)"
click at [495, 175] on textarea "Fructooligosaccharides (from Jerusalem Artichoke), Black Tea Powder, Citric Acid" at bounding box center [498, 199] width 733 height 73
click at [900, 84] on span "Save" at bounding box center [901, 89] width 20 height 14
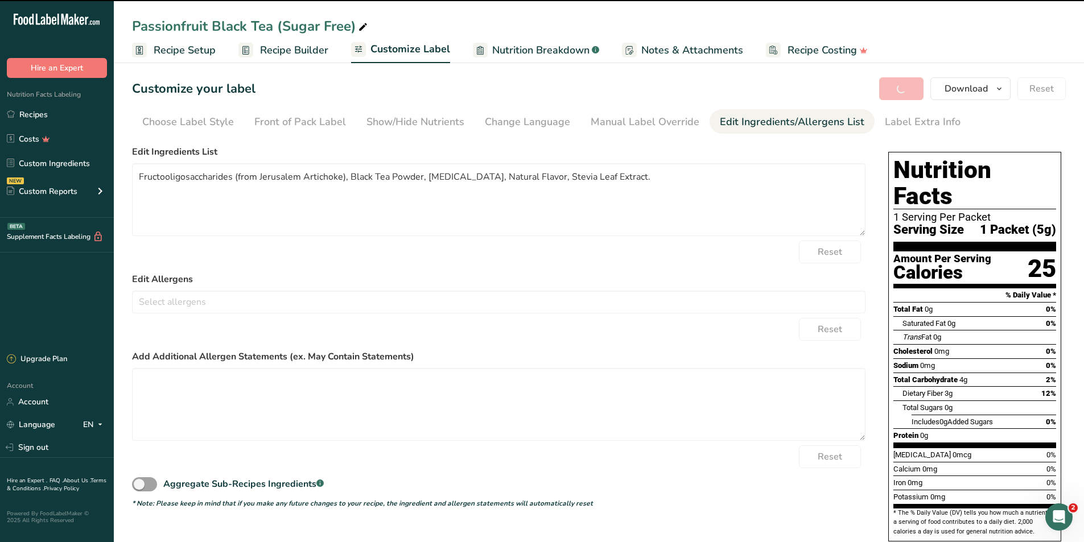
type textarea "Fructooligosaccharides (from Jerusalem Artichoke), Black Tea Powder, Citric Aci…"
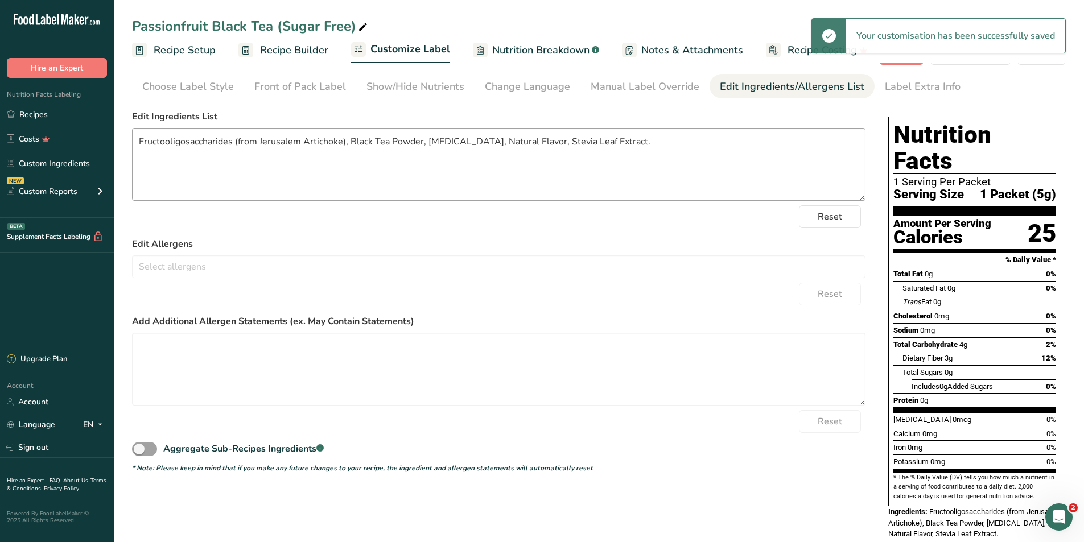
scroll to position [36, 0]
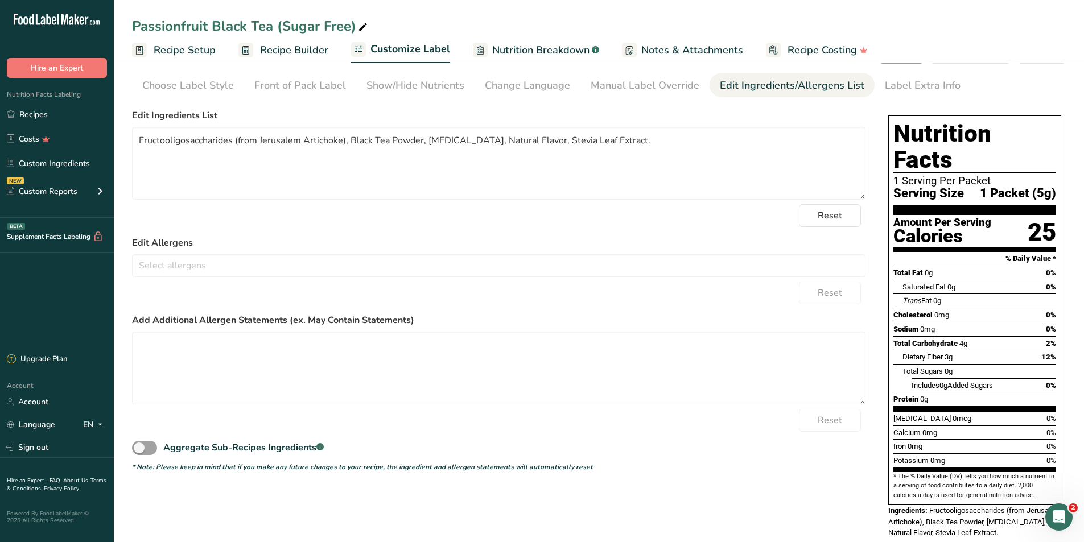
click at [542, 50] on span "Nutrition Breakdown" at bounding box center [540, 50] width 97 height 15
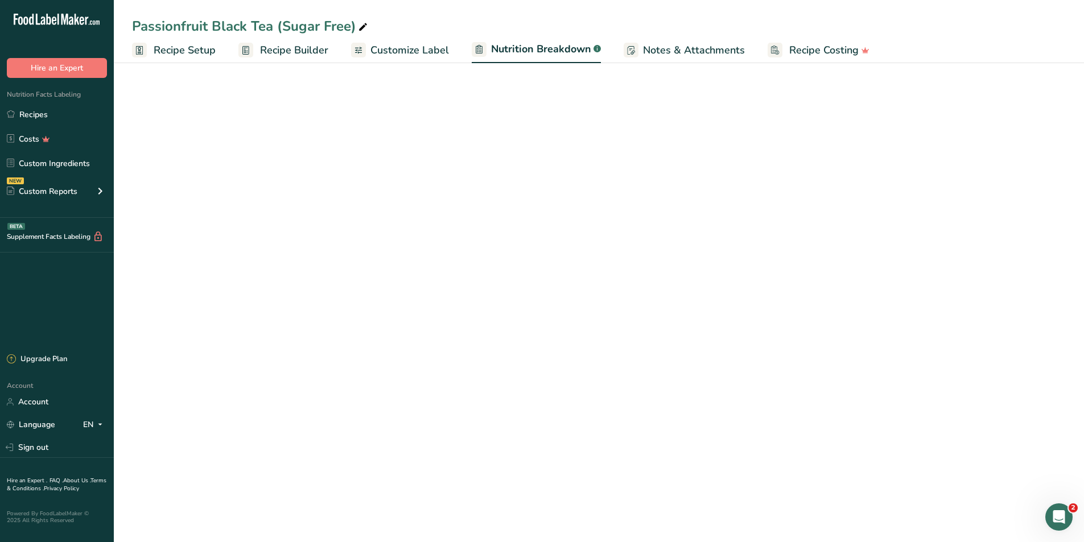
select select "Calories"
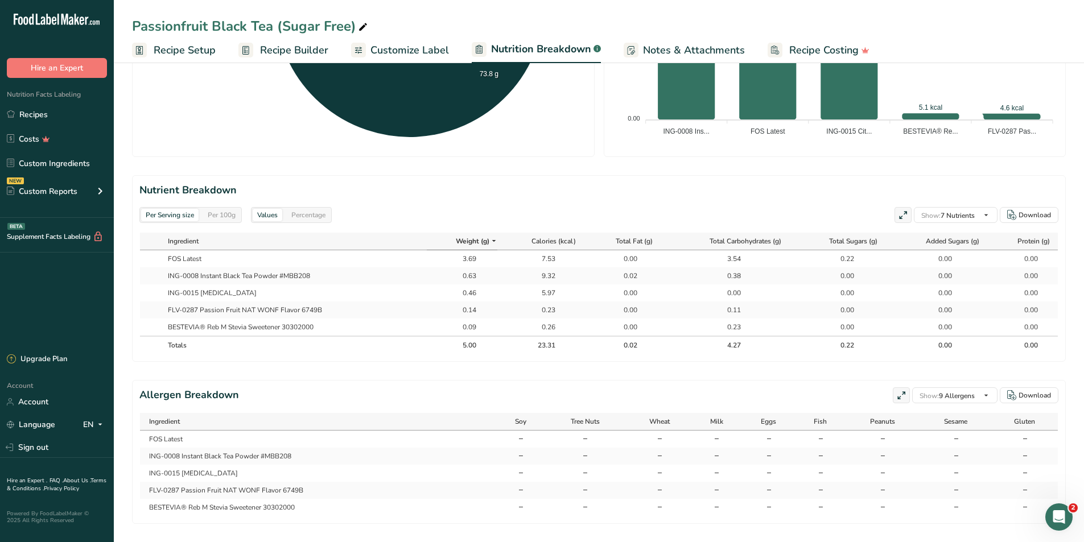
scroll to position [432, 0]
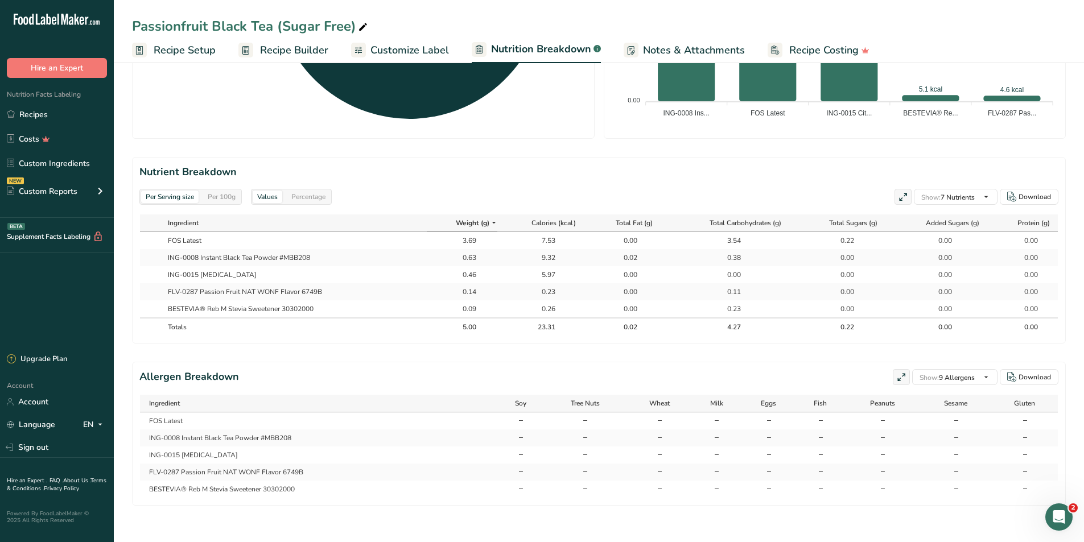
click at [228, 189] on div "Per Serving size Per 100g" at bounding box center [190, 197] width 102 height 16
click at [225, 191] on div "Per 100g" at bounding box center [221, 197] width 37 height 13
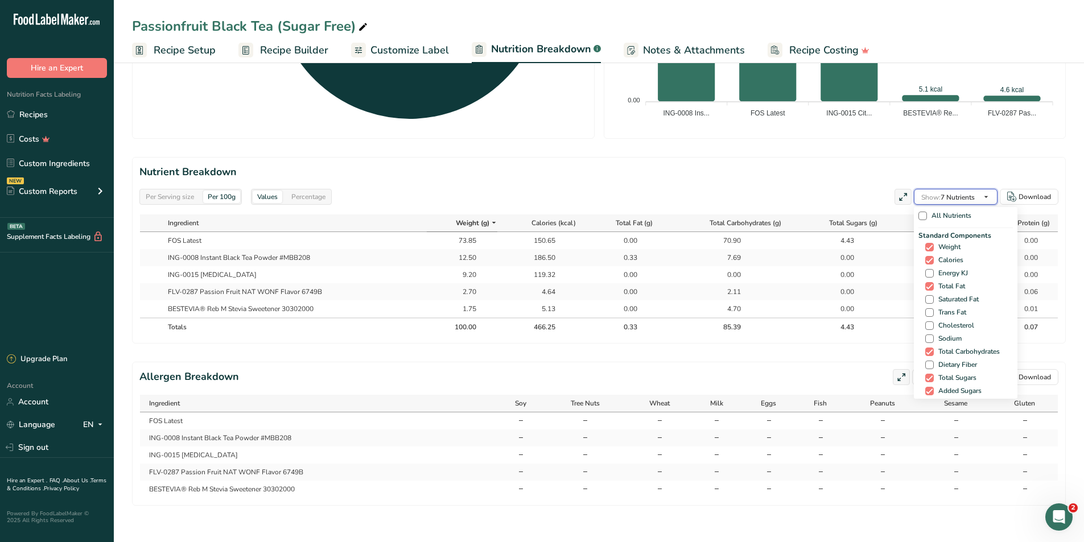
click at [961, 190] on span "Show: 7 Nutrients" at bounding box center [947, 197] width 53 height 14
click at [925, 295] on span at bounding box center [929, 299] width 9 height 9
click at [925, 296] on input "Saturated Fat" at bounding box center [928, 299] width 7 height 7
checkbox input "true"
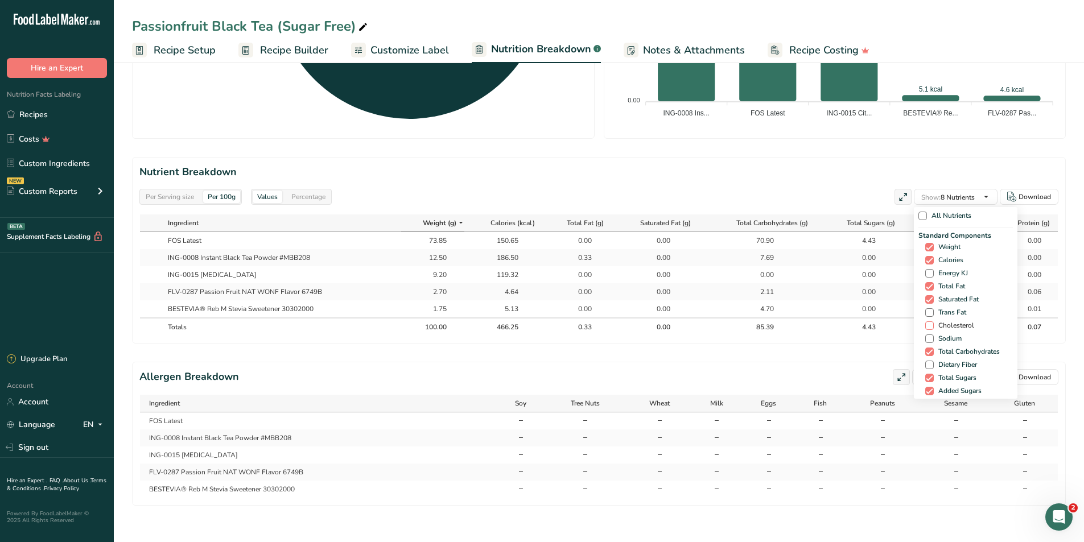
drag, startPoint x: 927, startPoint y: 302, endPoint x: 932, endPoint y: 314, distance: 12.8
click at [927, 308] on span at bounding box center [929, 312] width 9 height 9
click at [927, 309] on input "Trans Fat" at bounding box center [928, 312] width 7 height 7
checkbox input "true"
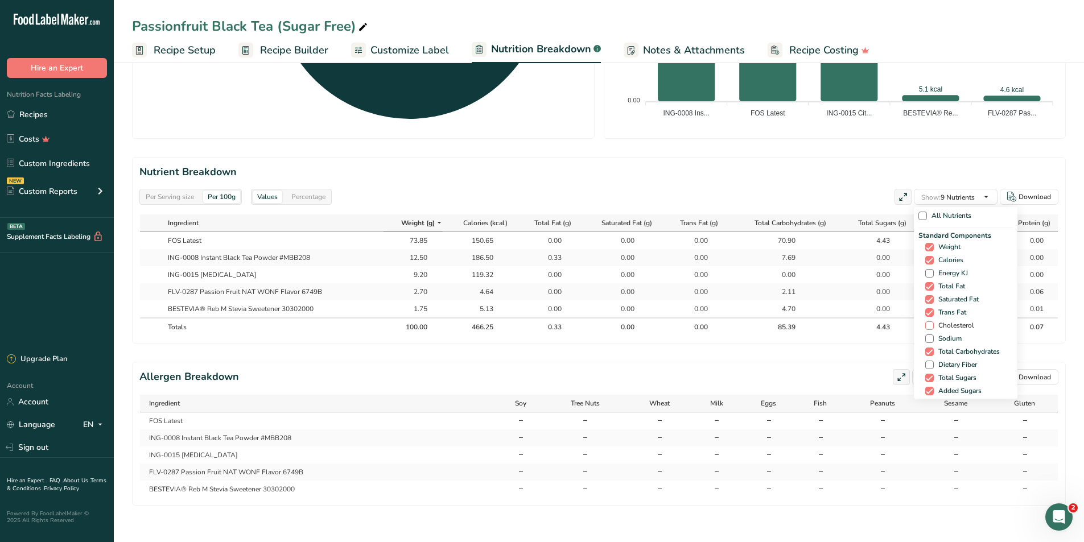
click at [934, 322] on span "Cholesterol" at bounding box center [954, 326] width 40 height 9
click at [932, 322] on input "Cholesterol" at bounding box center [928, 325] width 7 height 7
checkbox input "true"
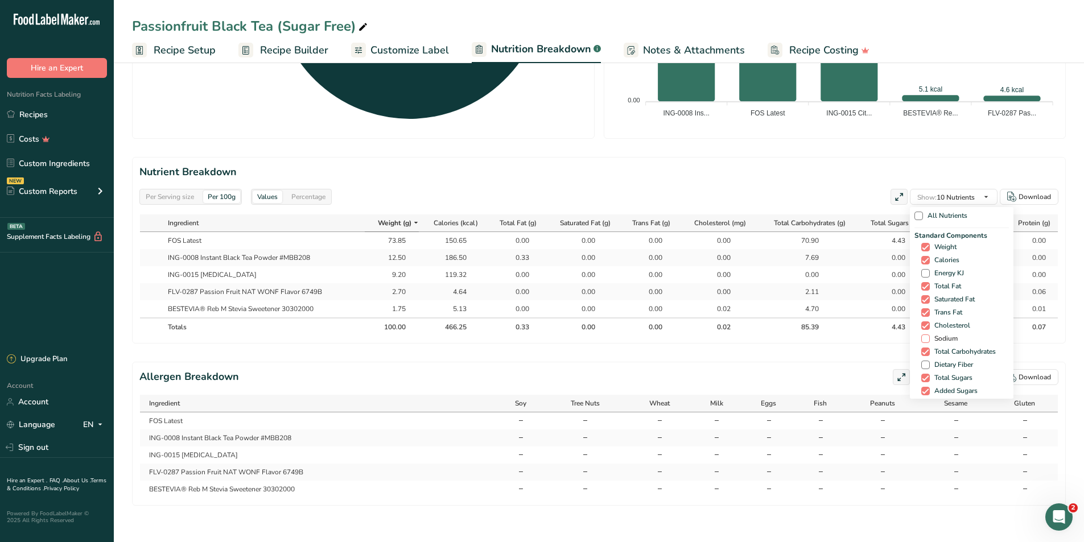
click at [930, 335] on span "Sodium" at bounding box center [944, 339] width 28 height 9
click at [927, 335] on input "Sodium" at bounding box center [924, 338] width 7 height 7
checkbox input "true"
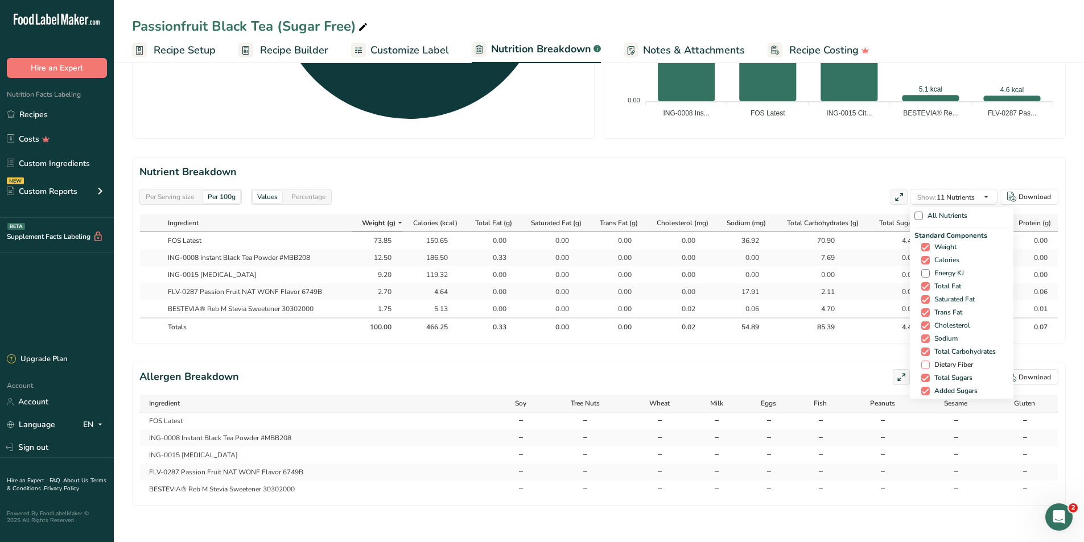
click at [924, 361] on span at bounding box center [925, 365] width 9 height 9
click at [924, 361] on input "Dietary Fiber" at bounding box center [924, 364] width 7 height 7
checkbox input "true"
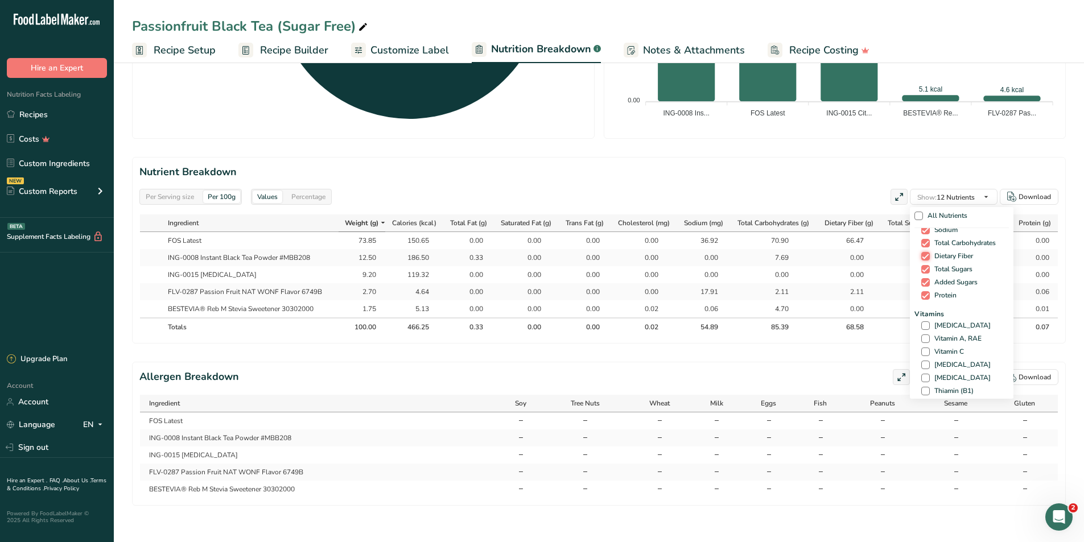
scroll to position [114, 0]
drag, startPoint x: 925, startPoint y: 314, endPoint x: 965, endPoint y: 285, distance: 48.8
click at [925, 316] on span at bounding box center [925, 320] width 9 height 9
click at [925, 317] on input "[MEDICAL_DATA]" at bounding box center [924, 320] width 7 height 7
checkbox input "true"
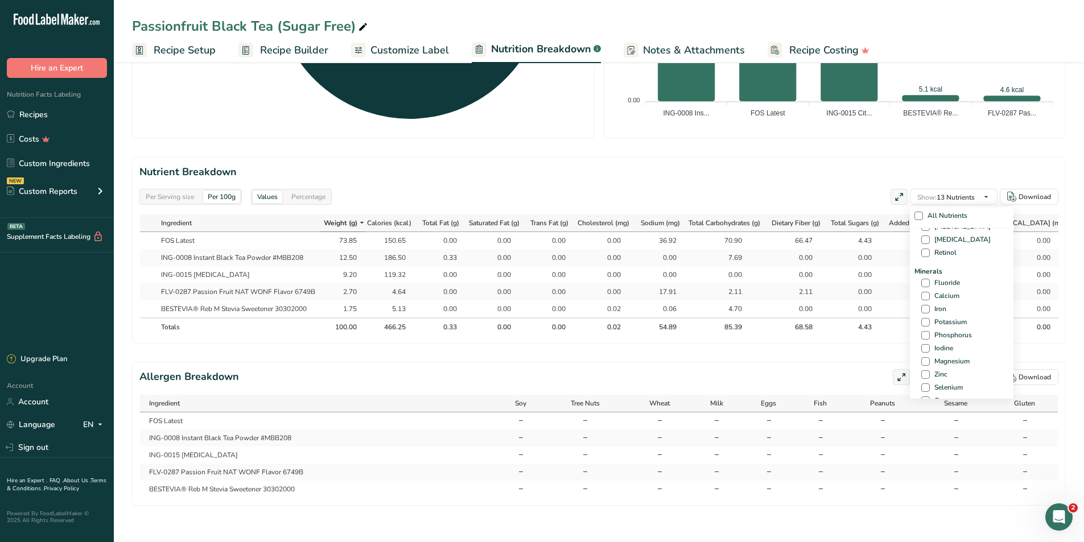
scroll to position [398, 0]
click at [925, 285] on span at bounding box center [925, 289] width 9 height 9
click at [925, 285] on input "Iron" at bounding box center [924, 288] width 7 height 7
checkbox input "true"
click at [921, 271] on span at bounding box center [925, 275] width 9 height 9
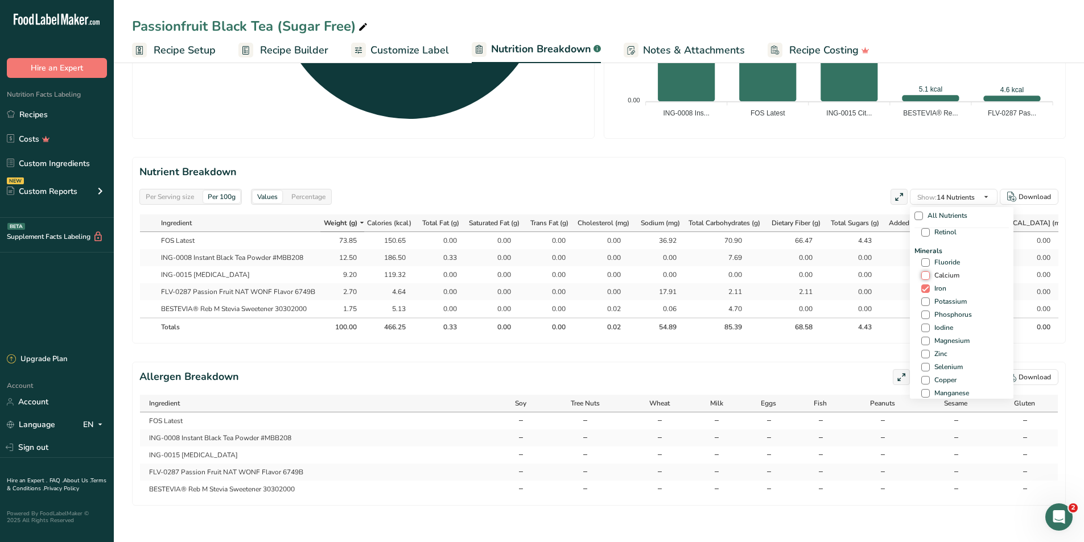
click at [921, 272] on input "Calcium" at bounding box center [924, 275] width 7 height 7
checkbox input "true"
click at [922, 298] on span at bounding box center [925, 302] width 9 height 9
click at [922, 298] on input "Potassium" at bounding box center [924, 301] width 7 height 7
checkbox input "true"
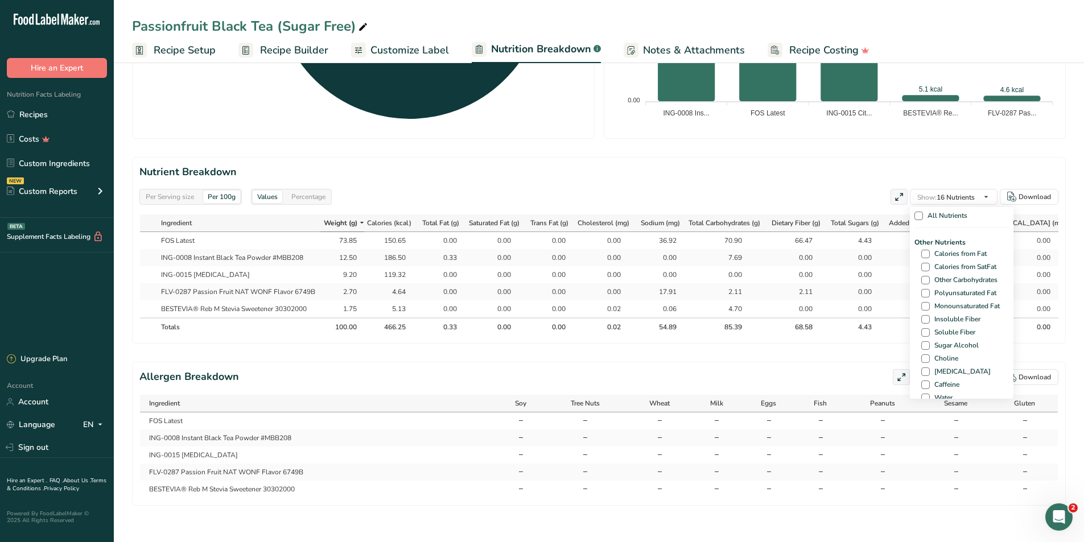
scroll to position [626, 0]
click at [925, 362] on span at bounding box center [925, 366] width 9 height 9
click at [925, 362] on input "Caffeine" at bounding box center [924, 365] width 7 height 7
checkbox input "true"
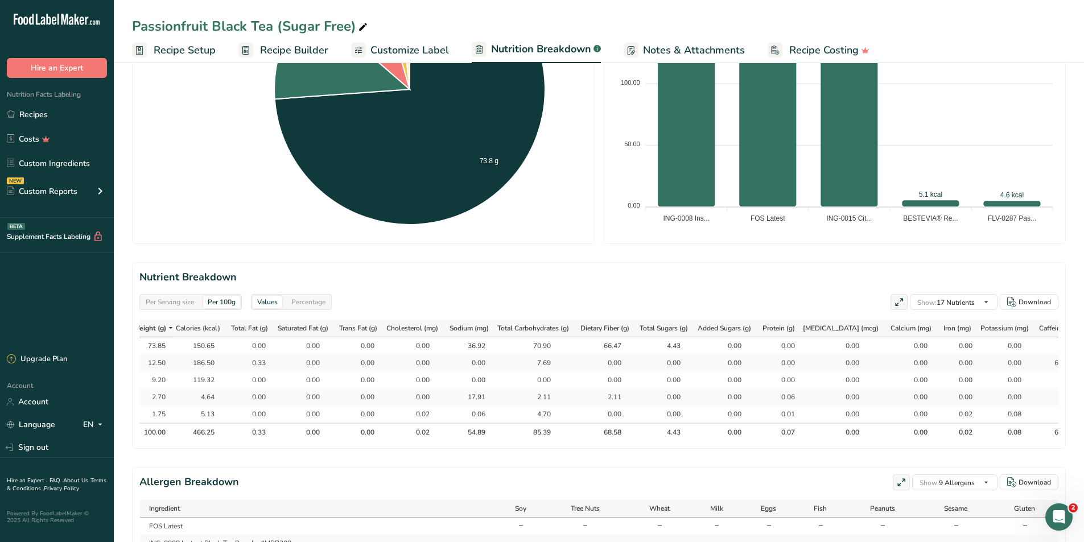
scroll to position [0, 211]
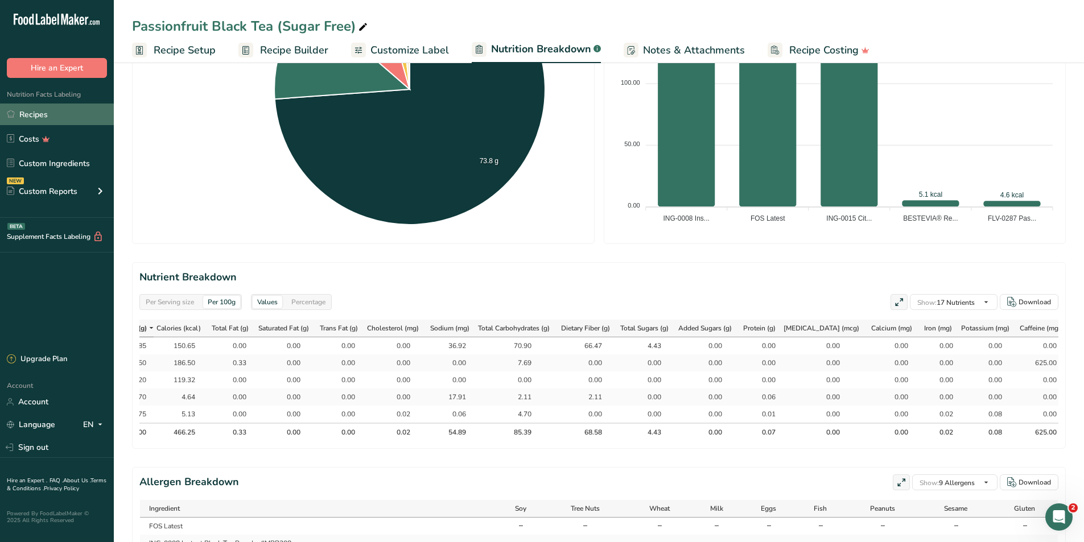
click at [48, 108] on link "Recipes" at bounding box center [57, 115] width 114 height 22
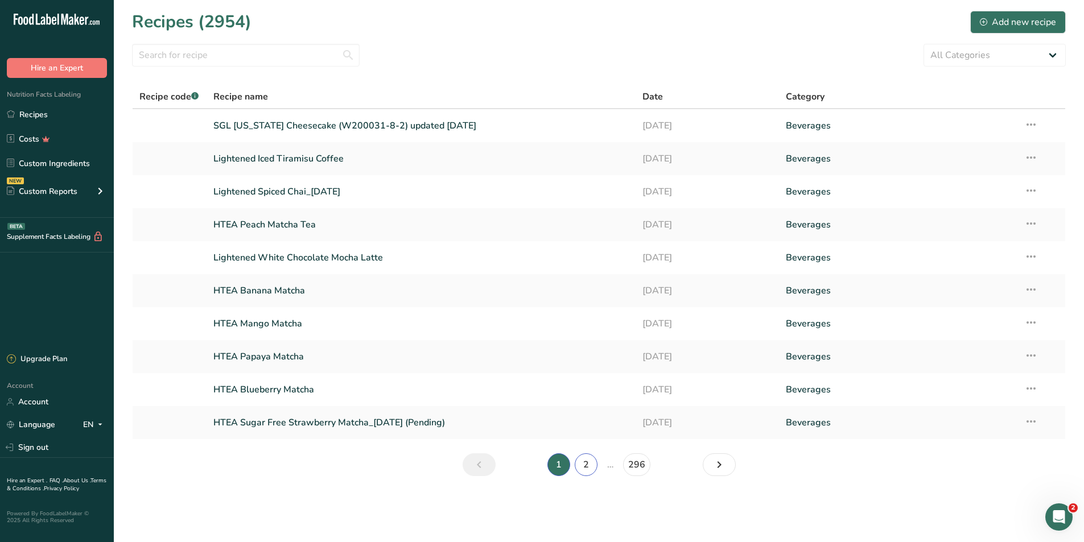
click at [585, 463] on link "2" at bounding box center [586, 465] width 23 height 23
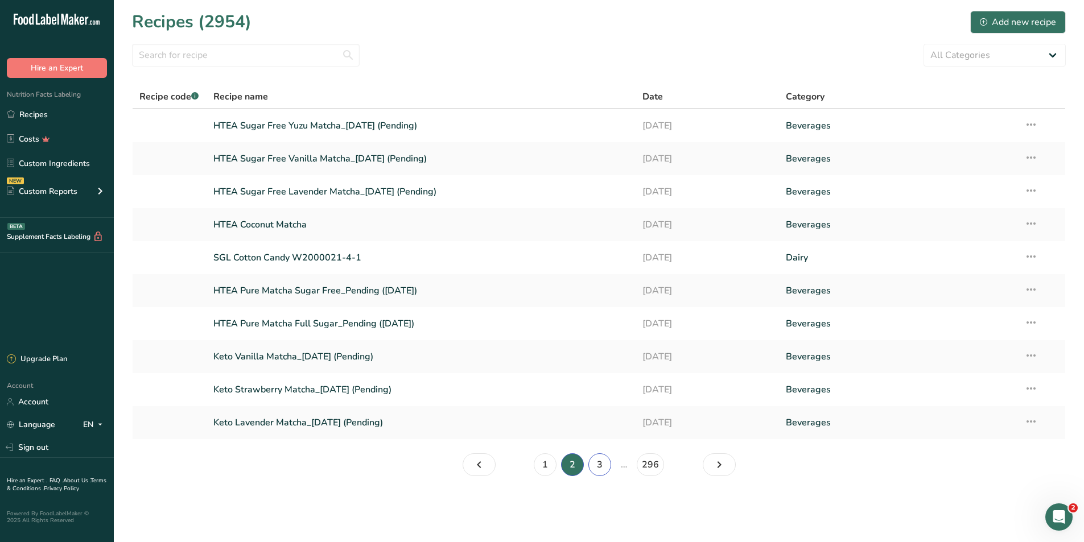
click at [595, 463] on link "3" at bounding box center [599, 465] width 23 height 23
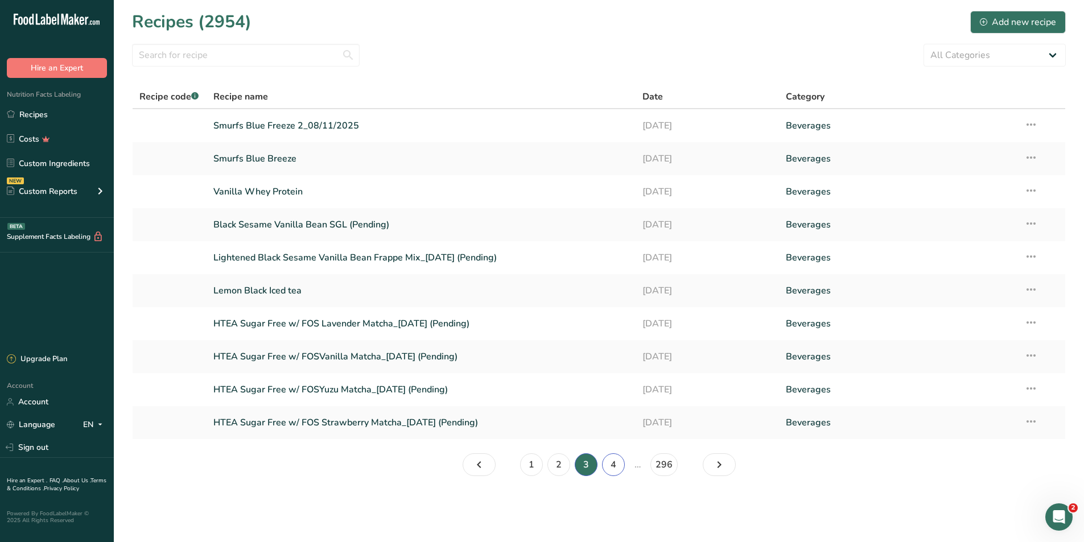
click at [610, 467] on link "4" at bounding box center [613, 465] width 23 height 23
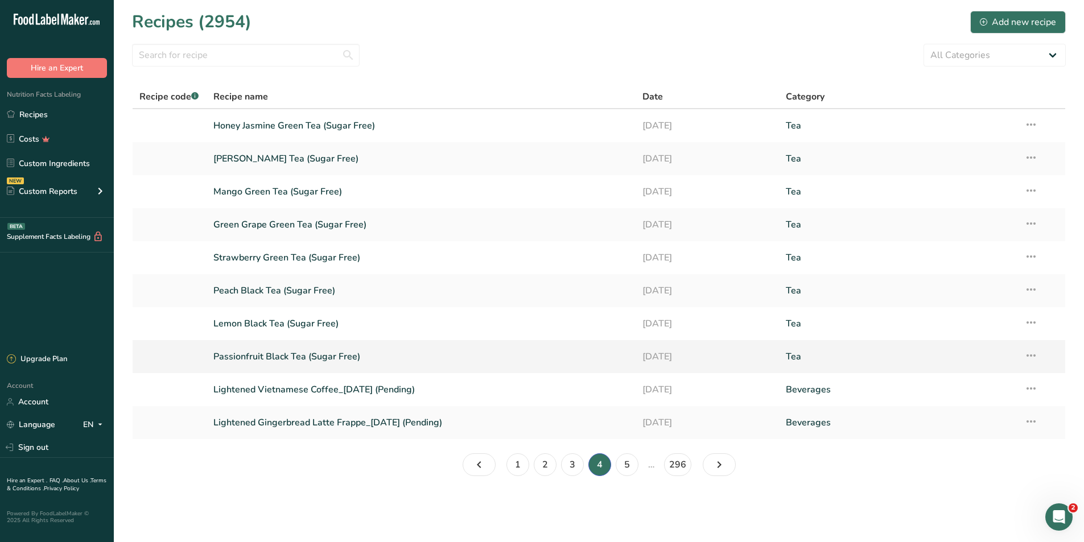
click at [252, 352] on link "Passionfruit Black Tea (Sugar Free)" at bounding box center [421, 357] width 416 height 24
click at [258, 126] on link "Honey Jasmine Green Tea (Sugar Free)" at bounding box center [421, 126] width 416 height 24
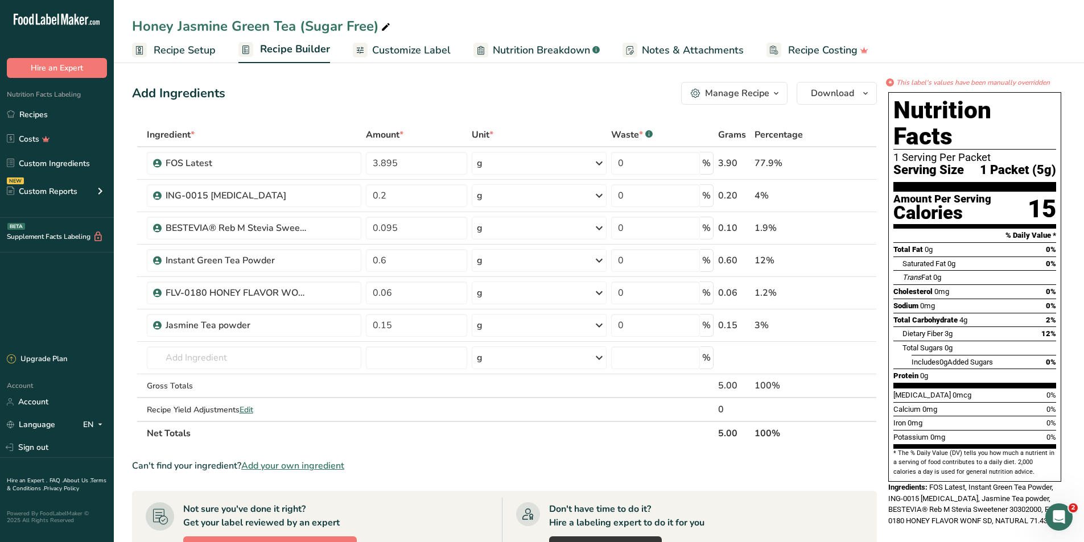
click at [181, 58] on link "Recipe Setup" at bounding box center [174, 51] width 84 height 26
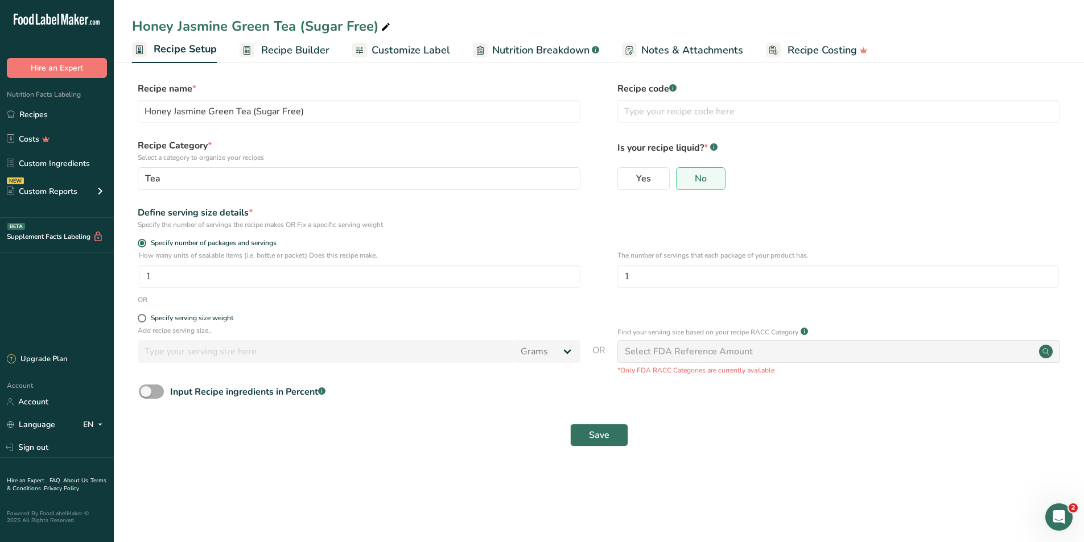
click at [150, 389] on span at bounding box center [151, 392] width 25 height 14
click at [146, 389] on input "Input Recipe ingredients in Percent .a-a{fill:#347362;}.b-a{fill:#fff;}" at bounding box center [142, 391] width 7 height 7
checkbox input "true"
click at [193, 442] on input "number" at bounding box center [566, 439] width 855 height 23
type input "5"
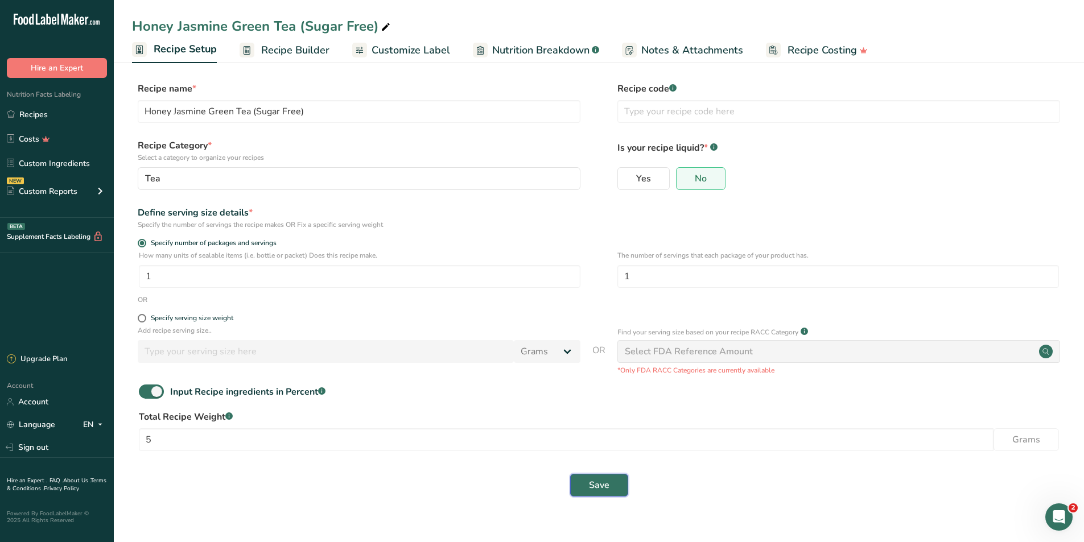
click at [609, 485] on button "Save" at bounding box center [599, 485] width 58 height 23
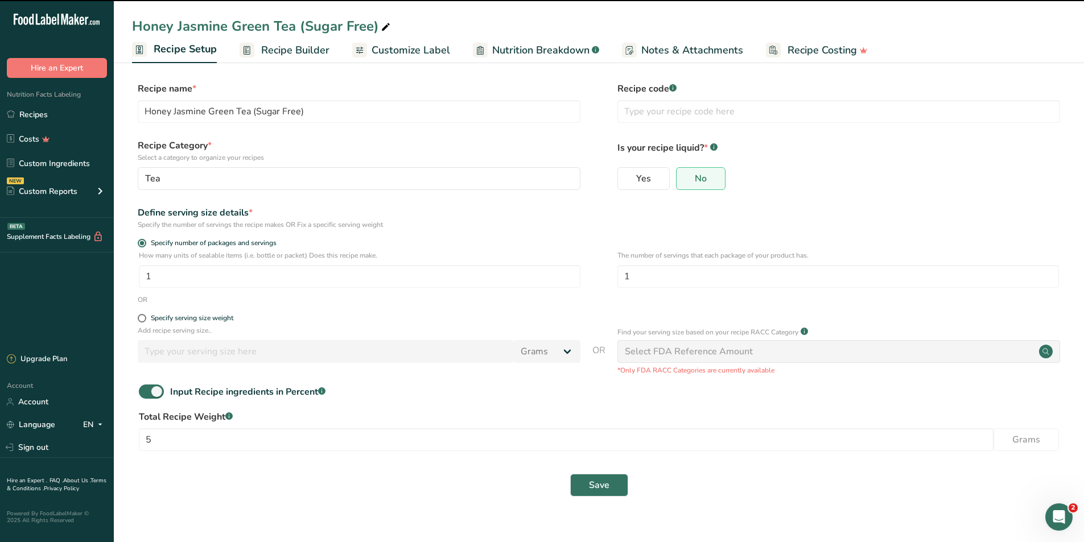
click at [306, 59] on link "Recipe Builder" at bounding box center [285, 51] width 90 height 26
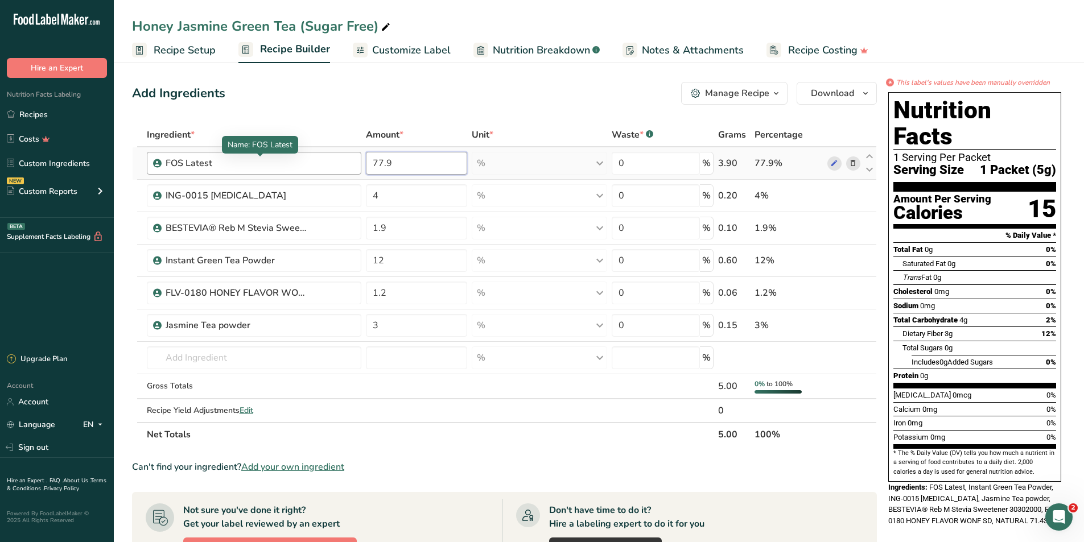
drag, startPoint x: 180, startPoint y: 167, endPoint x: 147, endPoint y: 179, distance: 35.6
click at [155, 177] on tr "FOS Latest 77.9 % Weight Units g kg mg See more Volume Units l Volume units req…" at bounding box center [505, 163] width 744 height 32
type input "78.1"
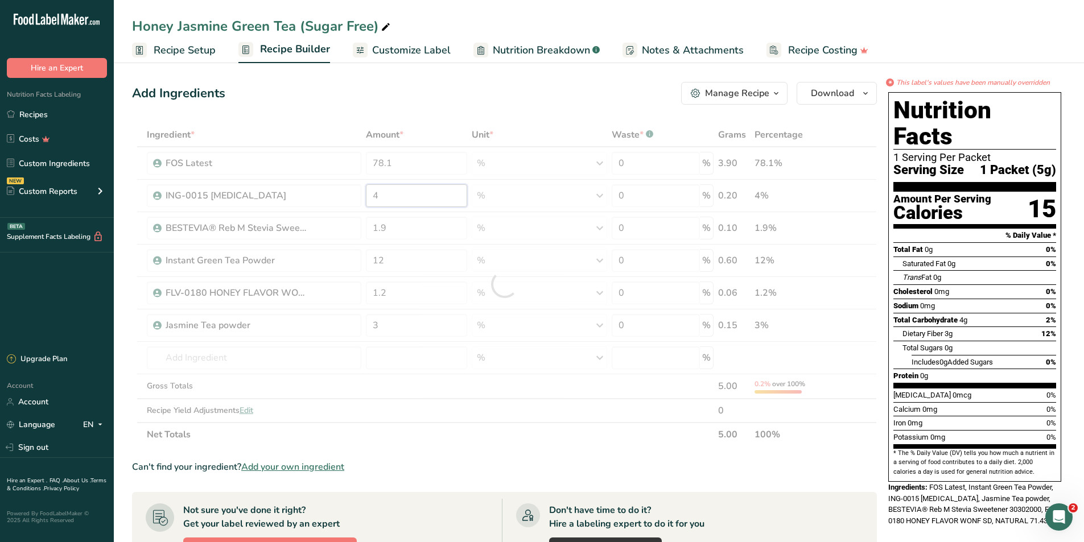
drag, startPoint x: 401, startPoint y: 197, endPoint x: 295, endPoint y: 198, distance: 105.3
click at [295, 198] on div "Ingredient * Amount * Unit * Waste * .a-a{fill:#347362;}.b-a{fill:#fff;} Grams …" at bounding box center [504, 285] width 745 height 324
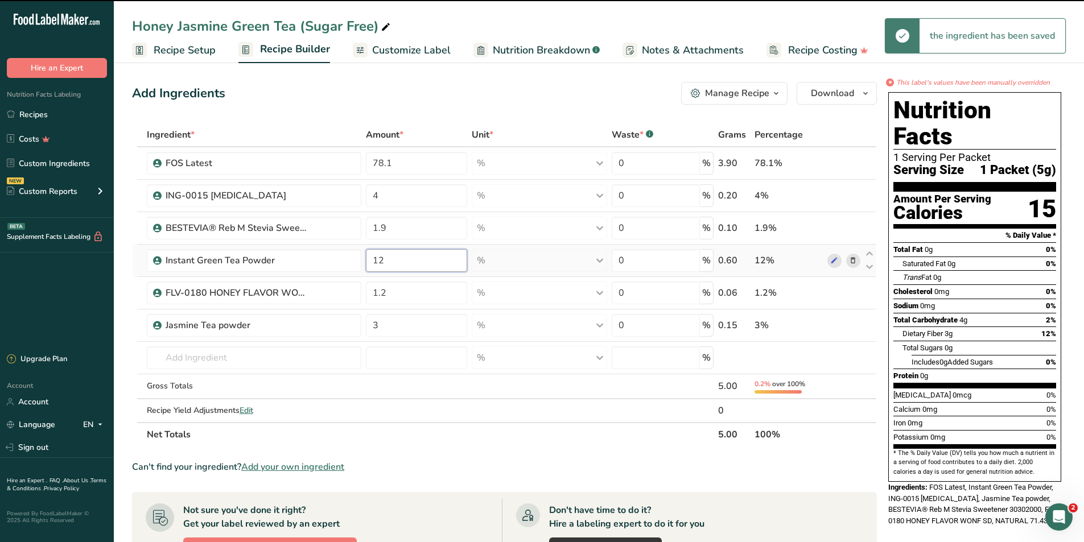
click at [388, 262] on input "12" at bounding box center [416, 260] width 101 height 23
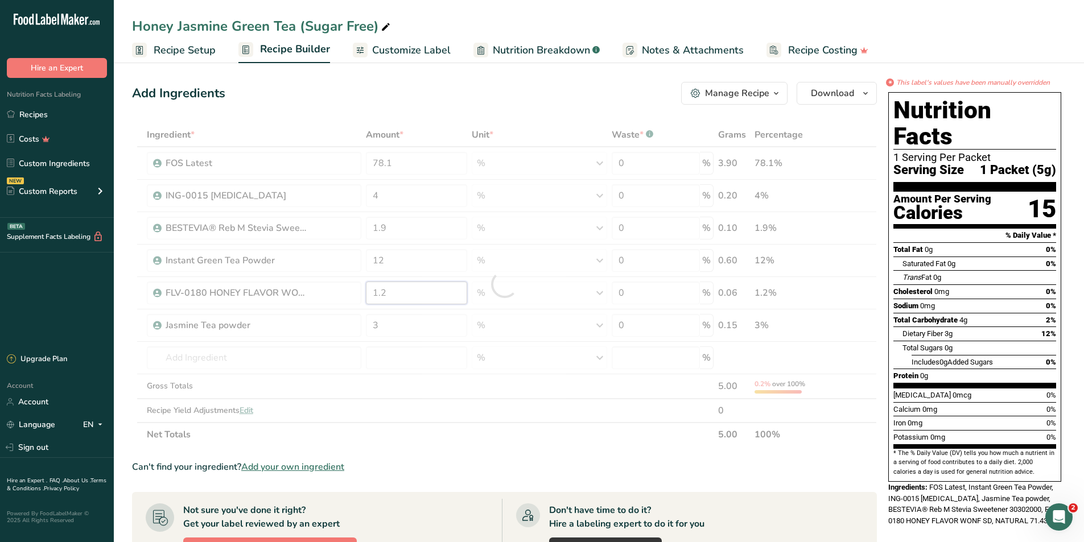
drag, startPoint x: 401, startPoint y: 290, endPoint x: 307, endPoint y: 280, distance: 94.4
click at [310, 279] on div "Ingredient * Amount * Unit * Waste * .a-a{fill:#347362;}.b-a{fill:#fff;} Grams …" at bounding box center [504, 285] width 745 height 324
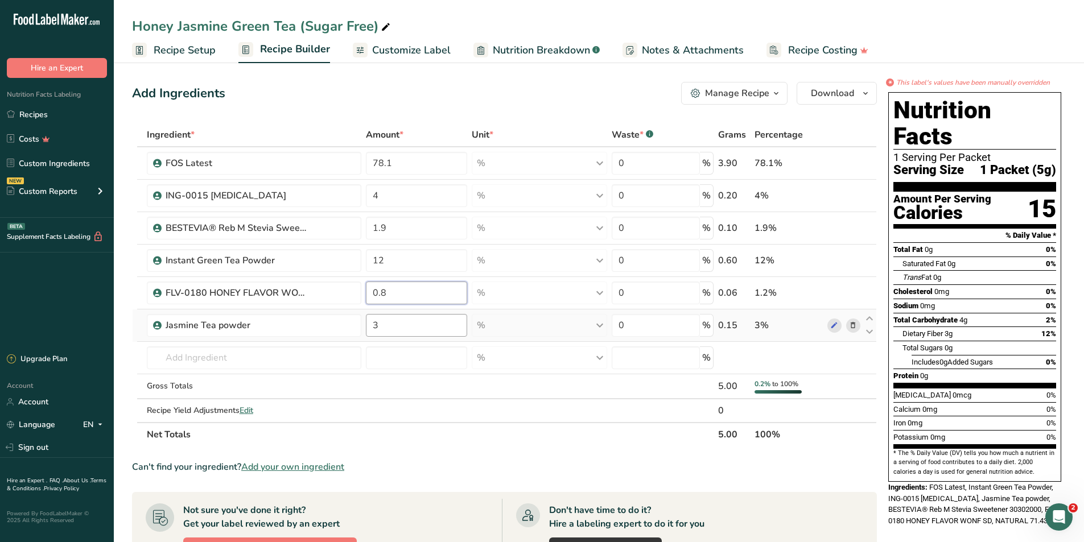
type input "0.8"
click at [420, 330] on div "Ingredient * Amount * Unit * Waste * .a-a{fill:#347362;}.b-a{fill:#fff;} Grams …" at bounding box center [504, 285] width 745 height 324
type input "3.2"
click at [434, 46] on span "Customize Label" at bounding box center [411, 50] width 79 height 15
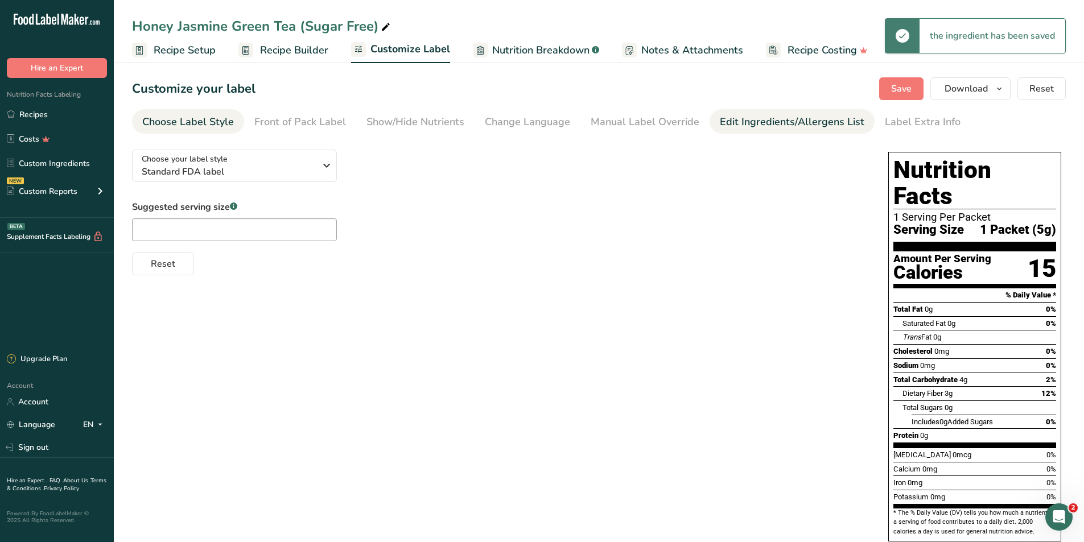
click at [798, 125] on div "Edit Ingredients/Allergens List" at bounding box center [792, 121] width 145 height 15
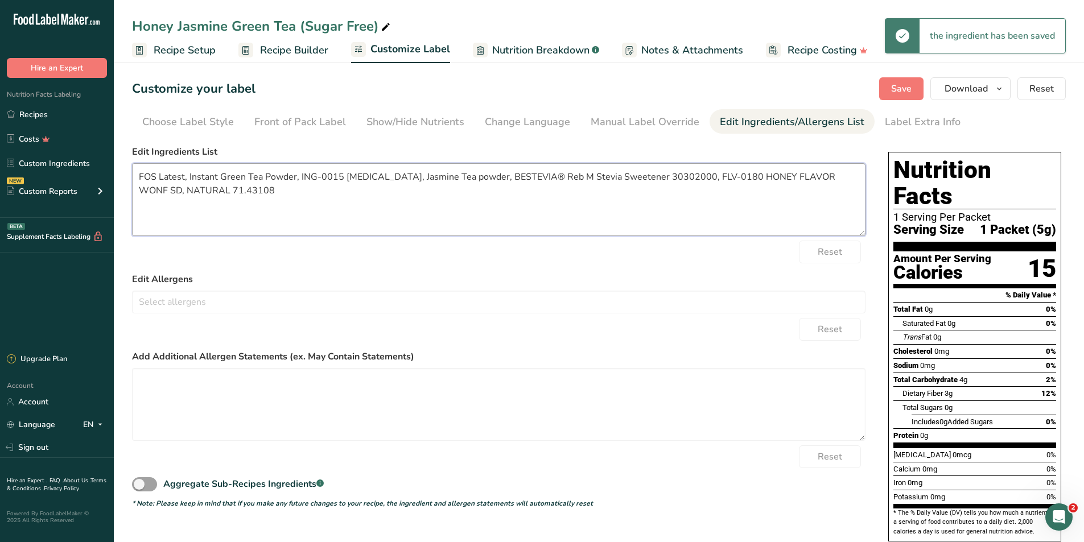
drag, startPoint x: 384, startPoint y: 198, endPoint x: -55, endPoint y: 182, distance: 439.0
click at [0, 182] on html ".a-20{fill:#fff;} Hire an Expert Nutrition Facts Labeling Recipes Costs Custom …" at bounding box center [542, 308] width 1084 height 616
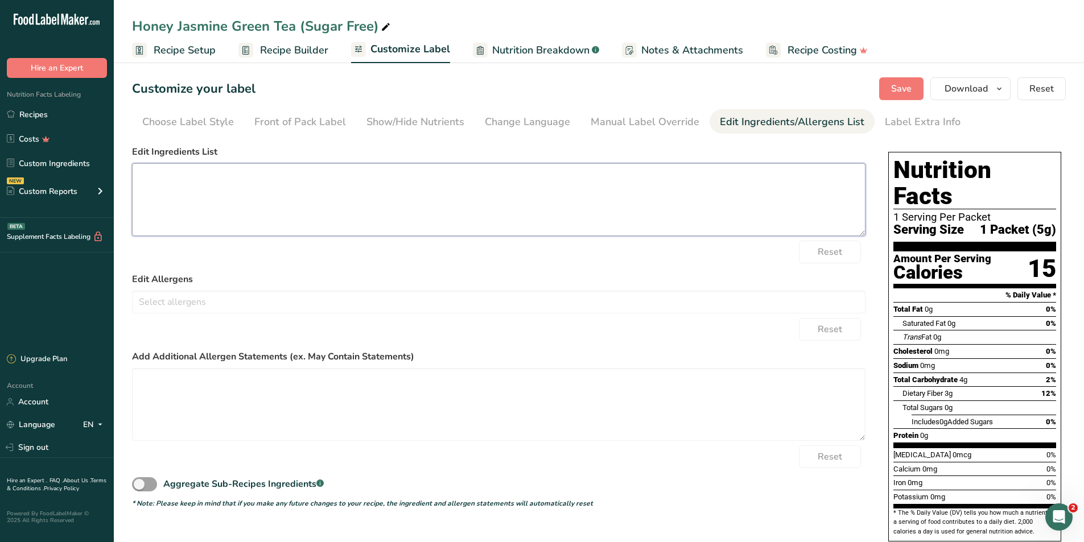
click at [291, 205] on textarea at bounding box center [498, 199] width 733 height 73
paste textarea "Fructooligosaccharides (from Jerusalem Artichoke), Green Tea Powder, Citric Aci…"
click at [912, 88] on span "Save" at bounding box center [901, 89] width 20 height 14
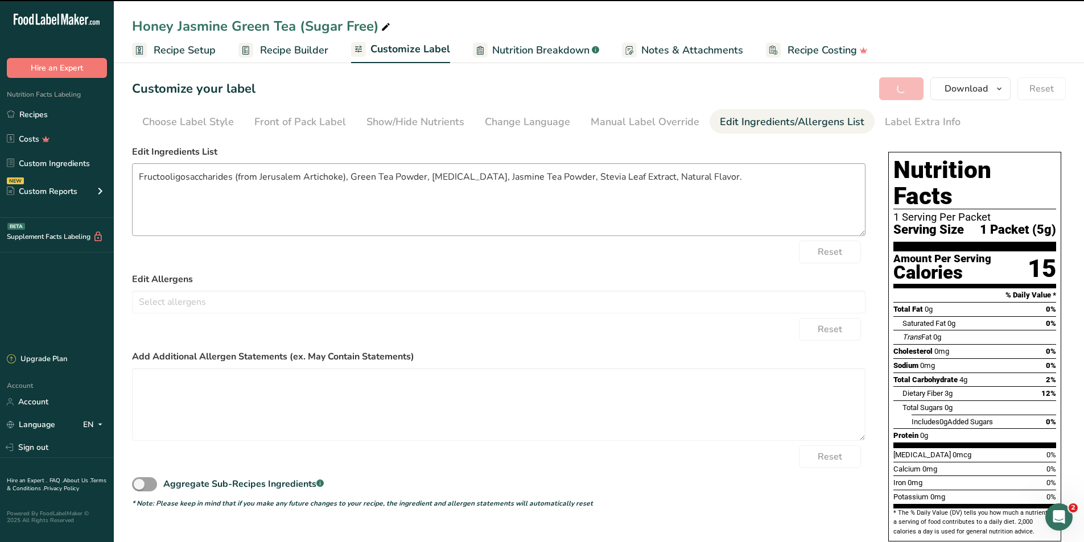
type textarea "Fructooligosaccharides (from Jerusalem Artichoke), Green Tea Powder, Citric Aci…"
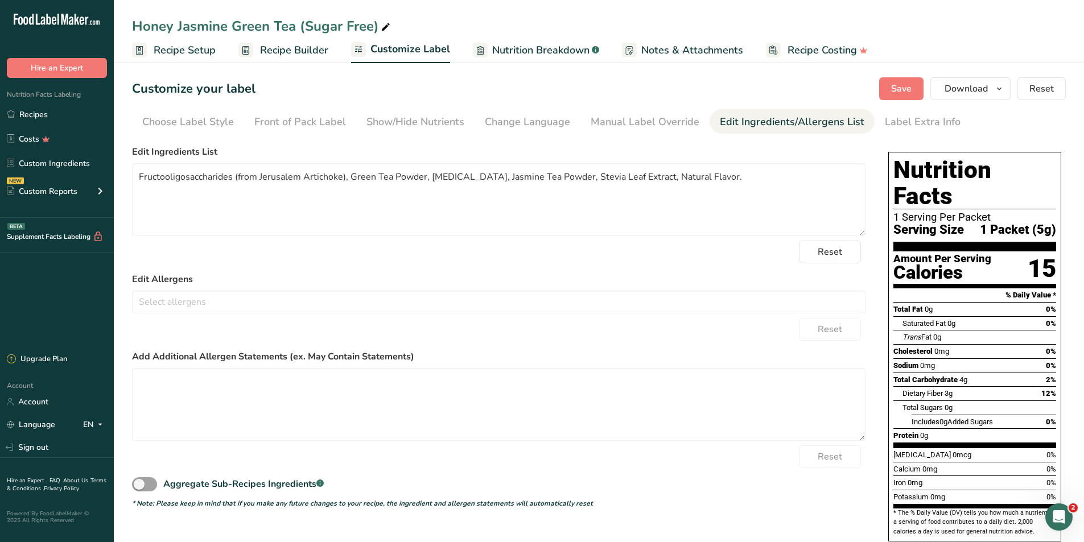
click at [512, 41] on link "Nutrition Breakdown .a-a{fill:#347362;}.b-a{fill:#fff;}" at bounding box center [536, 51] width 126 height 26
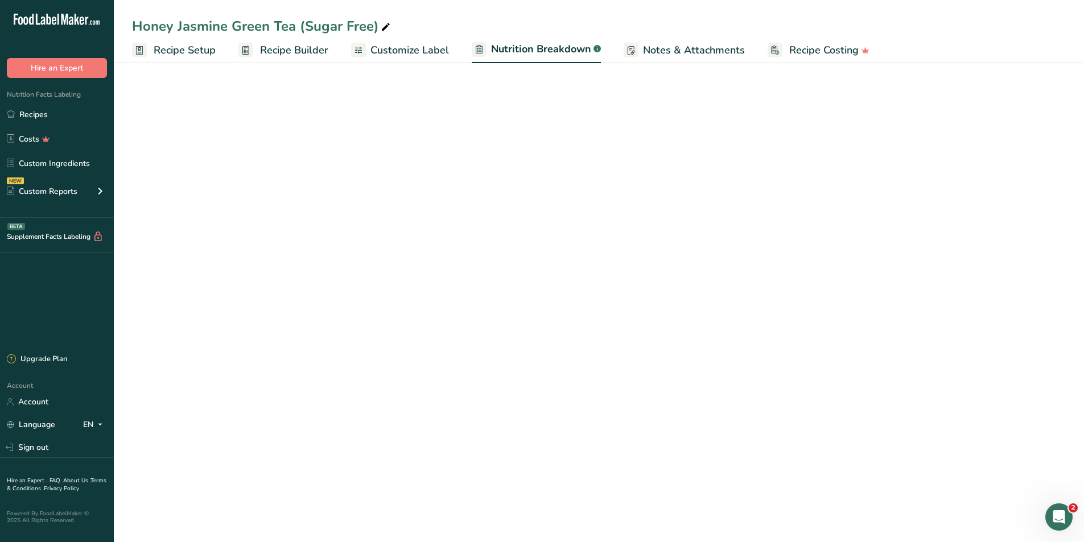
select select "Calories"
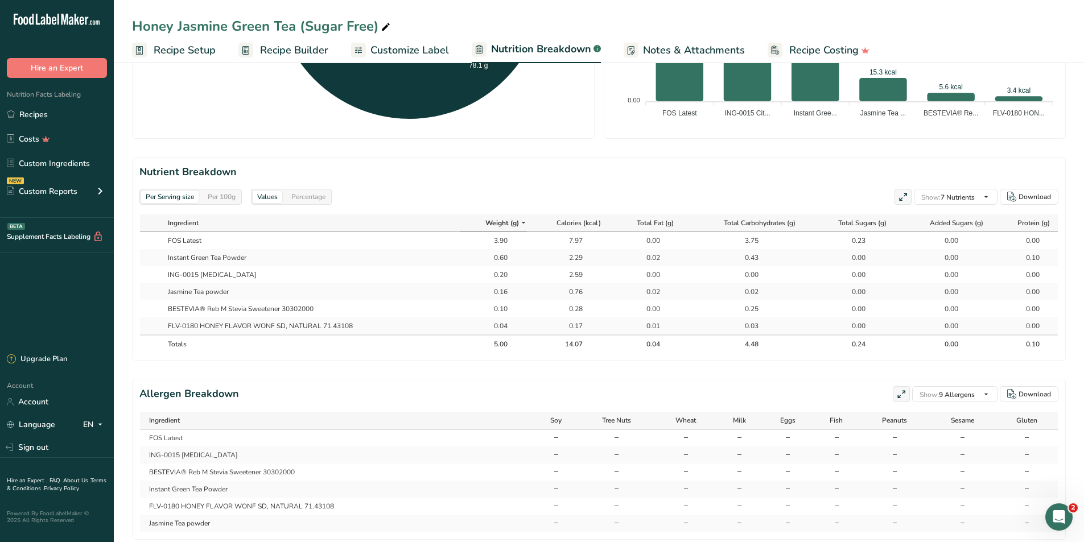
scroll to position [467, 0]
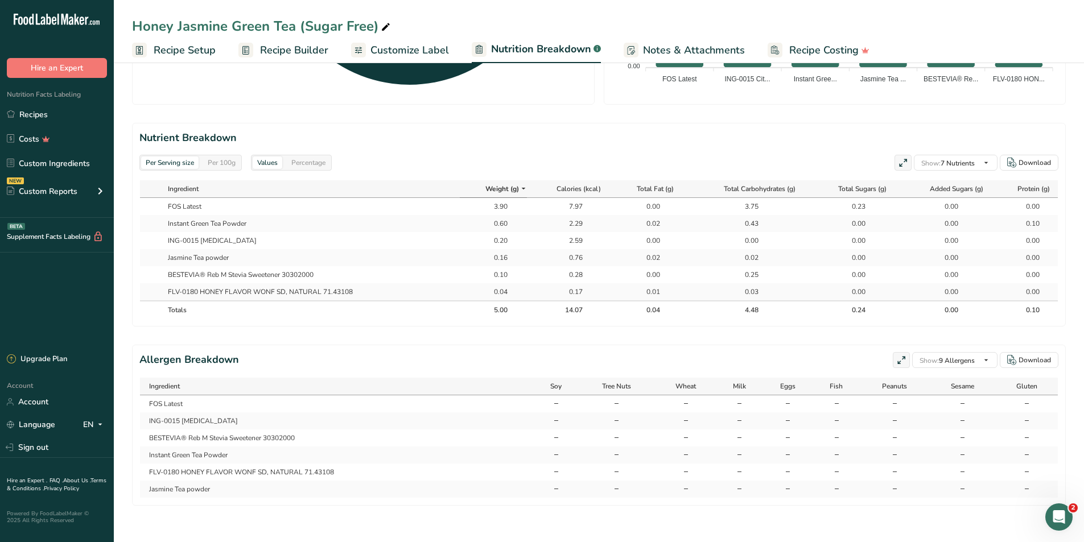
click at [215, 155] on div "Per Serving size Per 100g" at bounding box center [190, 163] width 102 height 16
click at [220, 156] on div "Per 100g" at bounding box center [221, 162] width 37 height 13
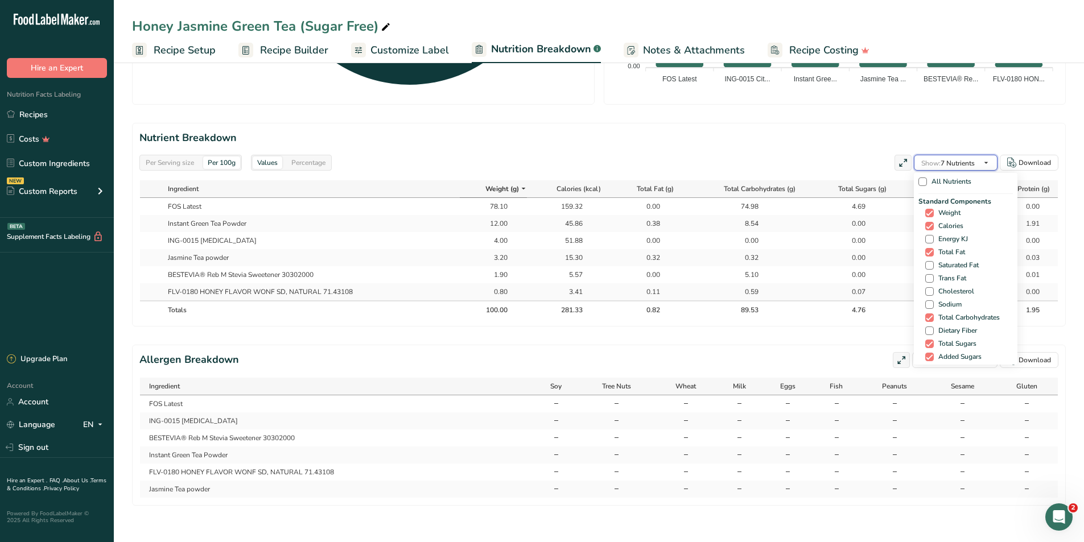
click at [966, 159] on span "Show: 7 Nutrients" at bounding box center [947, 163] width 53 height 9
click at [926, 261] on span at bounding box center [929, 265] width 9 height 9
click at [926, 262] on input "Saturated Fat" at bounding box center [928, 265] width 7 height 7
checkbox input "true"
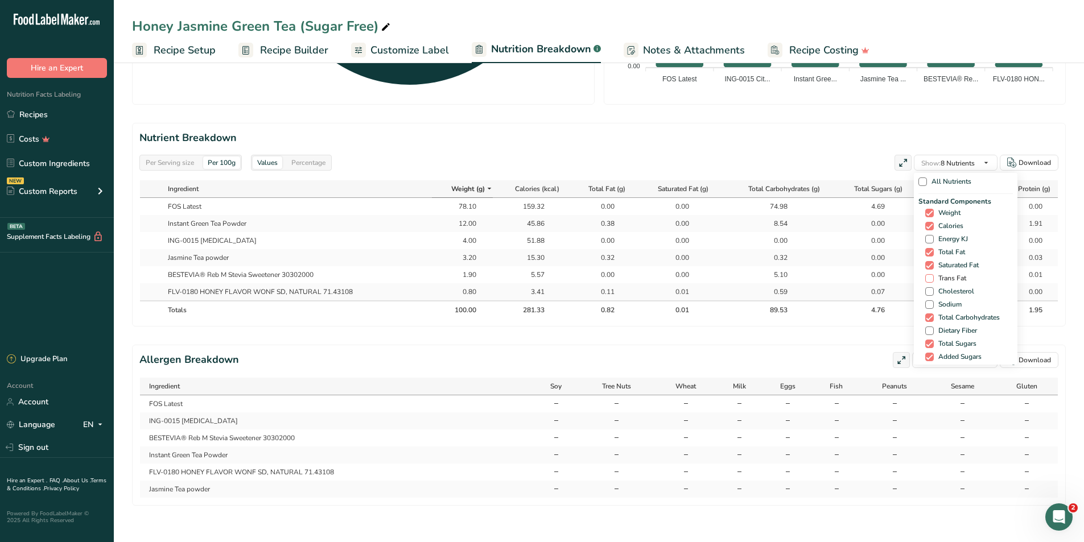
click at [928, 274] on span at bounding box center [929, 278] width 9 height 9
click at [928, 275] on input "Trans Fat" at bounding box center [928, 278] width 7 height 7
checkbox input "true"
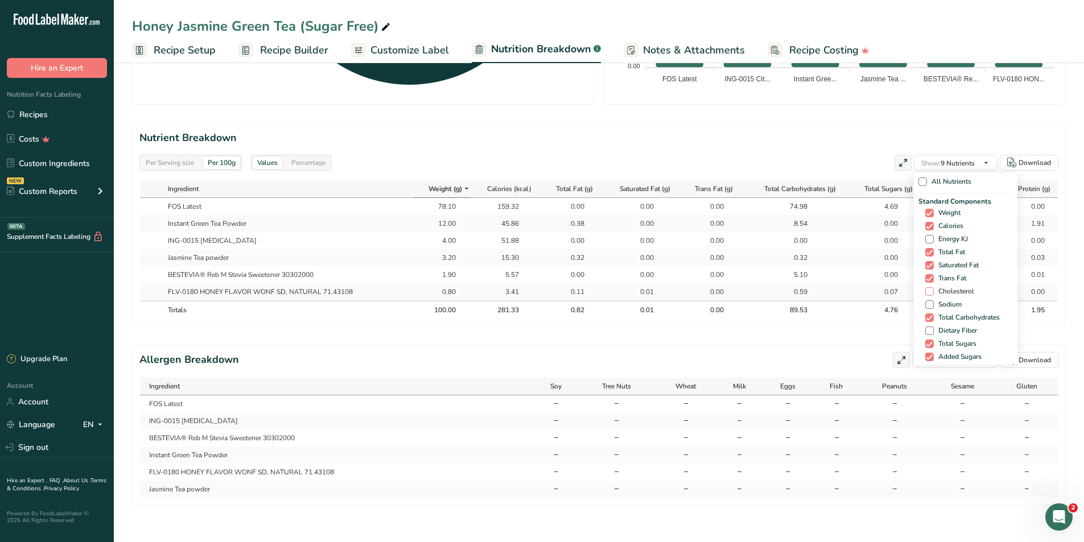
drag, startPoint x: 928, startPoint y: 278, endPoint x: 928, endPoint y: 285, distance: 6.9
click at [928, 279] on div "Standard Components Weight Calories Energy KJ Total Fat Saturated Fat Trans Fat…" at bounding box center [965, 286] width 94 height 180
click at [928, 287] on span at bounding box center [929, 291] width 9 height 9
click at [928, 288] on input "Cholesterol" at bounding box center [928, 291] width 7 height 7
checkbox input "true"
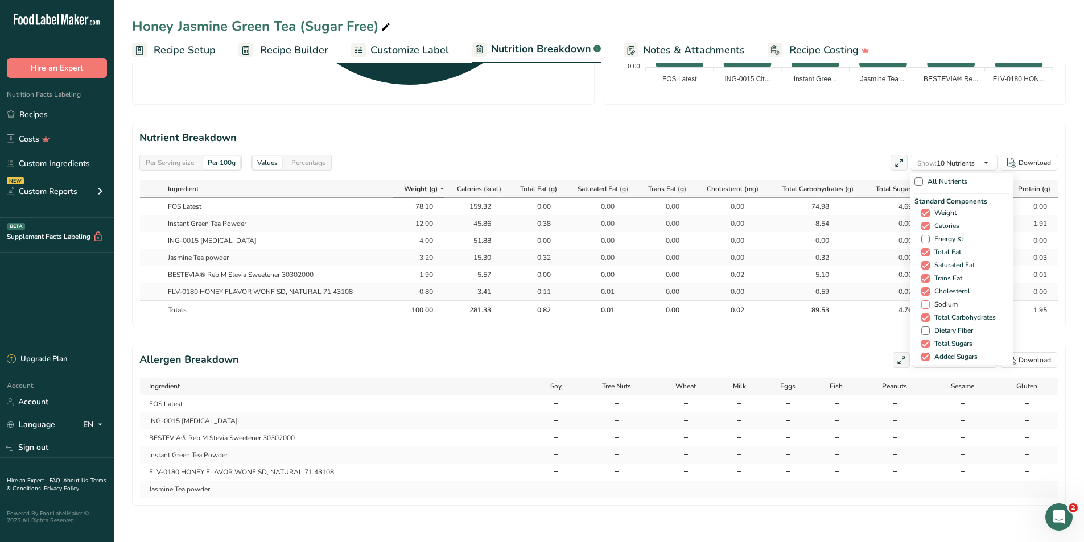
click at [930, 300] on span "Sodium" at bounding box center [944, 304] width 28 height 9
click at [928, 301] on input "Sodium" at bounding box center [924, 304] width 7 height 7
checkbox input "true"
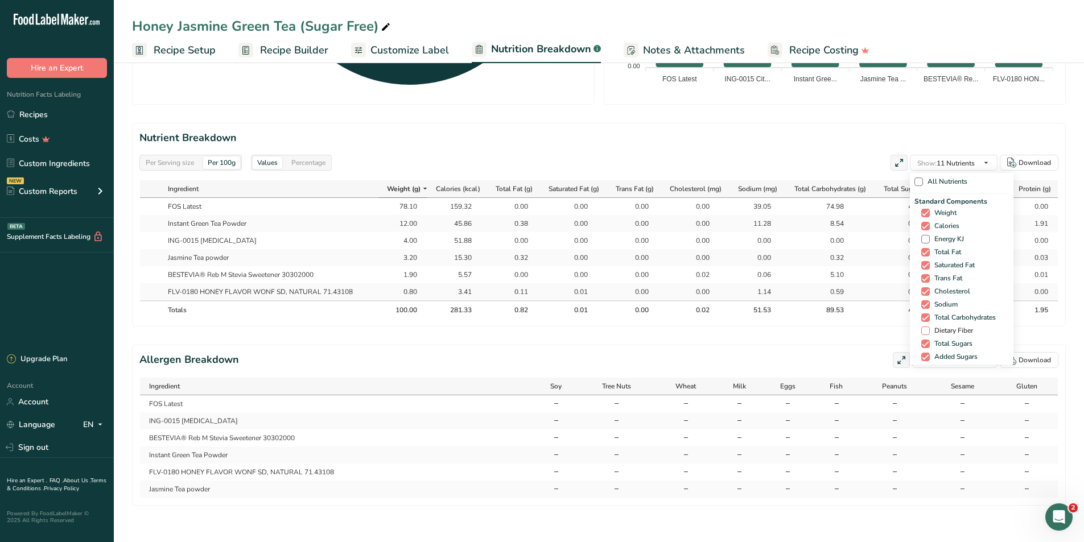
click at [924, 327] on span at bounding box center [925, 331] width 9 height 9
click at [924, 327] on input "Dietary Fiber" at bounding box center [924, 330] width 7 height 7
checkbox input "true"
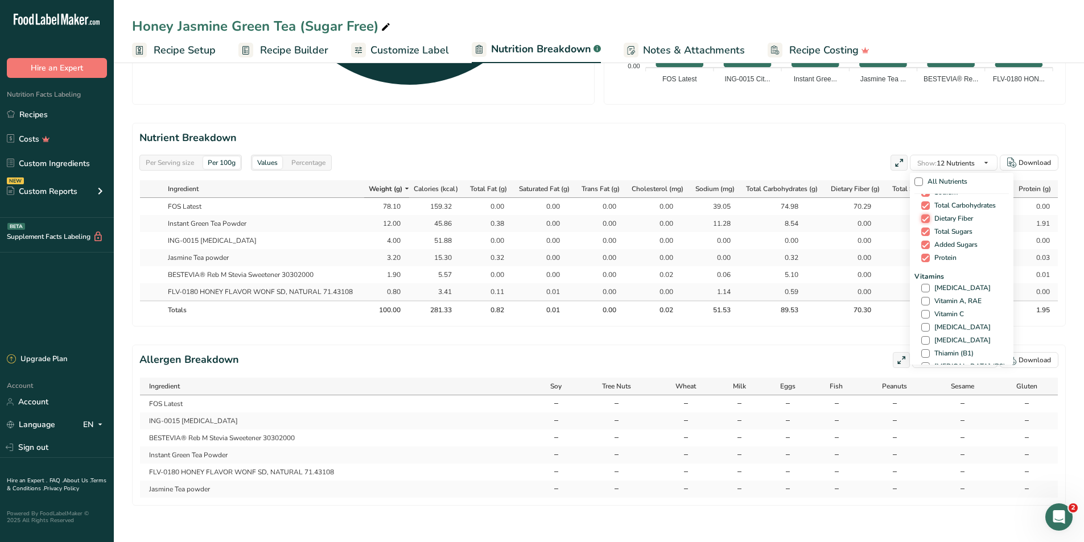
scroll to position [114, 0]
click at [921, 282] on span at bounding box center [925, 286] width 9 height 9
click at [921, 283] on input "[MEDICAL_DATA]" at bounding box center [924, 286] width 7 height 7
checkbox input "true"
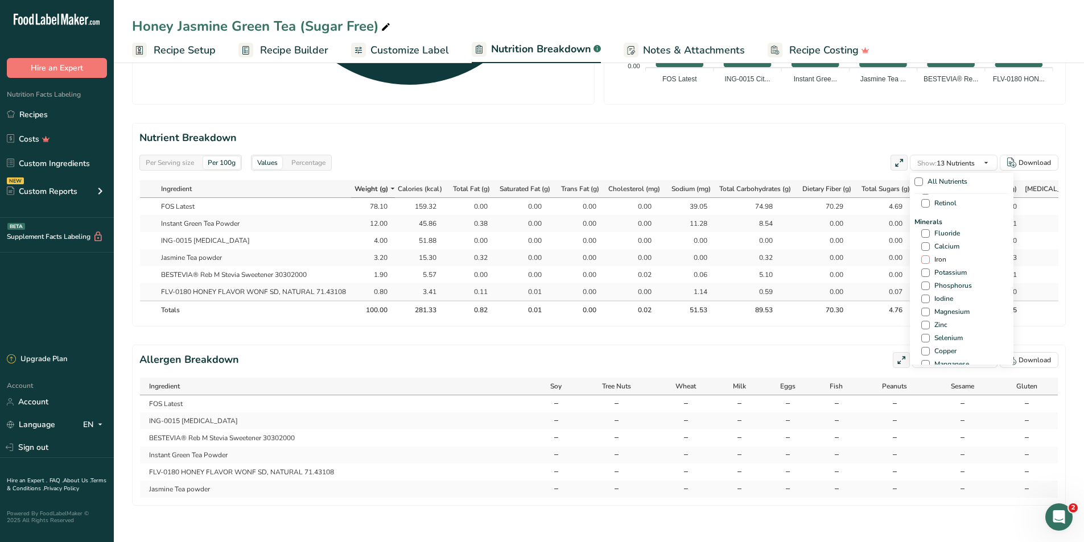
scroll to position [398, 0]
click at [921, 237] on span at bounding box center [925, 241] width 9 height 9
click at [921, 238] on input "Calcium" at bounding box center [924, 241] width 7 height 7
checkbox input "true"
click at [924, 250] on span at bounding box center [925, 254] width 9 height 9
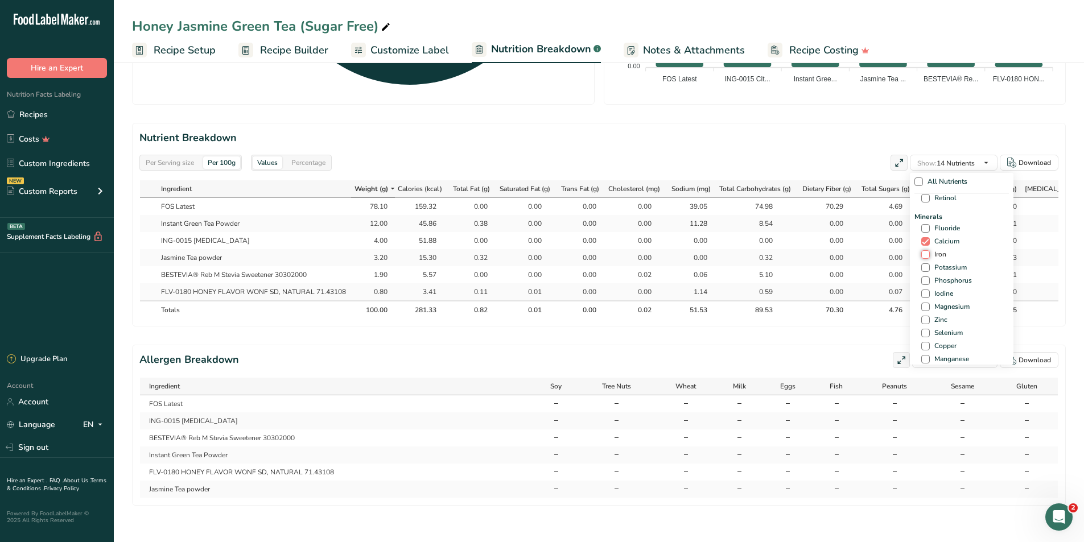
click at [924, 251] on input "Iron" at bounding box center [924, 254] width 7 height 7
checkbox input "true"
click at [922, 263] on span at bounding box center [925, 267] width 9 height 9
click at [922, 264] on input "Potassium" at bounding box center [924, 267] width 7 height 7
checkbox input "true"
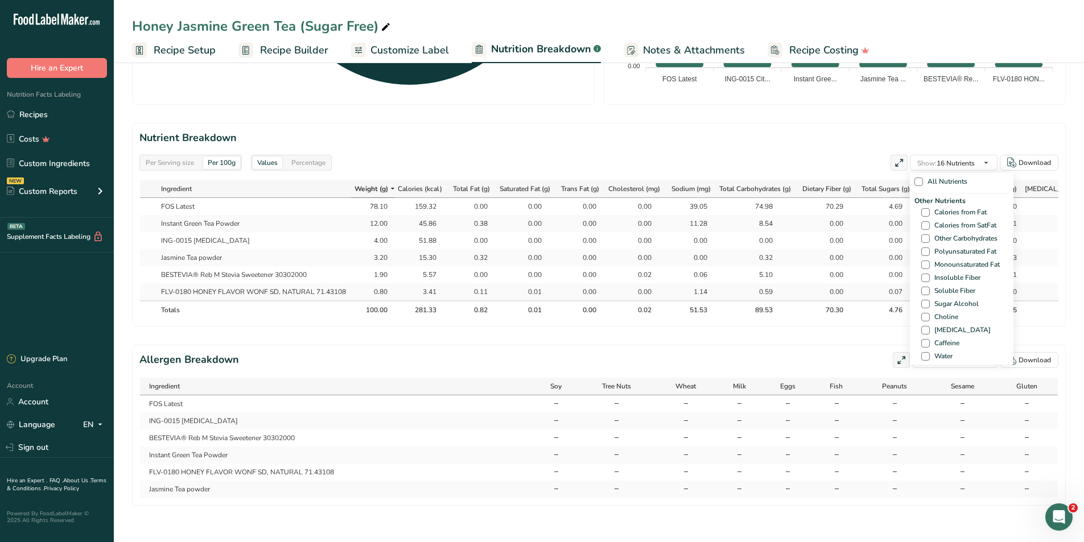
scroll to position [626, 0]
click at [923, 328] on span at bounding box center [925, 332] width 9 height 9
click at [923, 328] on input "Caffeine" at bounding box center [924, 331] width 7 height 7
checkbox input "true"
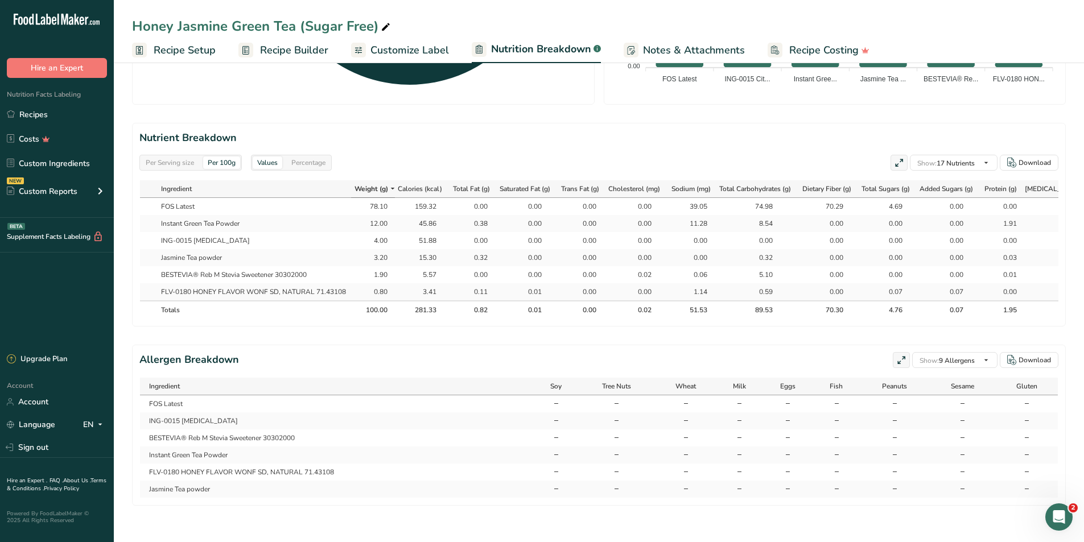
click at [843, 349] on section "Allergen Breakdown Show: 9 Allergens All Allergens (56) Soy Tree Nuts Wheat Mil…" at bounding box center [599, 425] width 934 height 161
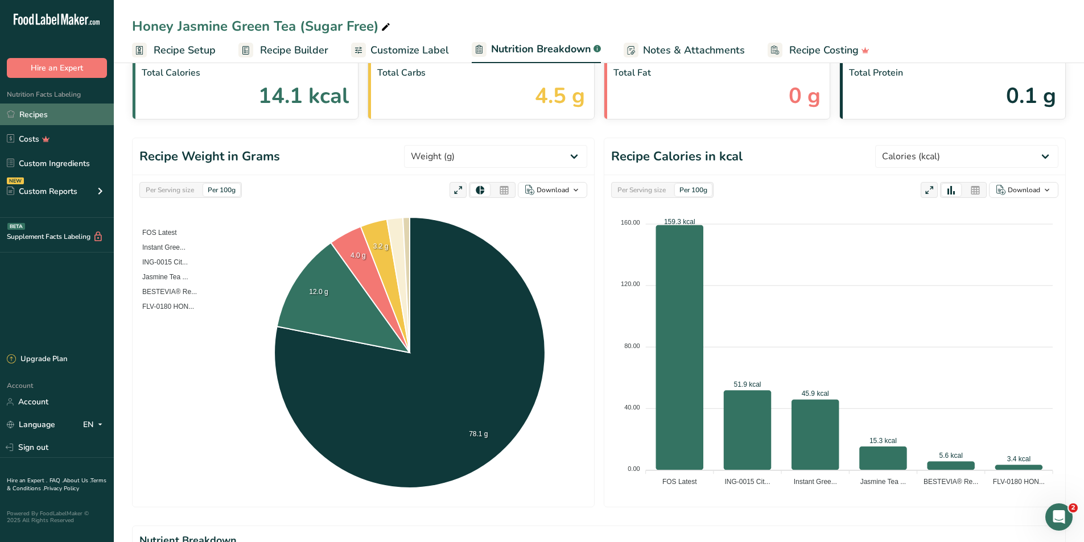
scroll to position [0, 0]
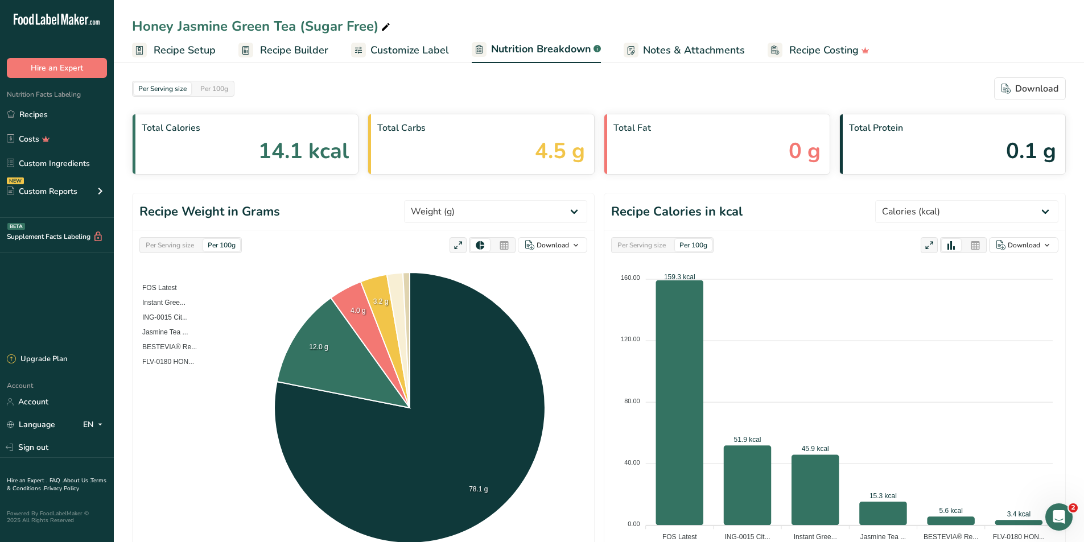
click at [277, 56] on span "Recipe Builder" at bounding box center [294, 50] width 68 height 15
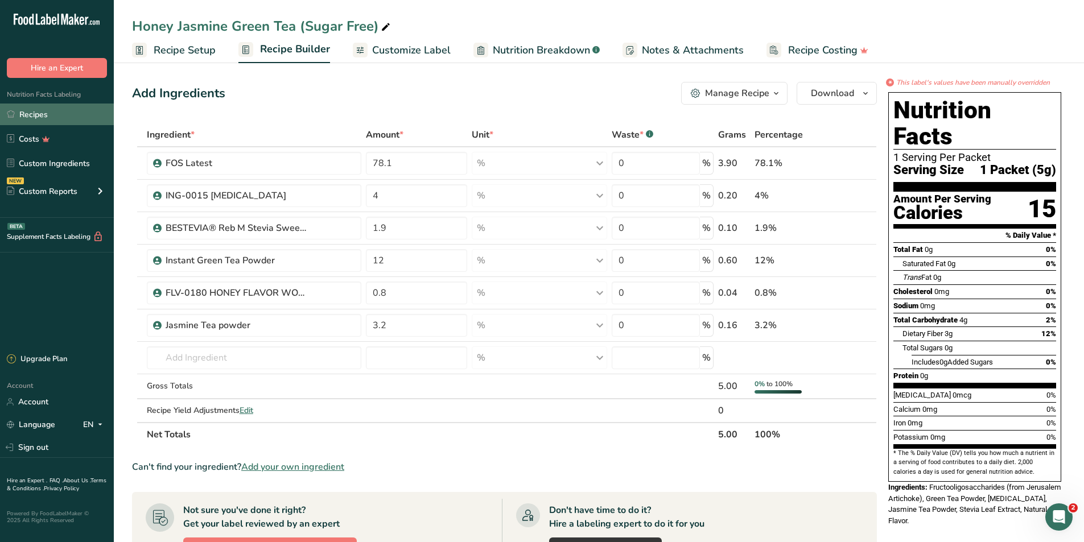
click at [72, 121] on link "Recipes" at bounding box center [57, 115] width 114 height 22
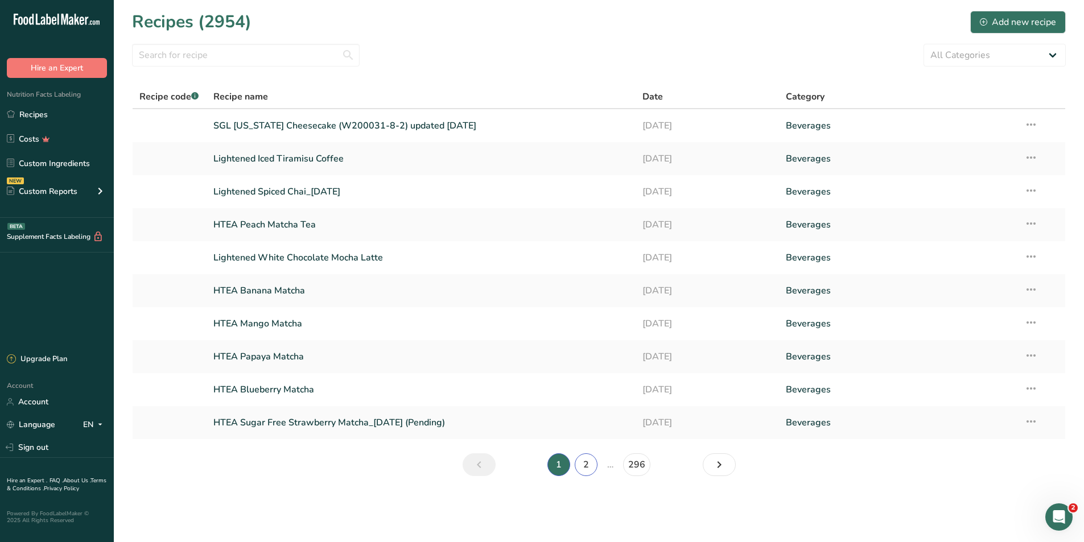
click at [592, 458] on link "2" at bounding box center [586, 465] width 23 height 23
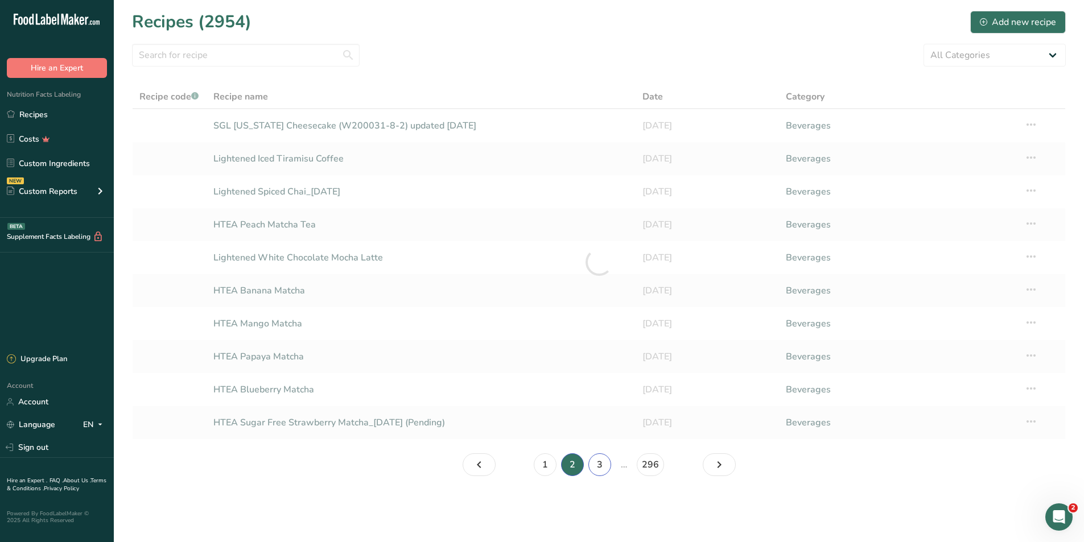
click at [595, 463] on link "3" at bounding box center [599, 465] width 23 height 23
click at [615, 465] on link "4" at bounding box center [613, 465] width 23 height 23
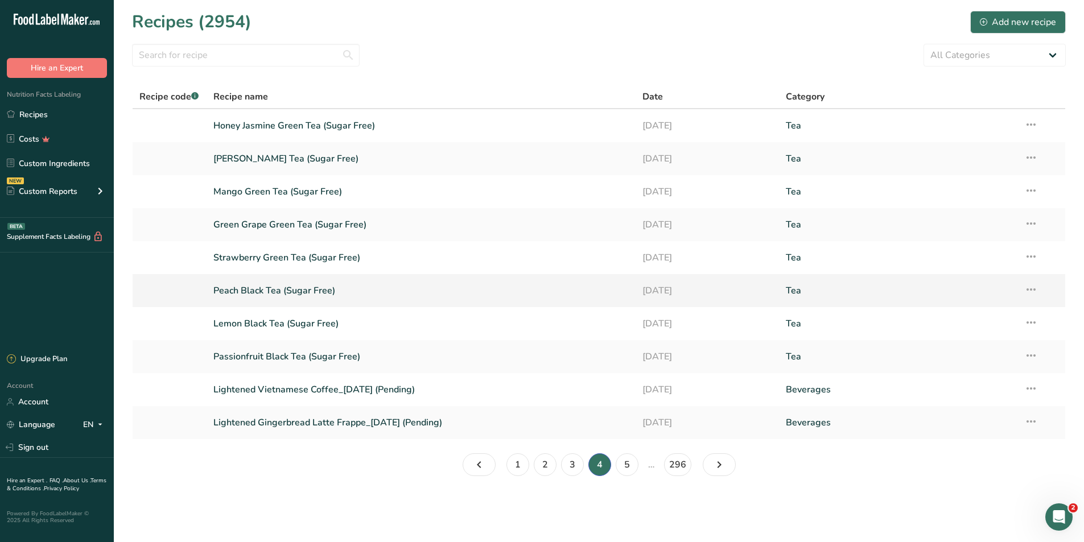
click at [286, 289] on link "Peach Black Tea (Sugar Free)" at bounding box center [421, 291] width 416 height 24
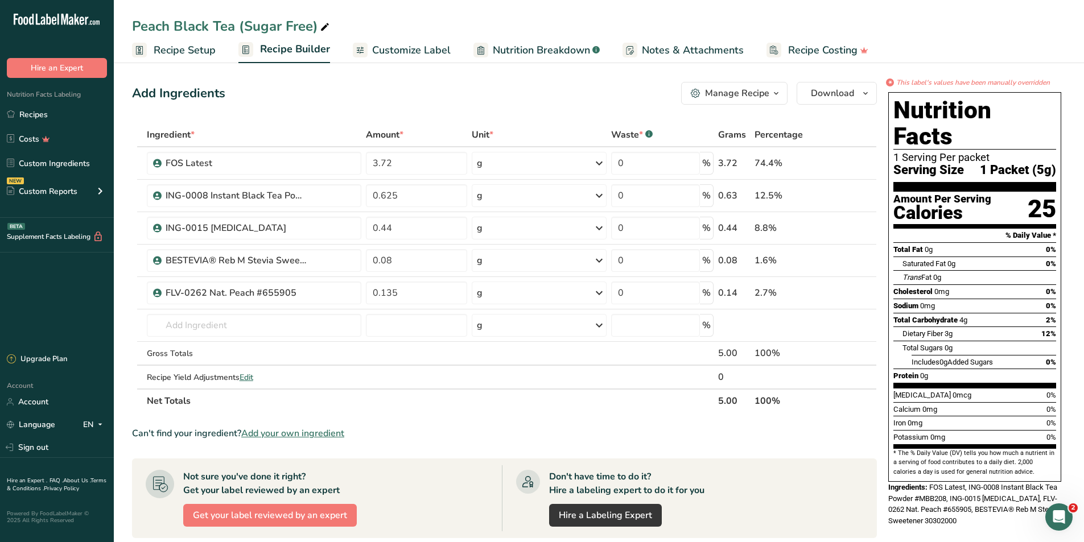
click at [167, 50] on span "Recipe Setup" at bounding box center [185, 50] width 62 height 15
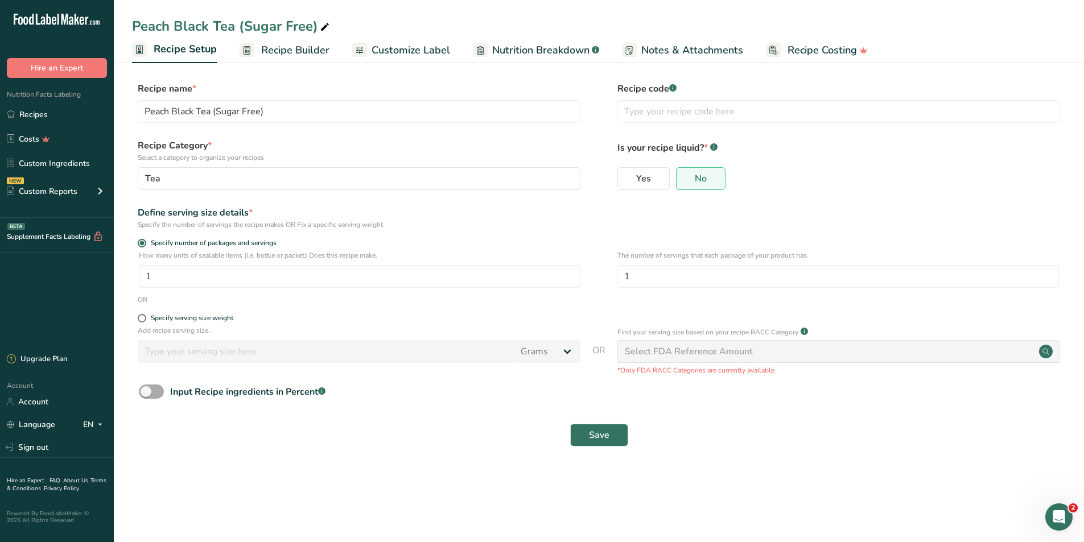
click at [149, 394] on span at bounding box center [151, 392] width 25 height 14
click at [146, 394] on input "Input Recipe ingredients in Percent .a-a{fill:#347362;}.b-a{fill:#fff;}" at bounding box center [142, 391] width 7 height 7
checkbox input "true"
click at [182, 444] on input "number" at bounding box center [566, 439] width 855 height 23
type input "5"
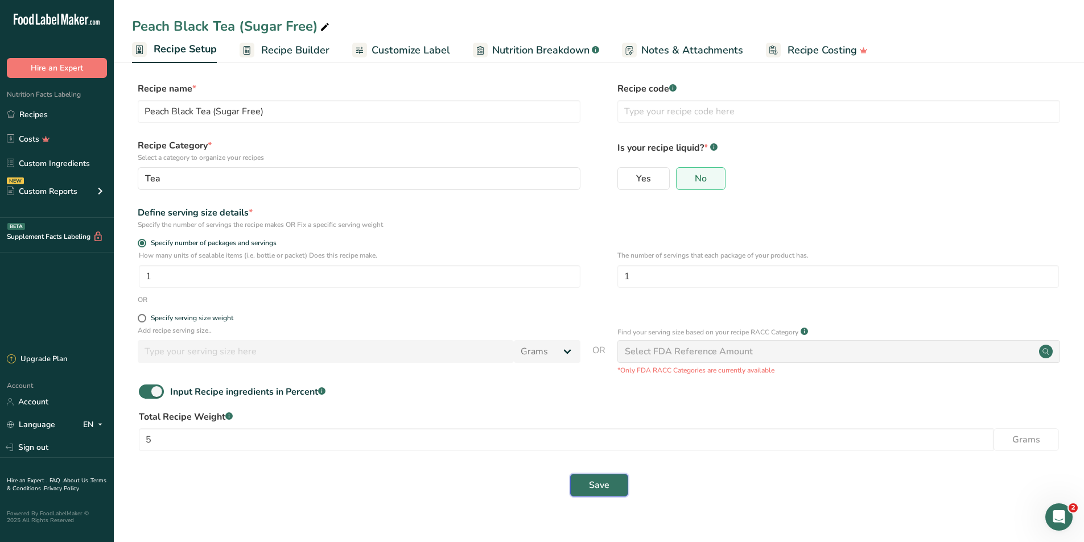
click at [591, 491] on span "Save" at bounding box center [599, 486] width 20 height 14
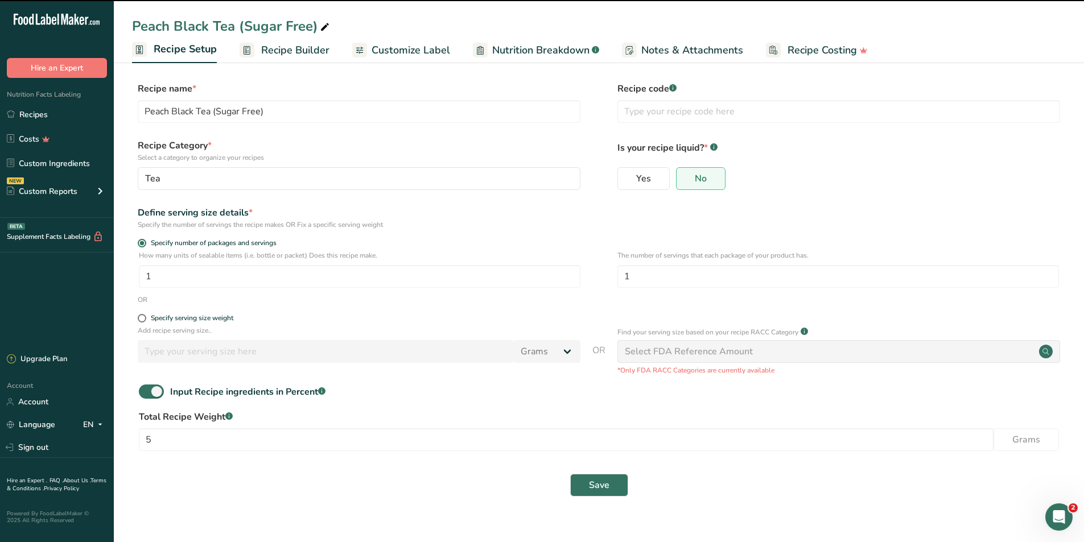
click at [308, 47] on span "Recipe Builder" at bounding box center [295, 50] width 68 height 15
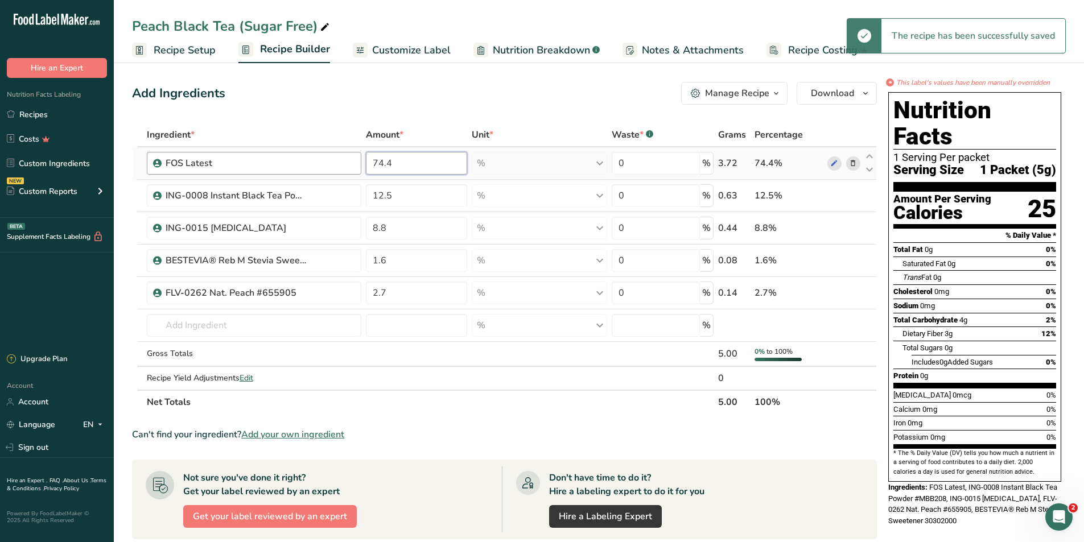
drag, startPoint x: 400, startPoint y: 166, endPoint x: 324, endPoint y: 171, distance: 75.9
click at [324, 171] on tr "FOS Latest 74.4 % Weight Units g kg mg See more Volume Units l Volume units req…" at bounding box center [505, 163] width 744 height 32
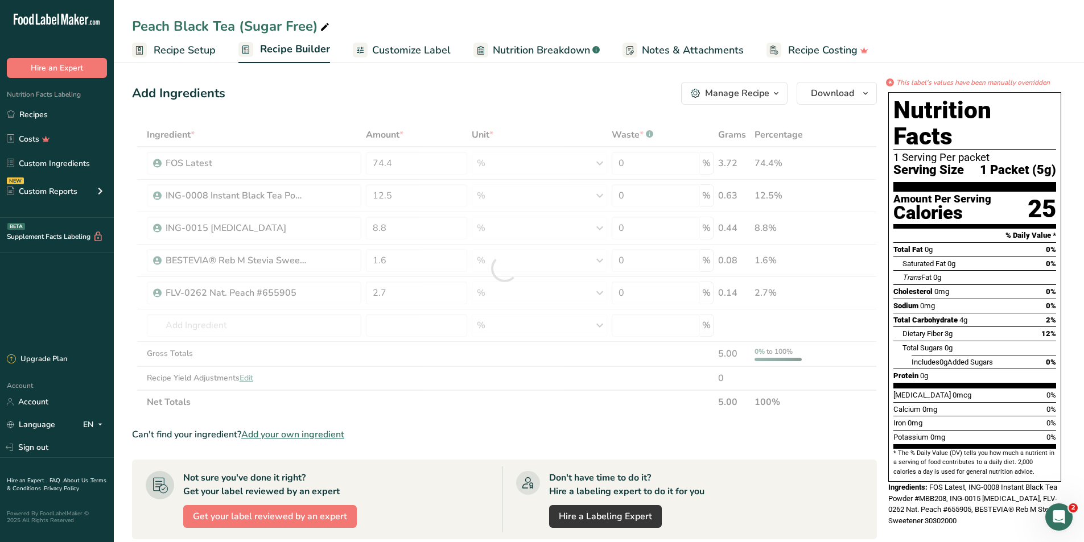
click at [405, 53] on span "Customize Label" at bounding box center [411, 50] width 79 height 15
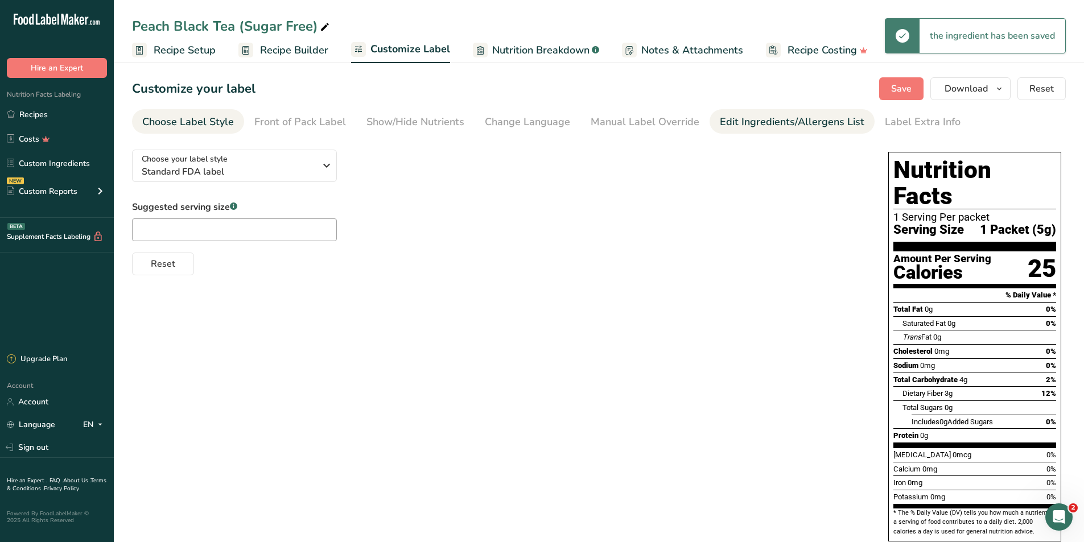
click at [751, 119] on div "Edit Ingredients/Allergens List" at bounding box center [792, 121] width 145 height 15
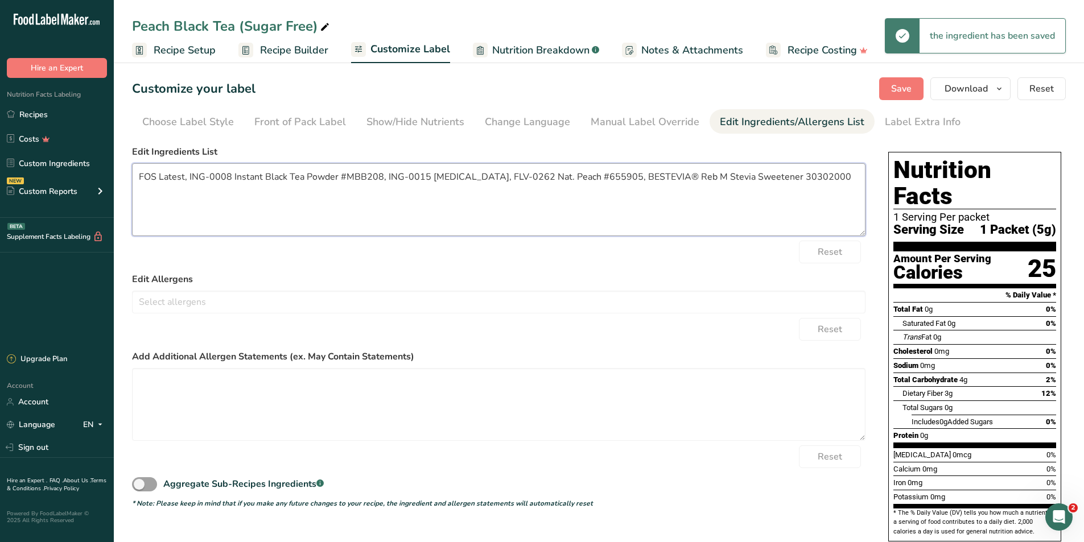
click at [337, 182] on textarea "FOS Latest, ING-0008 Instant Black Tea Powder #MBB208, ING-0015 Citric Acid, FL…" at bounding box center [498, 199] width 733 height 73
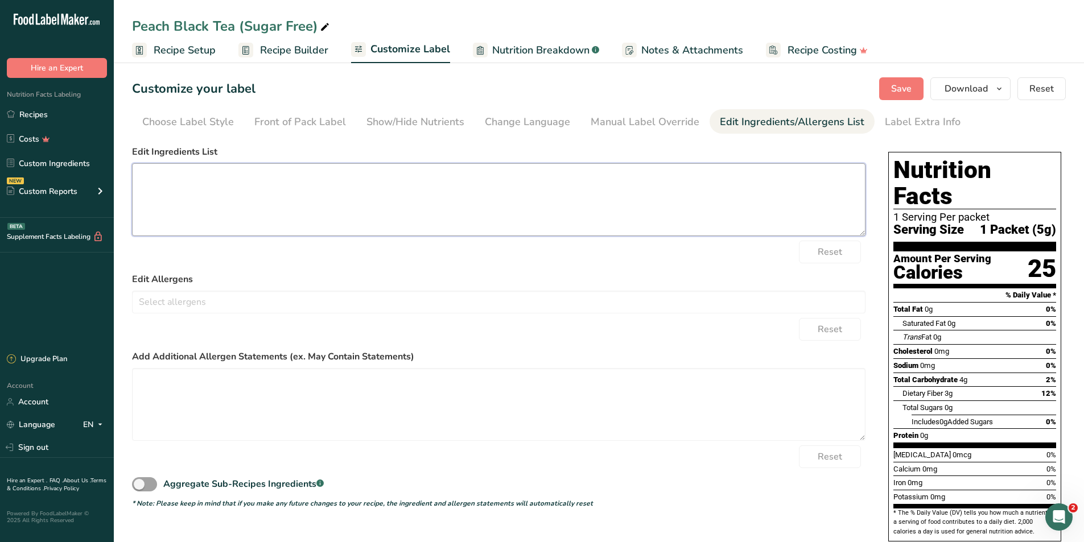
click at [200, 181] on textarea at bounding box center [498, 199] width 733 height 73
paste textarea "Fructooligosaccharides (from Jerusalem Artichoke), Black Tea Powder, Citric Aci…"
click at [534, 175] on textarea "Fructooligosaccharides (from Jerusalem Artichoke), Black Tea Powder, Citric Aci…" at bounding box center [498, 199] width 733 height 73
click at [908, 89] on span "Save" at bounding box center [901, 89] width 20 height 14
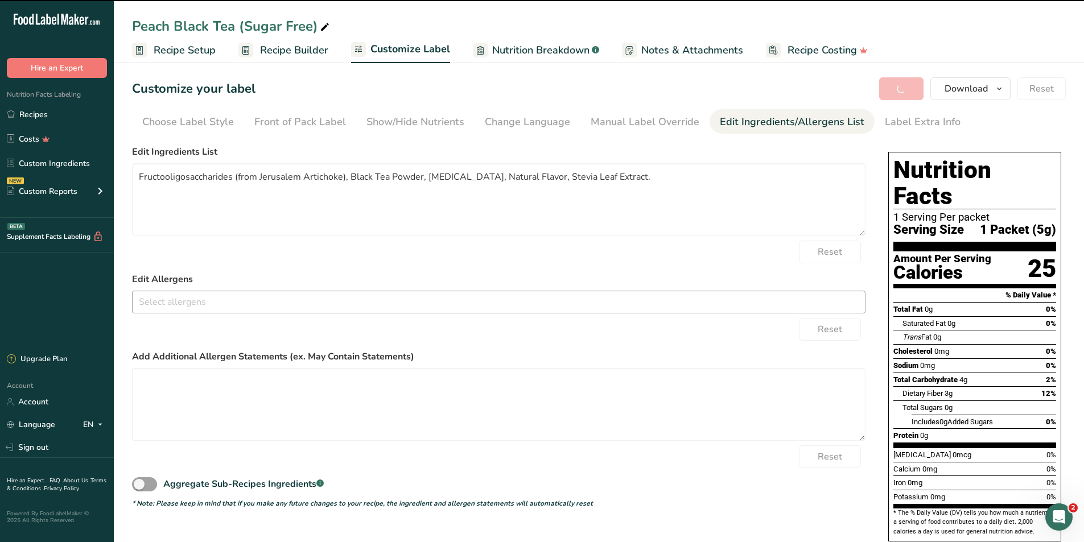
type textarea "Fructooligosaccharides (from Jerusalem Artichoke), Black Tea Powder, Citric Aci…"
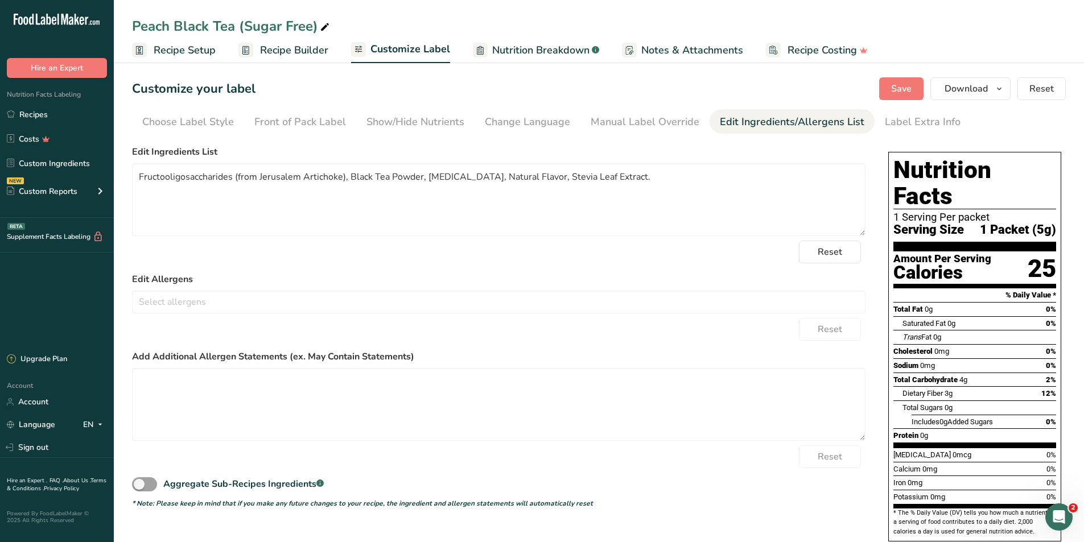
click at [535, 54] on span "Nutrition Breakdown" at bounding box center [540, 50] width 97 height 15
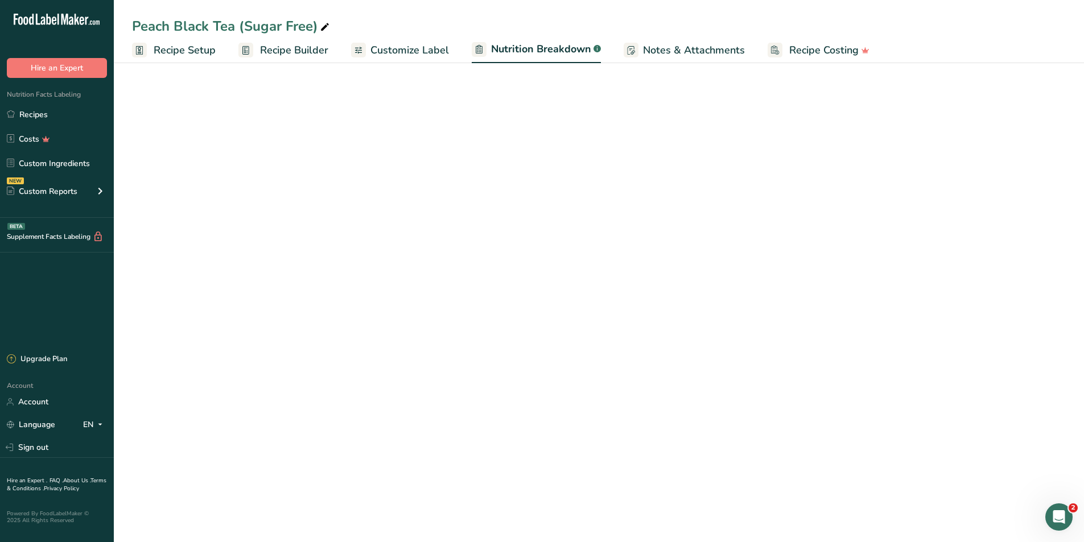
select select "Calories"
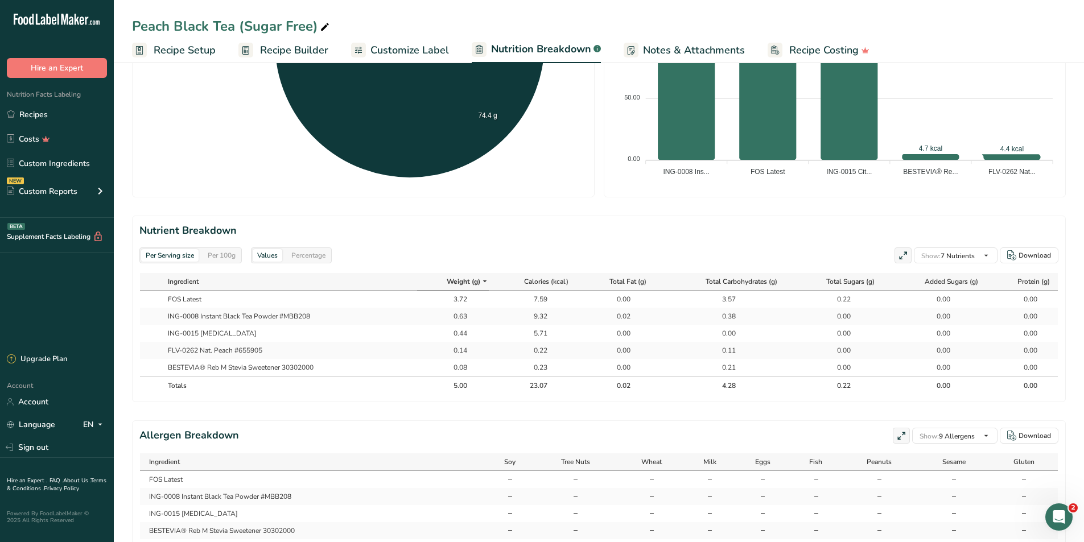
scroll to position [432, 0]
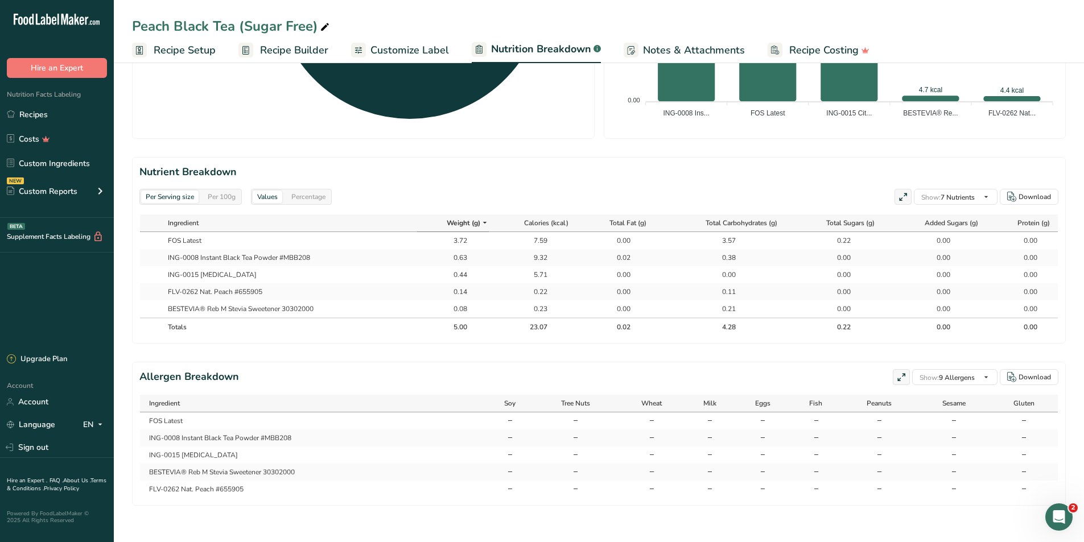
click at [224, 193] on div "Per 100g" at bounding box center [221, 197] width 37 height 13
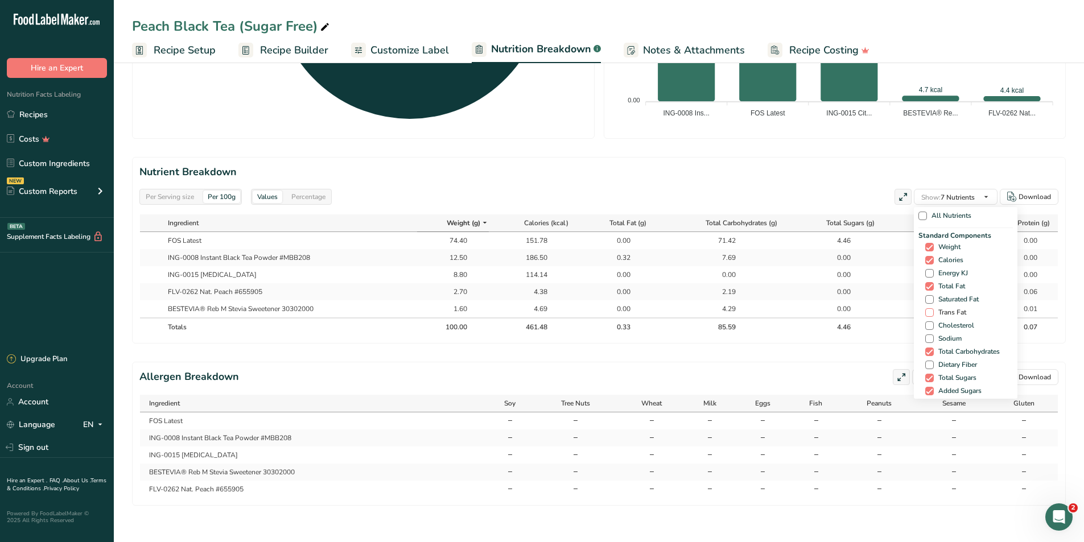
drag, startPoint x: 929, startPoint y: 291, endPoint x: 928, endPoint y: 302, distance: 10.9
click at [929, 295] on span at bounding box center [929, 299] width 9 height 9
click at [929, 296] on input "Saturated Fat" at bounding box center [928, 299] width 7 height 7
checkbox input "true"
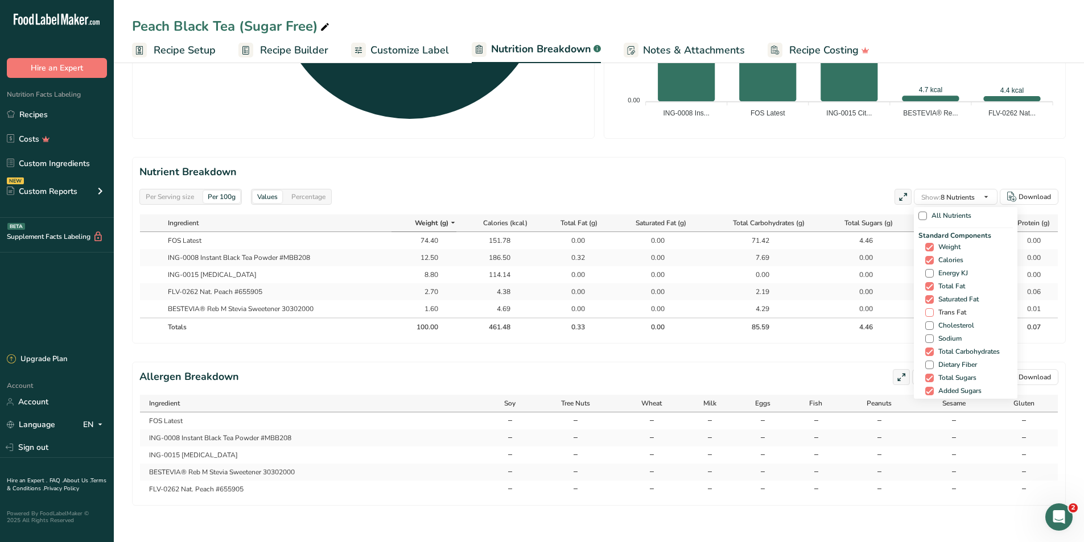
drag, startPoint x: 928, startPoint y: 302, endPoint x: 928, endPoint y: 308, distance: 6.3
click at [928, 308] on span at bounding box center [929, 312] width 9 height 9
click at [928, 309] on input "Trans Fat" at bounding box center [928, 312] width 7 height 7
checkbox input "true"
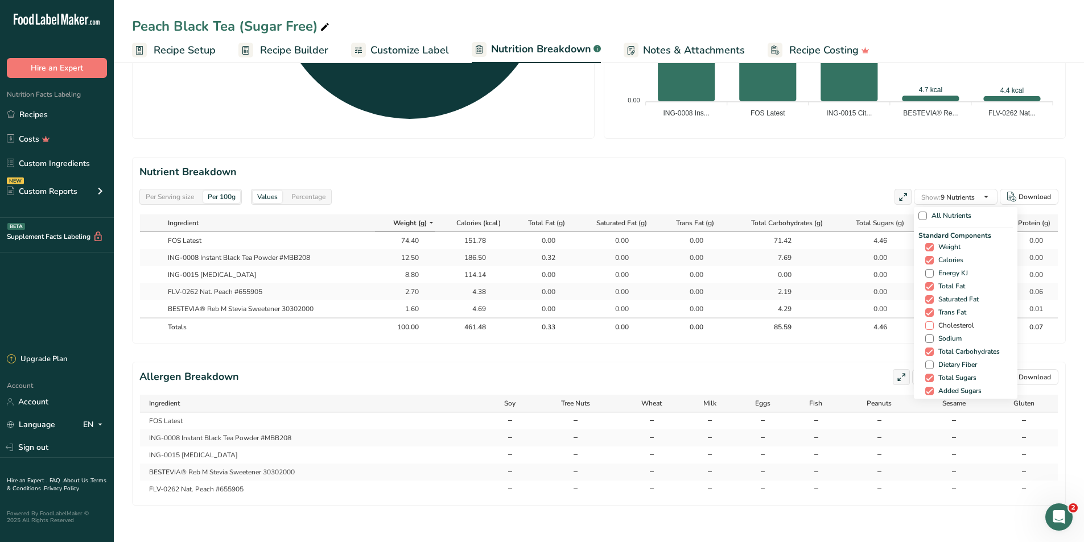
click at [928, 322] on span at bounding box center [929, 326] width 9 height 9
click at [928, 322] on input "Cholesterol" at bounding box center [928, 325] width 7 height 7
checkbox input "true"
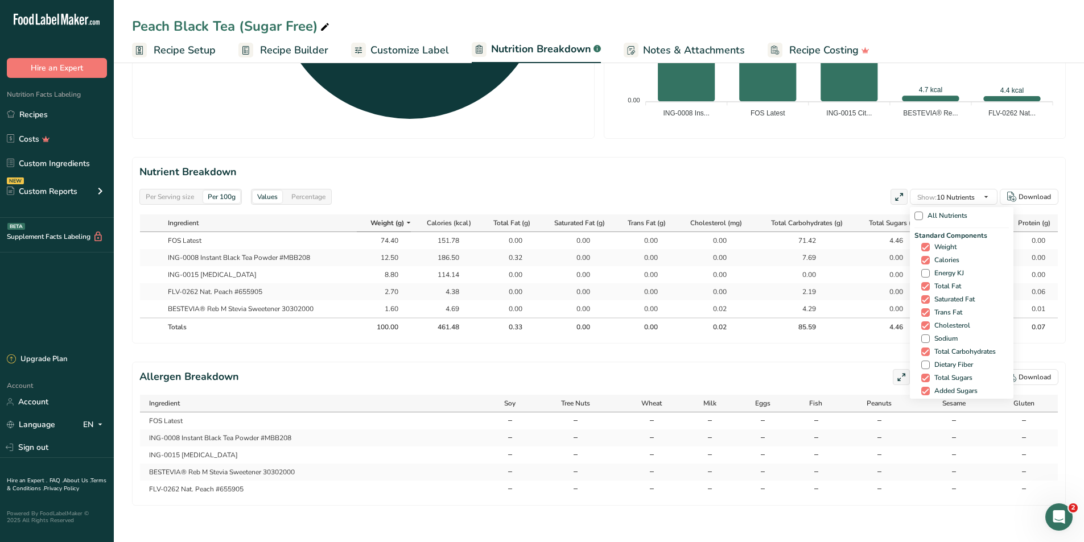
drag, startPoint x: 926, startPoint y: 328, endPoint x: 923, endPoint y: 348, distance: 19.6
click at [925, 335] on span at bounding box center [925, 339] width 9 height 9
click at [925, 335] on input "Sodium" at bounding box center [924, 338] width 7 height 7
checkbox input "true"
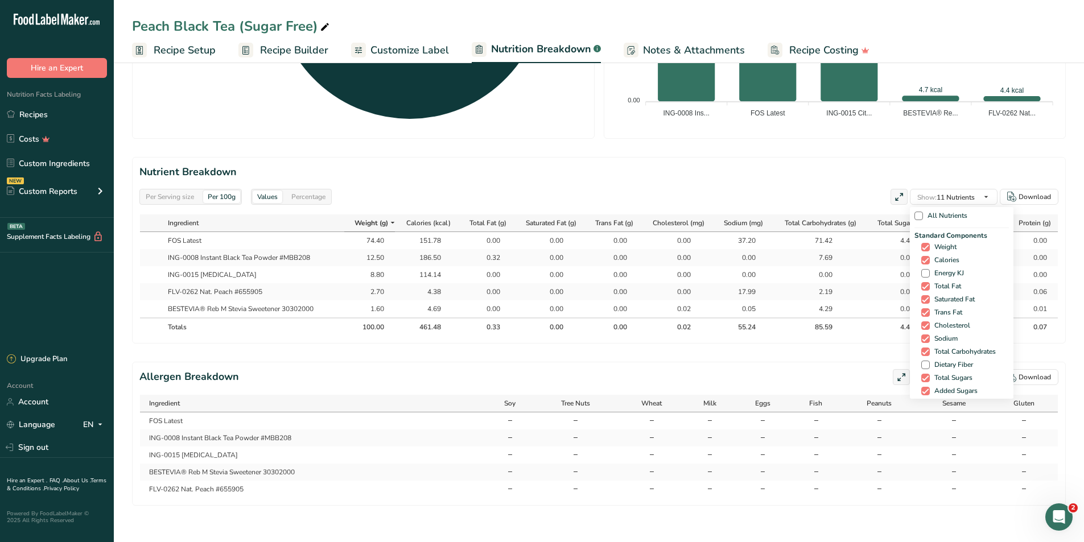
click at [920, 361] on div "Standard Components Weight Calories Energy KJ Total Fat Saturated Fat Trans Fat…" at bounding box center [961, 320] width 94 height 180
click at [921, 361] on span at bounding box center [925, 365] width 9 height 9
click at [921, 361] on input "Dietary Fiber" at bounding box center [924, 364] width 7 height 7
checkbox input "true"
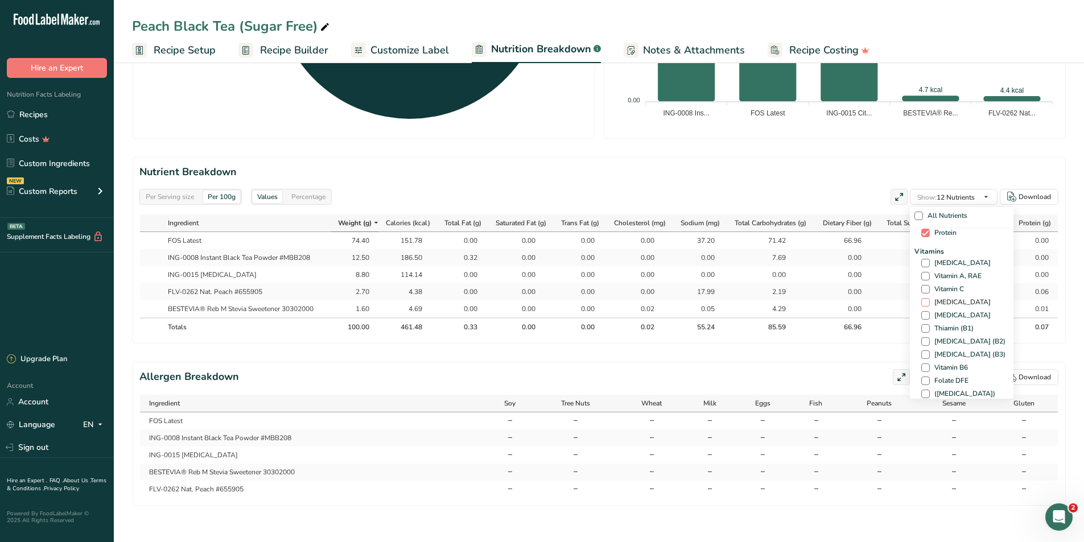
scroll to position [171, 0]
click at [922, 259] on span at bounding box center [925, 263] width 9 height 9
click at [922, 260] on input "[MEDICAL_DATA]" at bounding box center [924, 263] width 7 height 7
checkbox input "true"
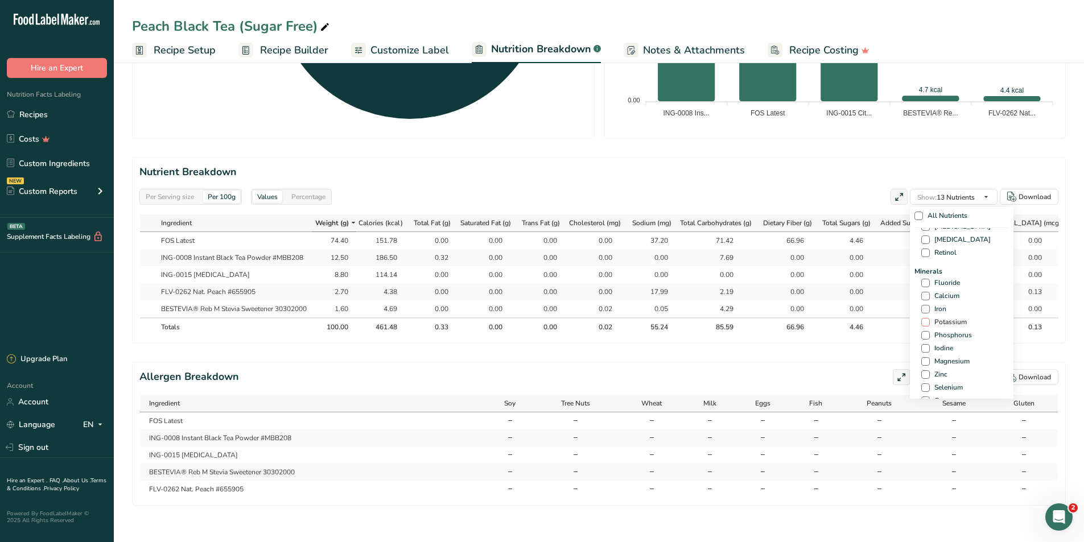
scroll to position [398, 0]
click at [923, 271] on span at bounding box center [925, 275] width 9 height 9
click at [923, 272] on input "Calcium" at bounding box center [924, 275] width 7 height 7
checkbox input "true"
click at [923, 285] on span at bounding box center [925, 289] width 9 height 9
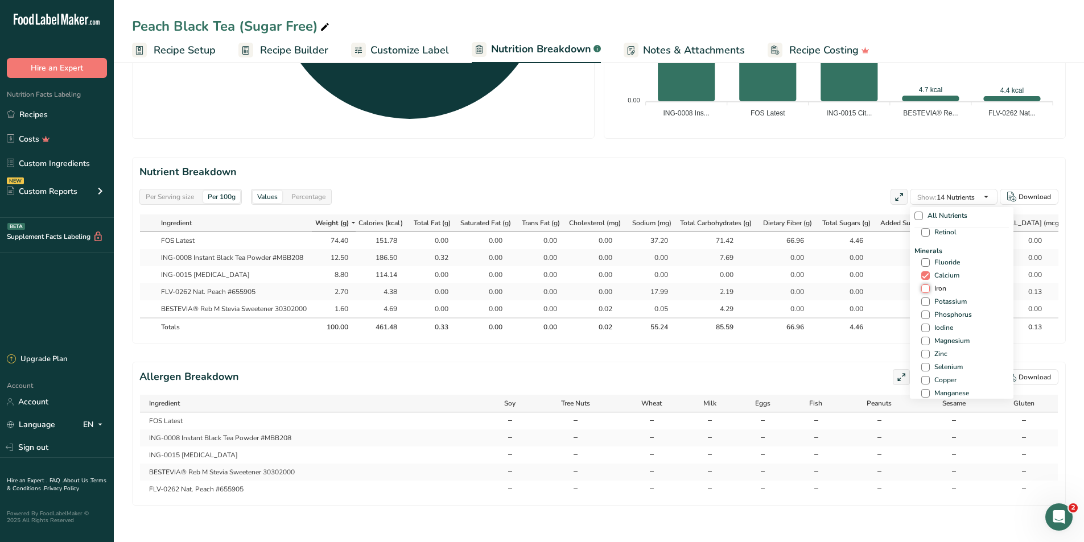
click at [923, 285] on input "Iron" at bounding box center [924, 288] width 7 height 7
checkbox input "true"
click at [923, 298] on span at bounding box center [925, 302] width 9 height 9
click at [923, 298] on input "Potassium" at bounding box center [924, 301] width 7 height 7
checkbox input "true"
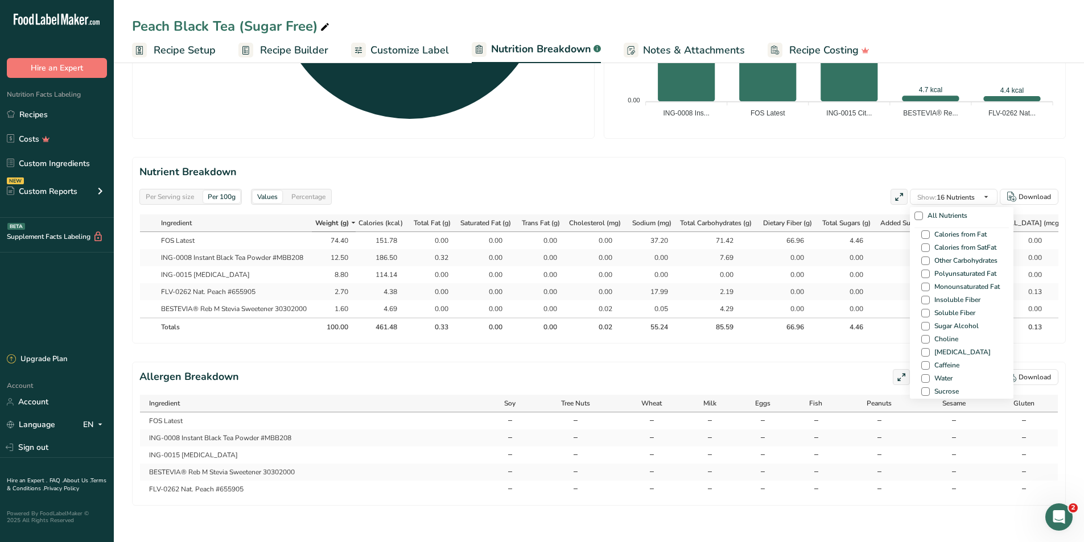
scroll to position [683, 0]
click at [922, 305] on span at bounding box center [925, 309] width 9 height 9
click at [922, 306] on input "Caffeine" at bounding box center [924, 309] width 7 height 7
checkbox input "true"
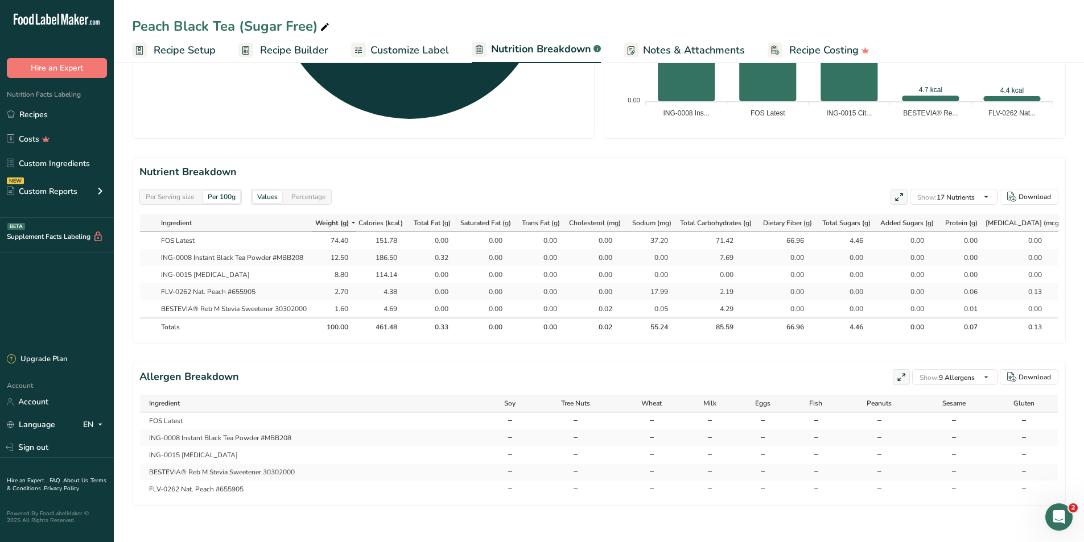
scroll to position [0, 205]
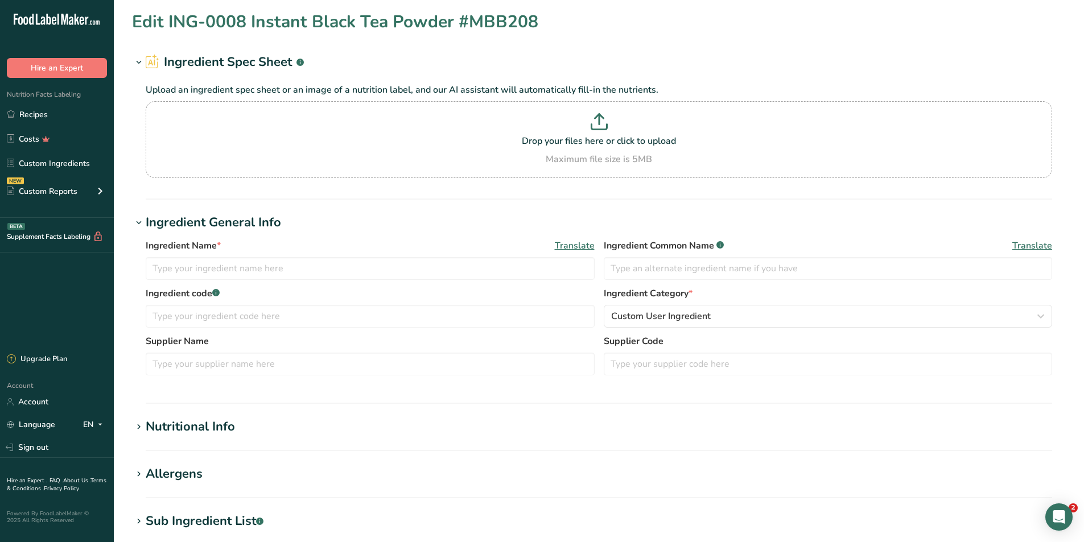
type input "ING-0008 Instant Black Tea Powder #MBB208"
type input "100"
click at [200, 403] on hr at bounding box center [599, 403] width 906 height 1
click at [192, 429] on div "Nutritional Info" at bounding box center [190, 427] width 89 height 19
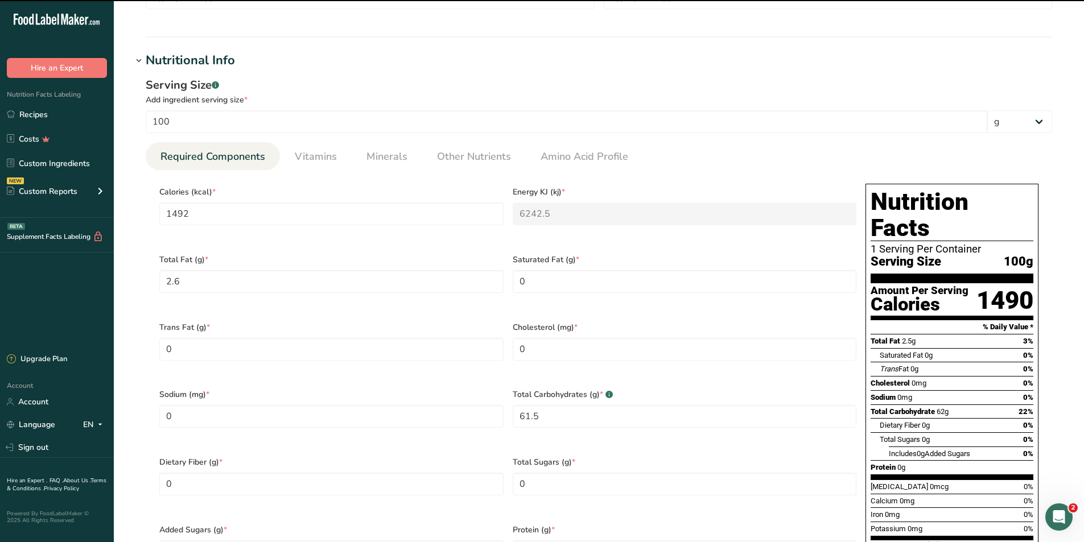
scroll to position [569, 0]
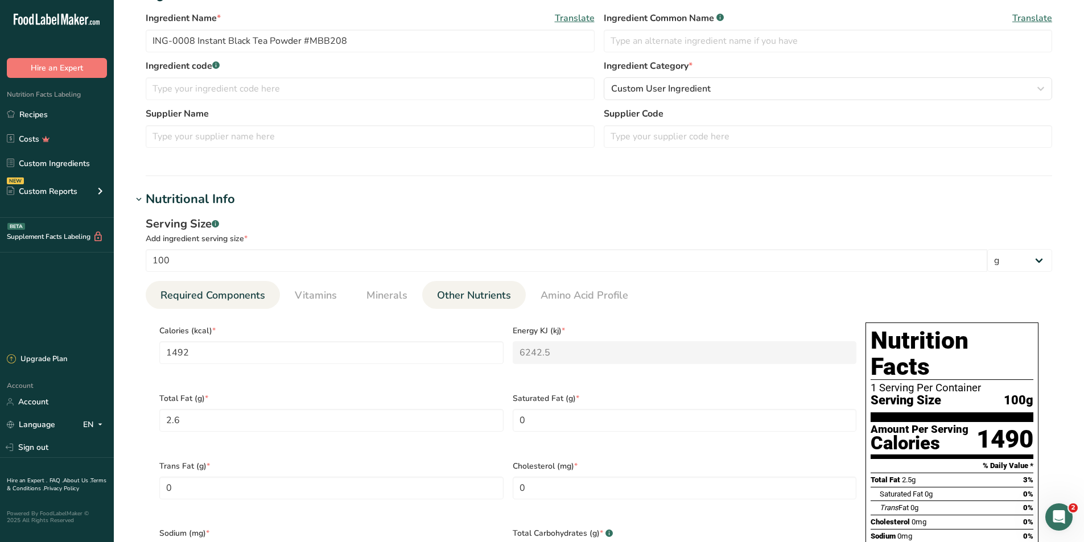
click at [448, 295] on span "Other Nutrients" at bounding box center [474, 295] width 74 height 15
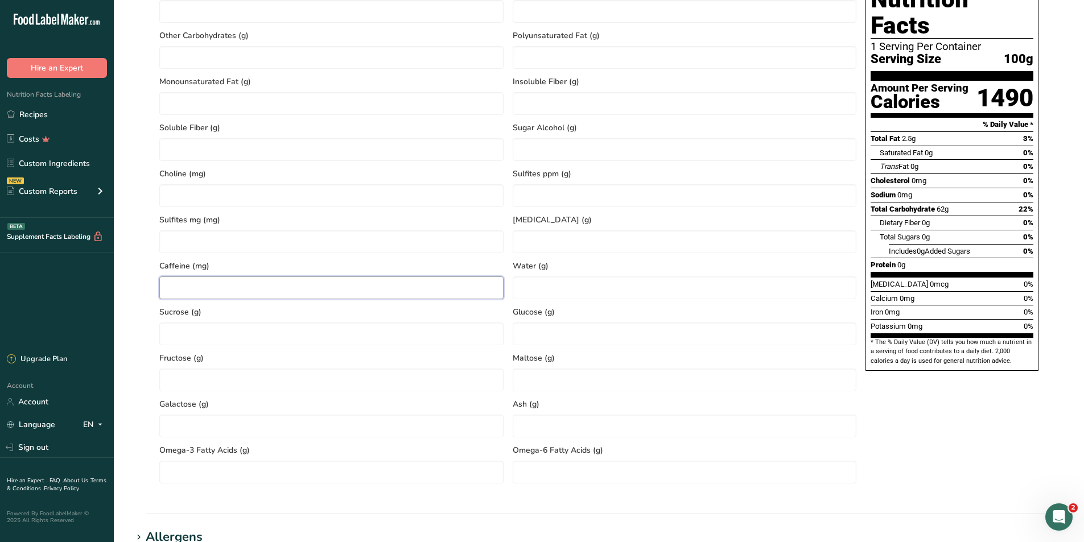
click at [302, 290] on input "number" at bounding box center [331, 288] width 344 height 23
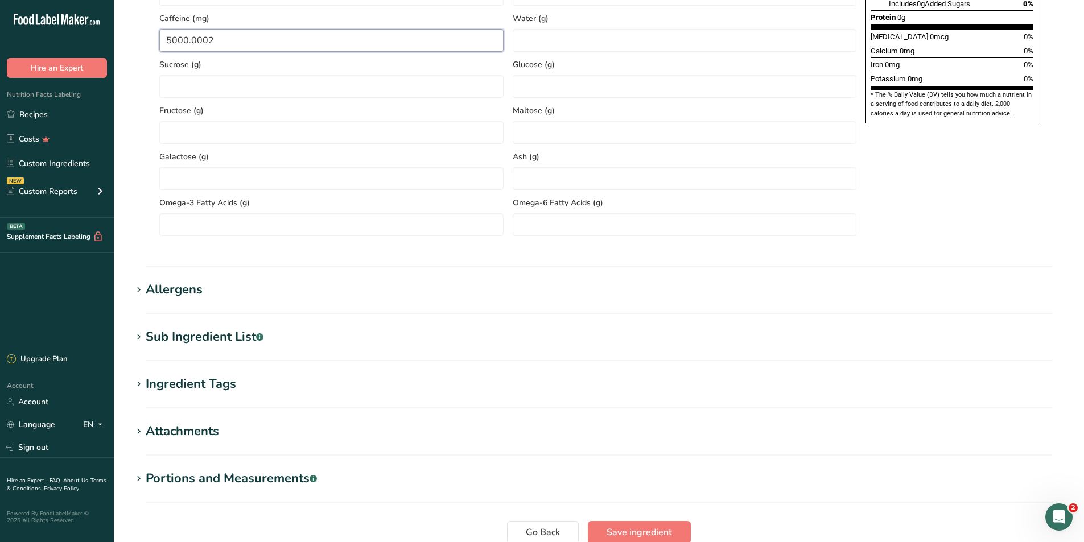
scroll to position [915, 0]
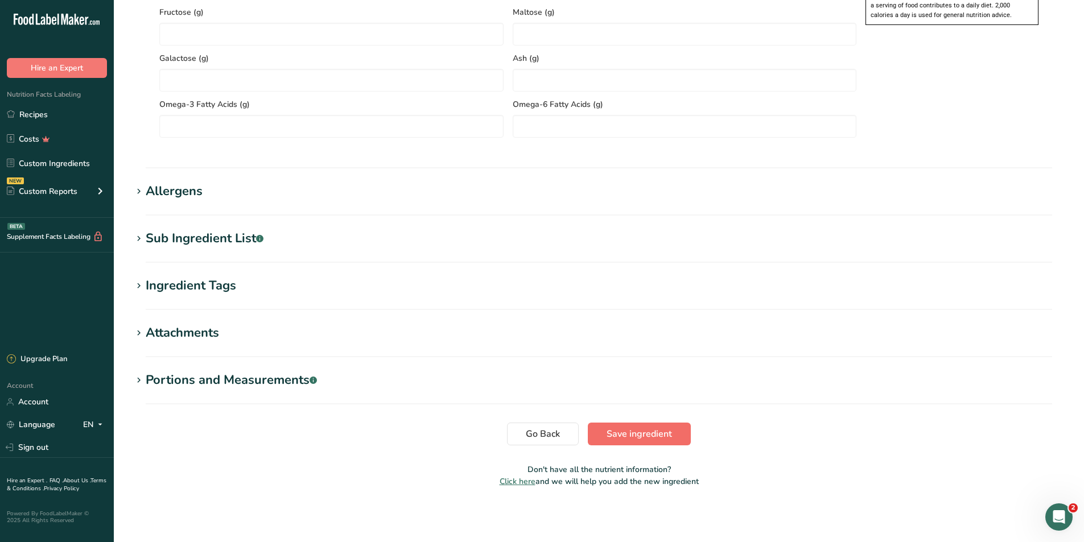
type input "5000.0002"
click at [676, 439] on button "Save ingredient" at bounding box center [639, 434] width 103 height 23
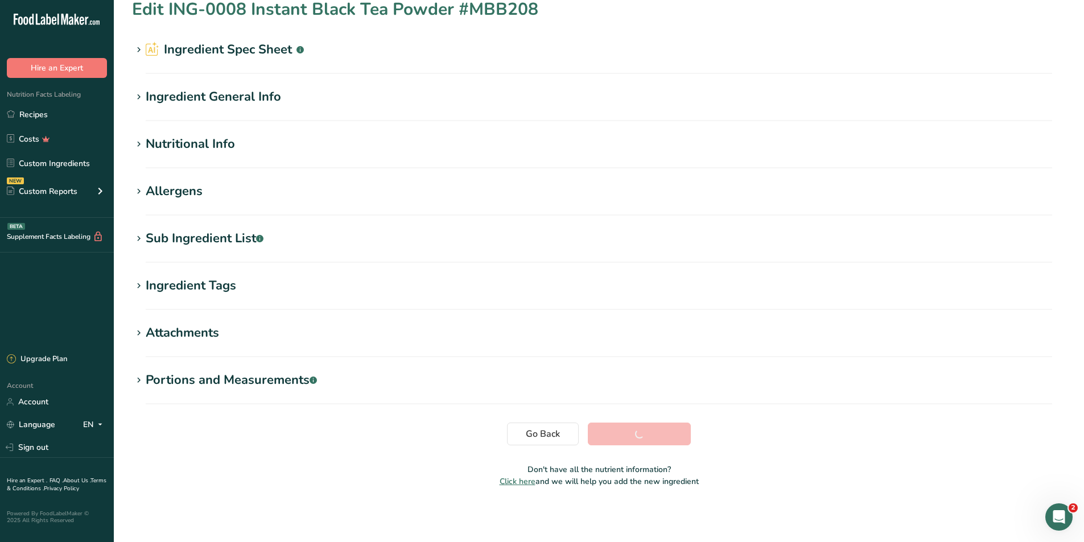
scroll to position [13, 0]
